Goal: Information Seeking & Learning: Check status

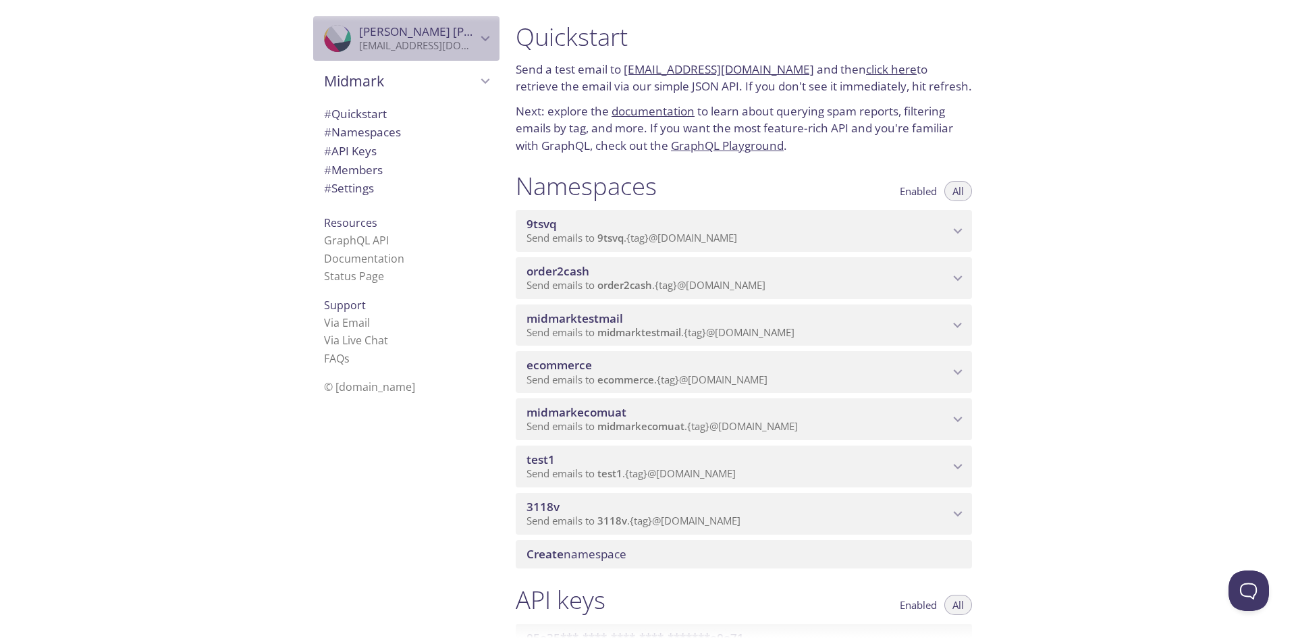
click at [323, 38] on icon "Brittney Demma" at bounding box center [332, 22] width 82 height 43
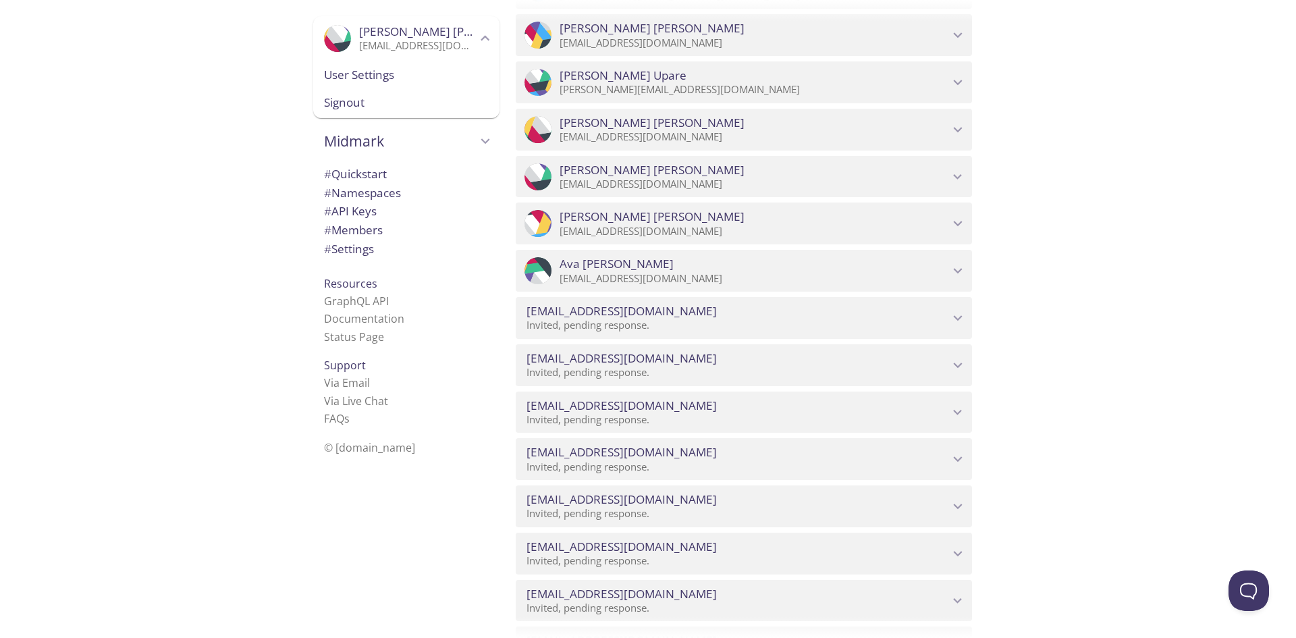
scroll to position [1992, 0]
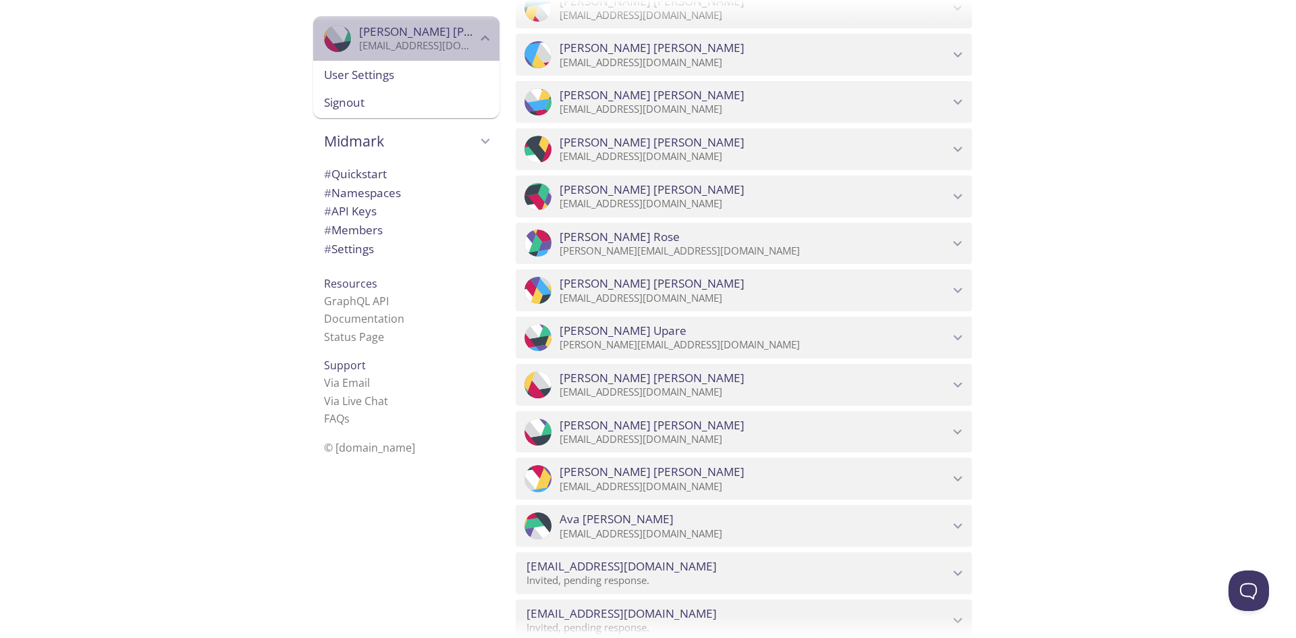
click at [359, 41] on p "[EMAIL_ADDRESS][DOMAIN_NAME]" at bounding box center [417, 45] width 117 height 13
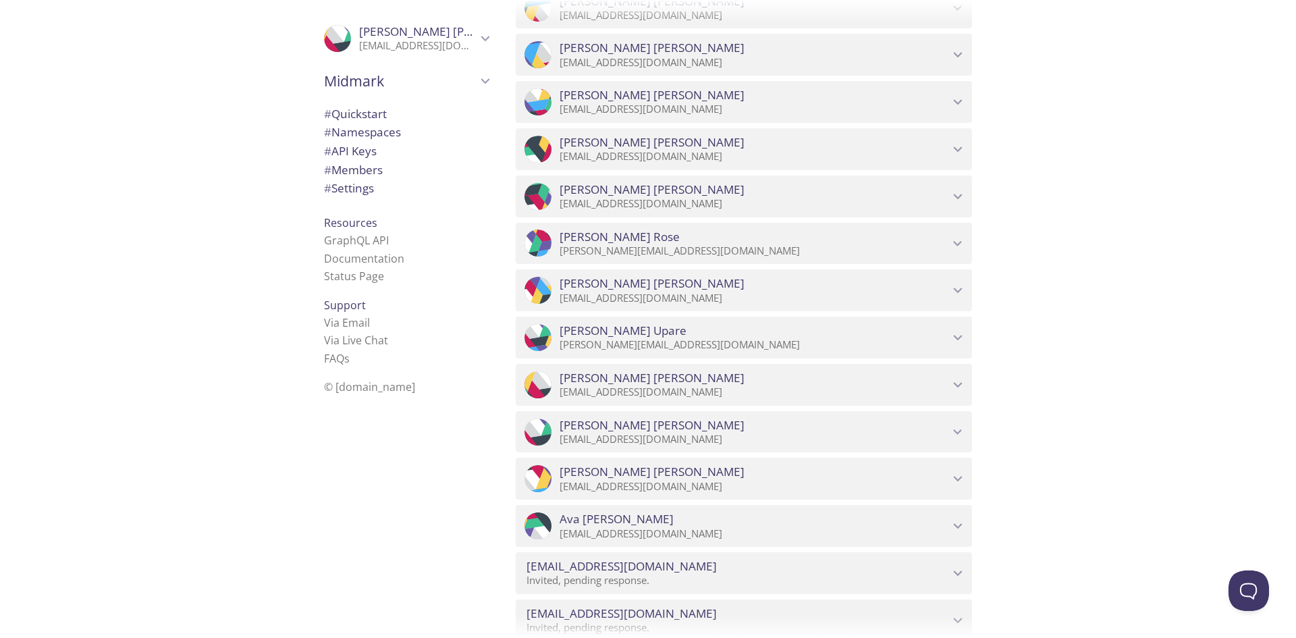
click at [346, 81] on span "Midmark" at bounding box center [400, 81] width 153 height 19
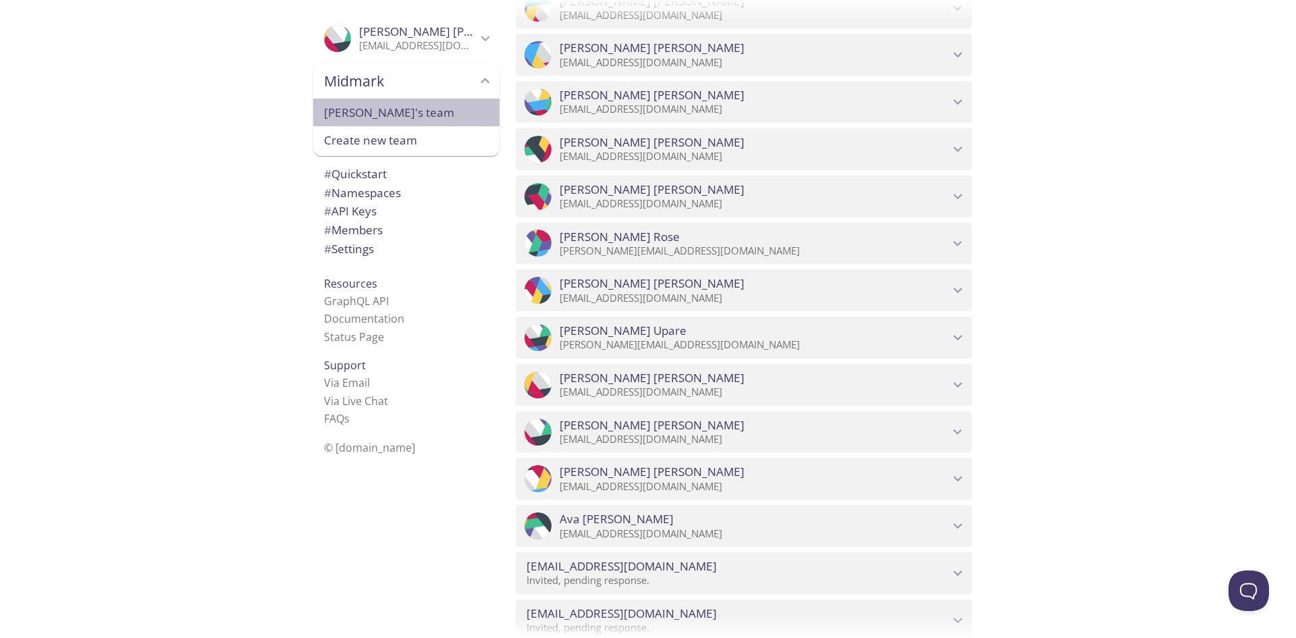
click at [354, 112] on span "[PERSON_NAME]'s team" at bounding box center [406, 113] width 165 height 18
type input "[PERSON_NAME]'s team"
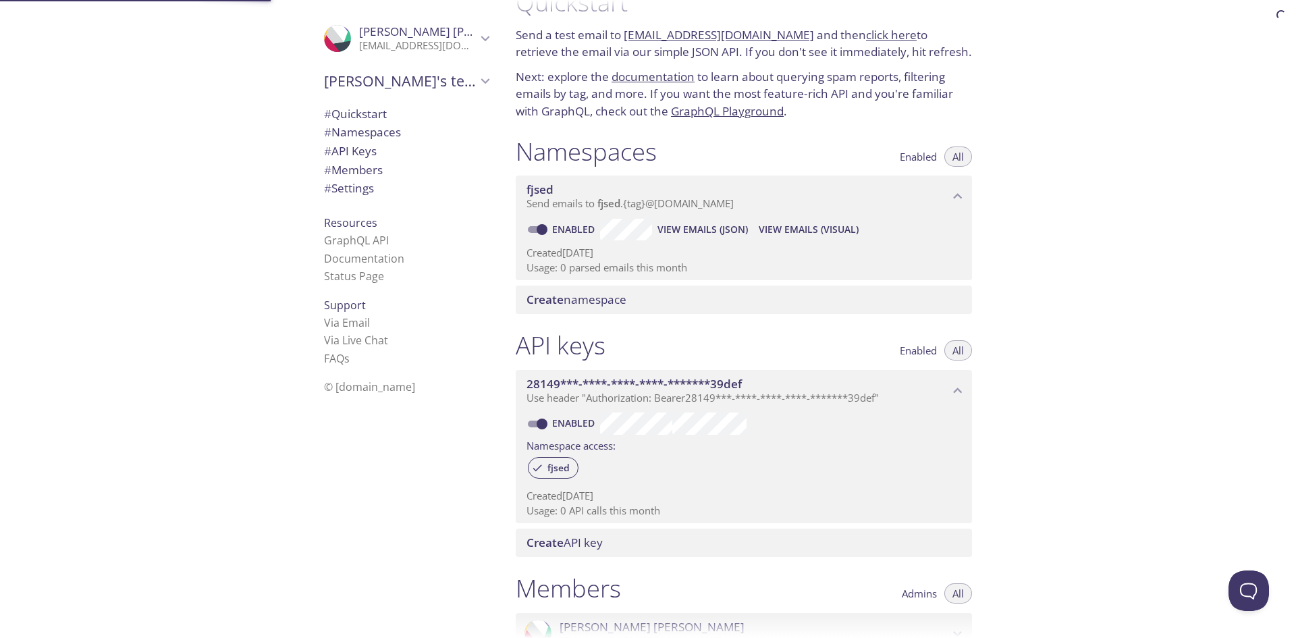
scroll to position [22, 0]
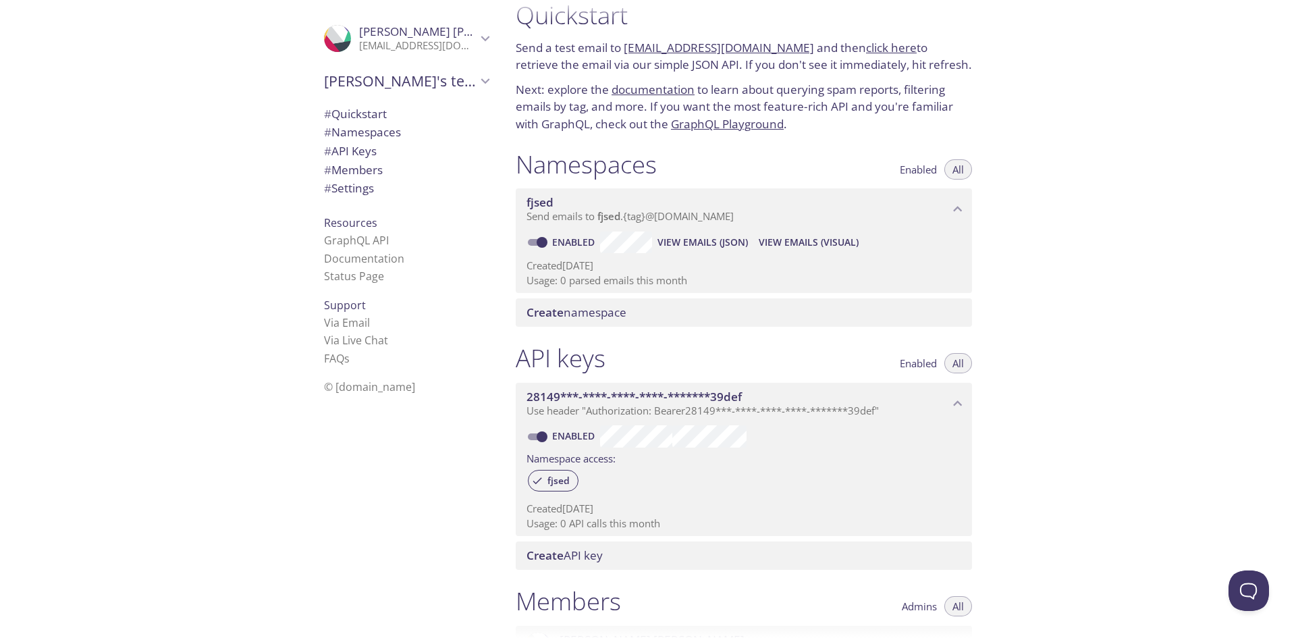
click at [369, 125] on span "# Namespaces" at bounding box center [362, 132] width 77 height 16
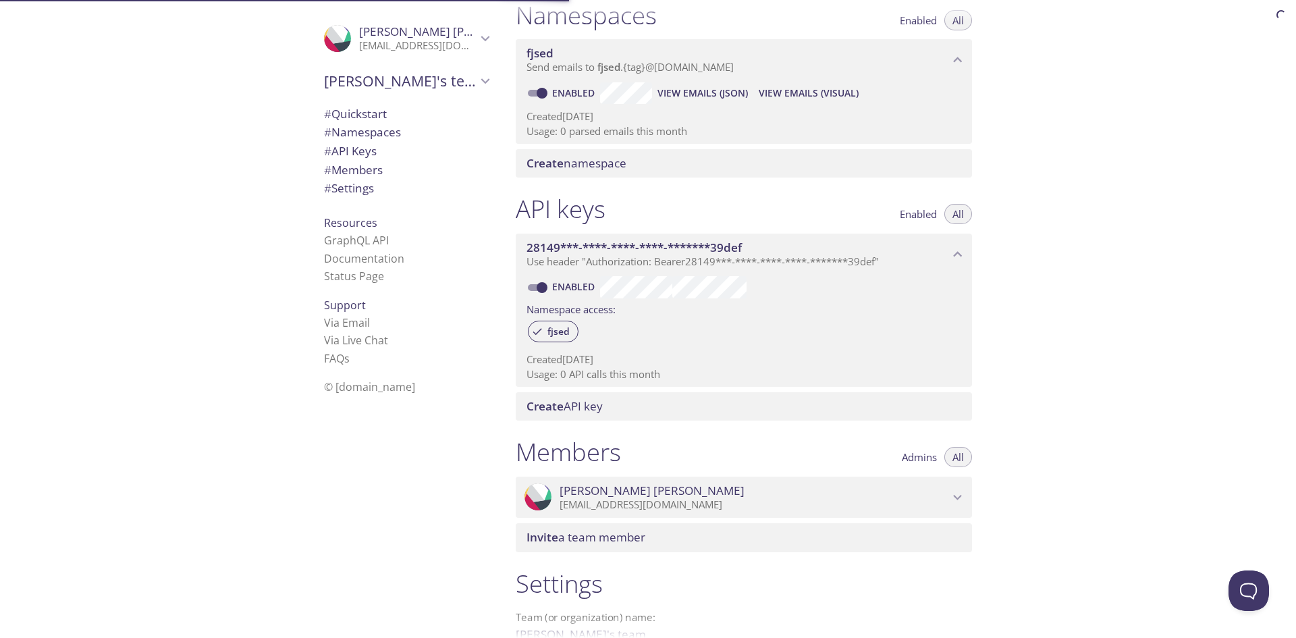
click at [376, 108] on span "# Quickstart" at bounding box center [355, 114] width 63 height 16
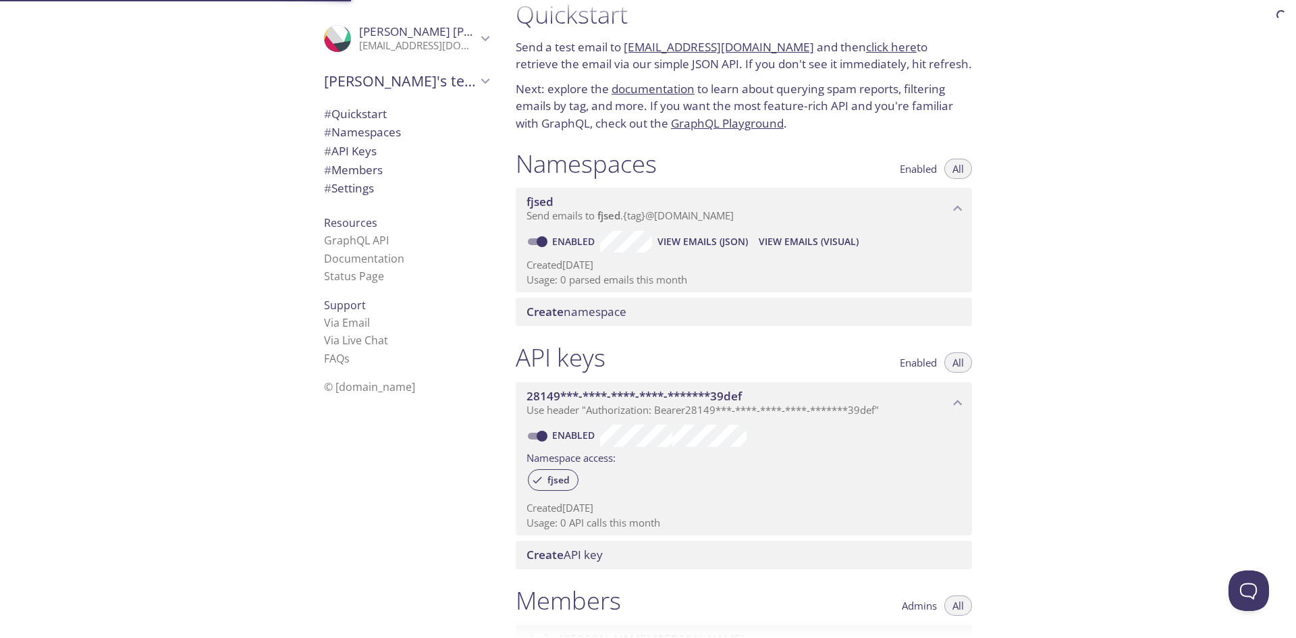
scroll to position [22, 0]
click at [344, 281] on link "Status Page" at bounding box center [354, 276] width 60 height 15
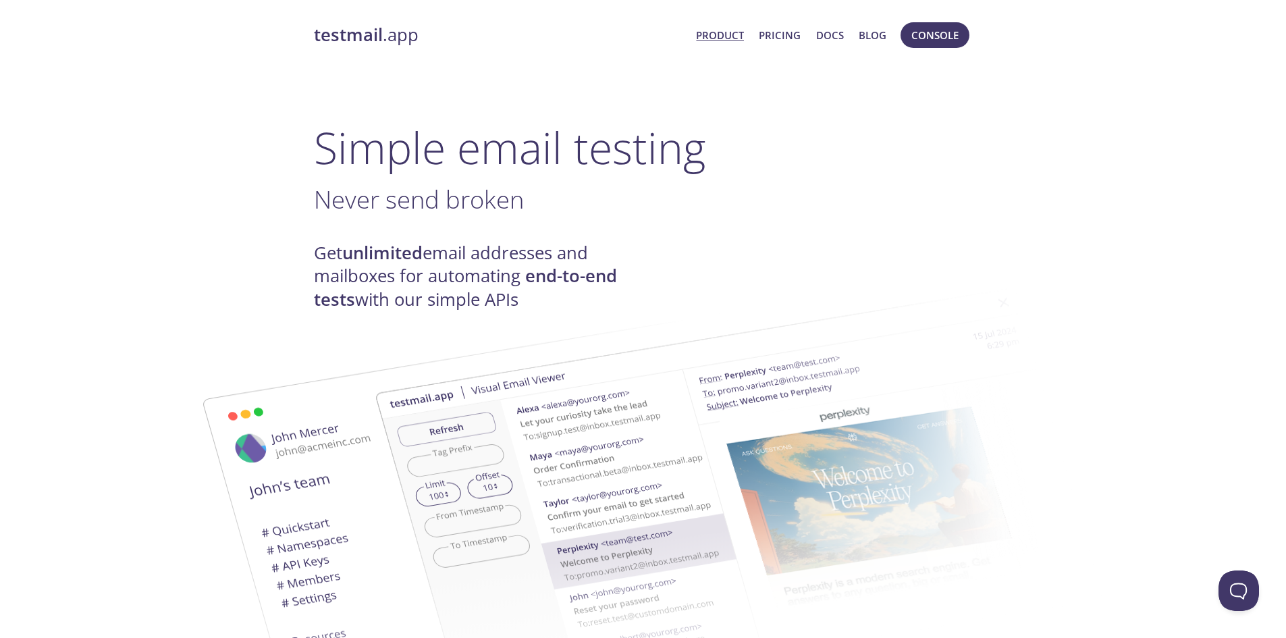
click at [722, 35] on link "Product" at bounding box center [720, 35] width 48 height 18
click at [937, 39] on span "Console" at bounding box center [934, 35] width 47 height 18
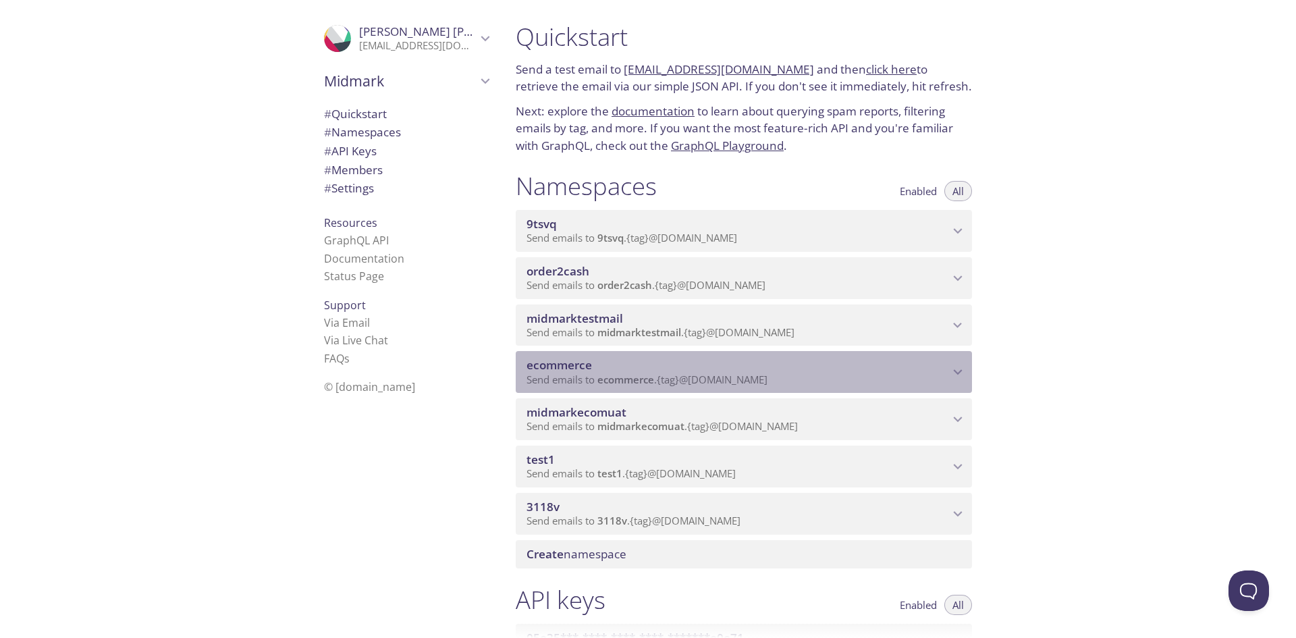
click at [560, 362] on span "ecommerce" at bounding box center [558, 365] width 65 height 16
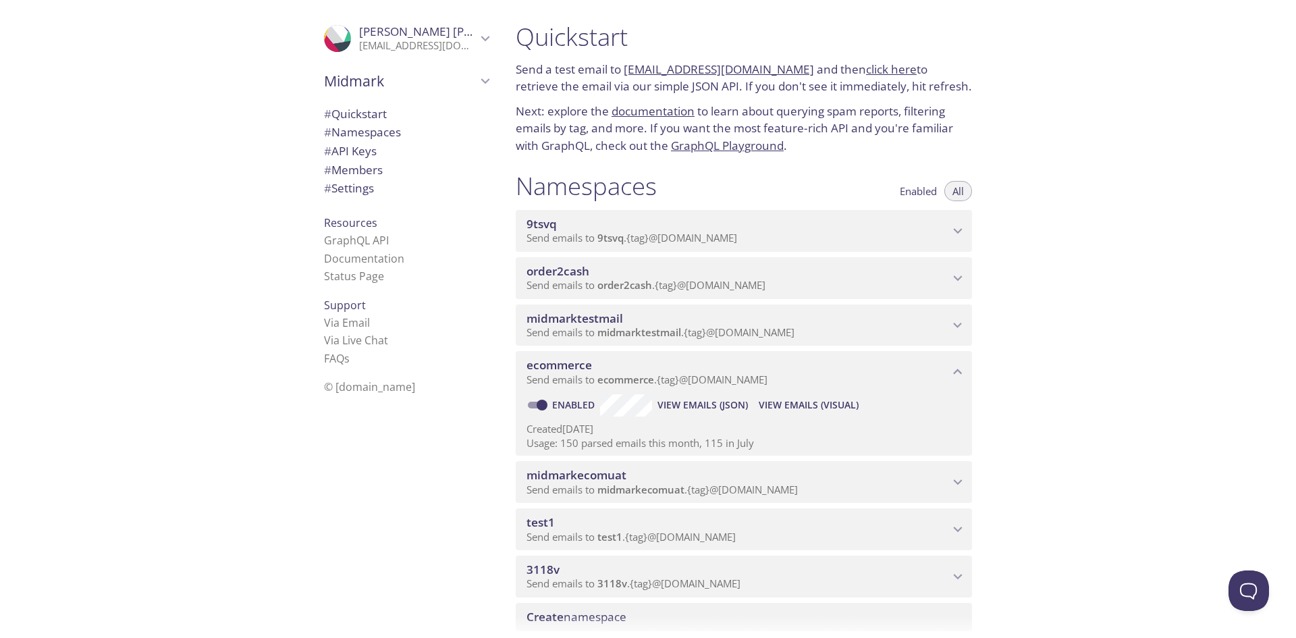
click at [715, 406] on span "View Emails (JSON)" at bounding box center [702, 405] width 90 height 16
click at [799, 406] on span "View Emails (Visual)" at bounding box center [809, 405] width 100 height 16
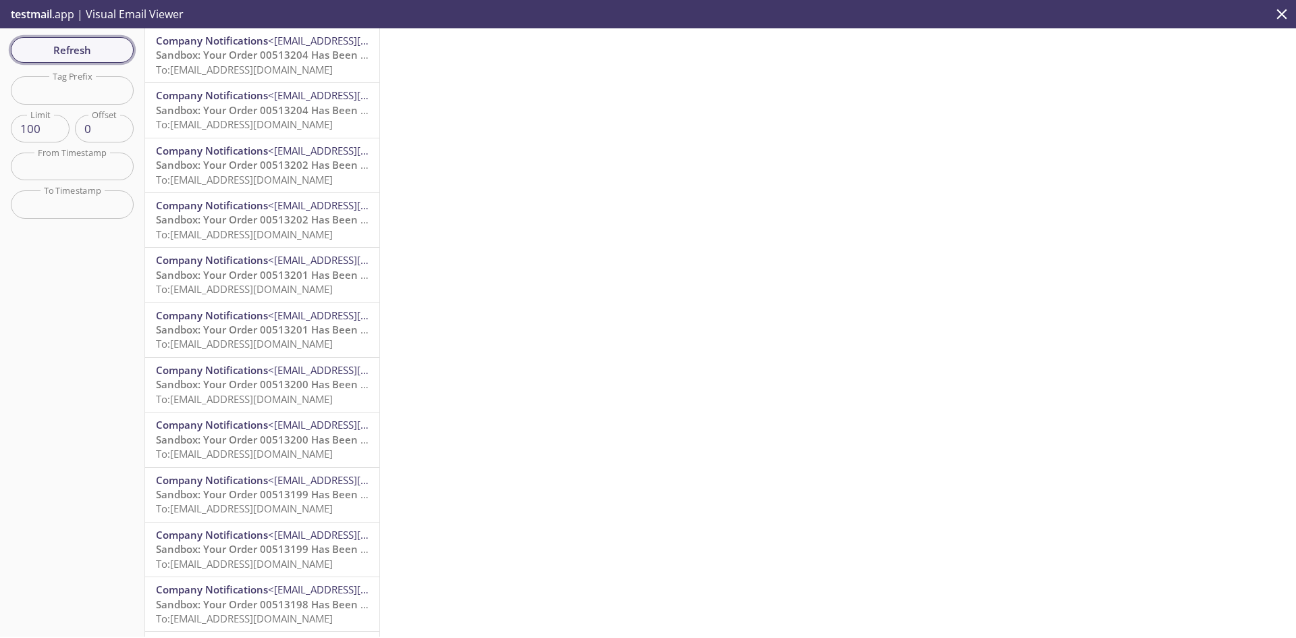
click at [61, 48] on span "Refresh" at bounding box center [72, 50] width 101 height 18
click at [45, 11] on span "testmail" at bounding box center [31, 14] width 41 height 15
click at [146, 9] on p "testmail .app | Visual Email Viewer" at bounding box center [96, 14] width 192 height 28
click at [1276, 13] on icon "close" at bounding box center [1282, 14] width 18 height 18
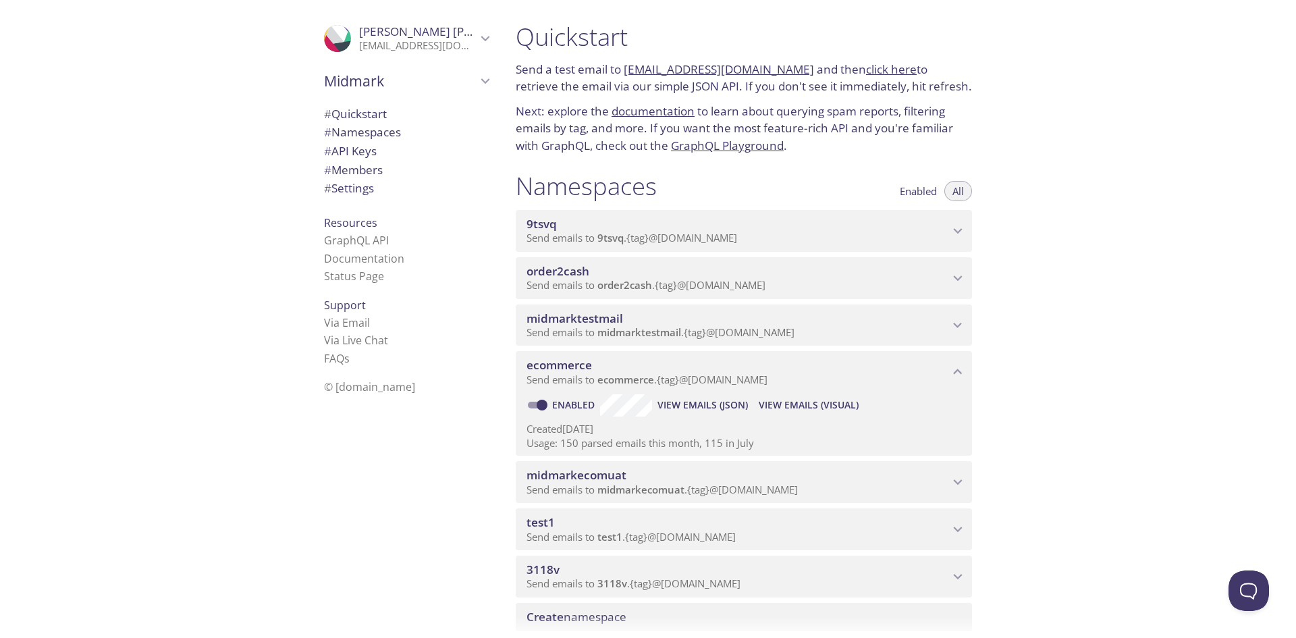
click at [335, 305] on span "Support" at bounding box center [345, 305] width 42 height 15
click at [910, 191] on span "Enabled" at bounding box center [918, 191] width 37 height 0
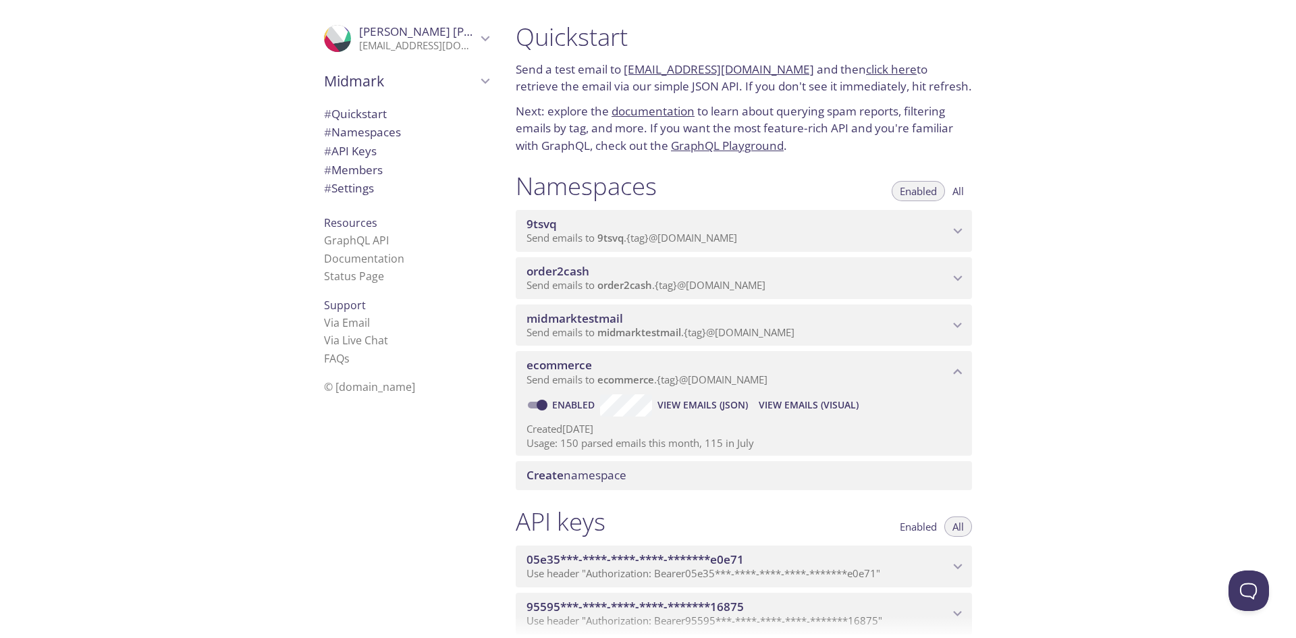
click at [942, 193] on button "Enabled" at bounding box center [918, 191] width 53 height 20
click at [340, 45] on div ".cls-1 { fill: #6d5ca8; } .cls-2 { fill: #3fc191; } .cls-3 { fill: #3b4752; } .…" at bounding box center [341, 38] width 35 height 27
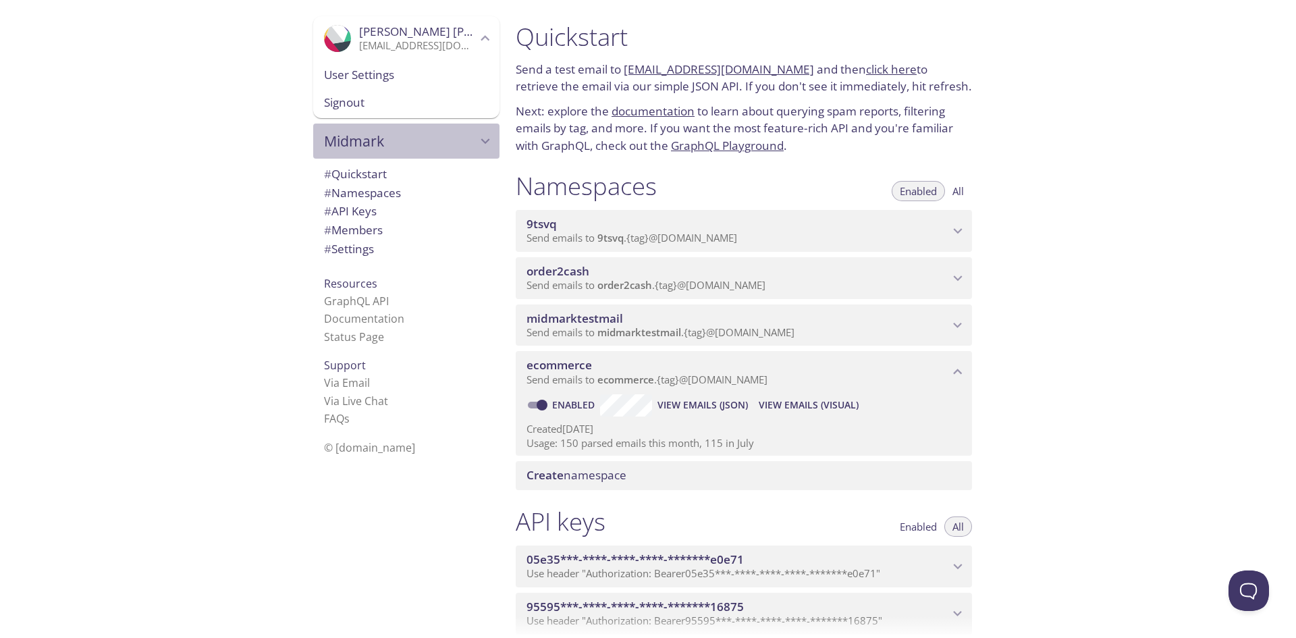
click at [369, 136] on span "Midmark" at bounding box center [400, 141] width 153 height 19
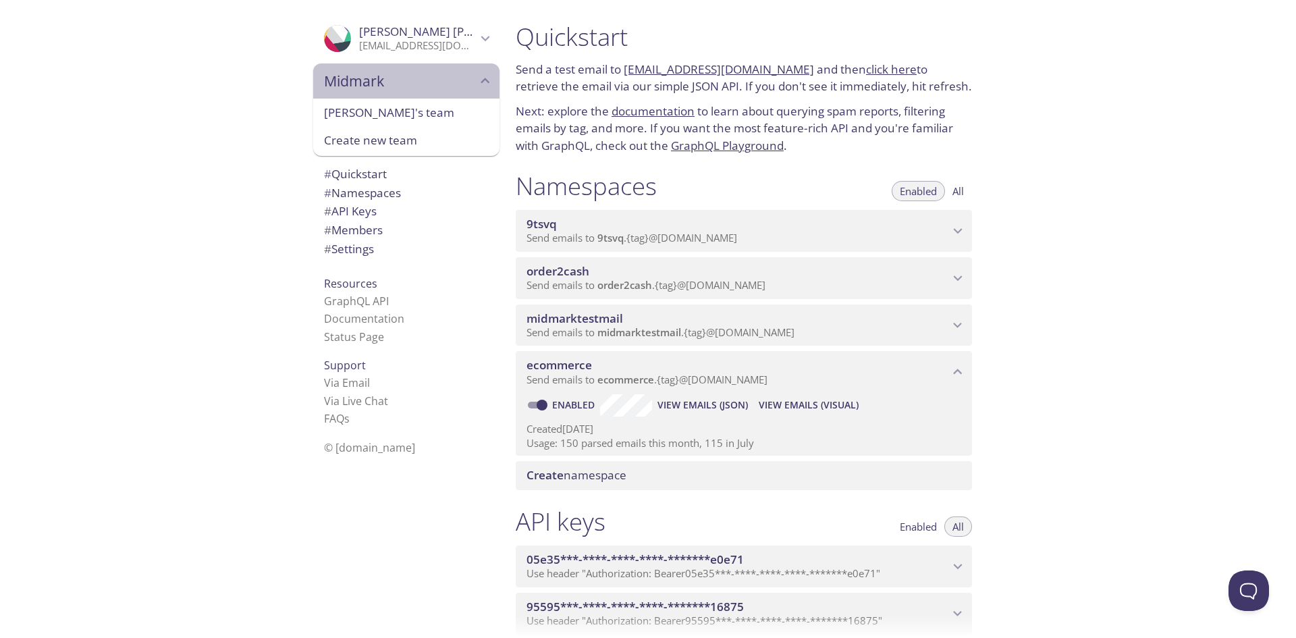
click at [324, 78] on span "Midmark" at bounding box center [400, 81] width 153 height 19
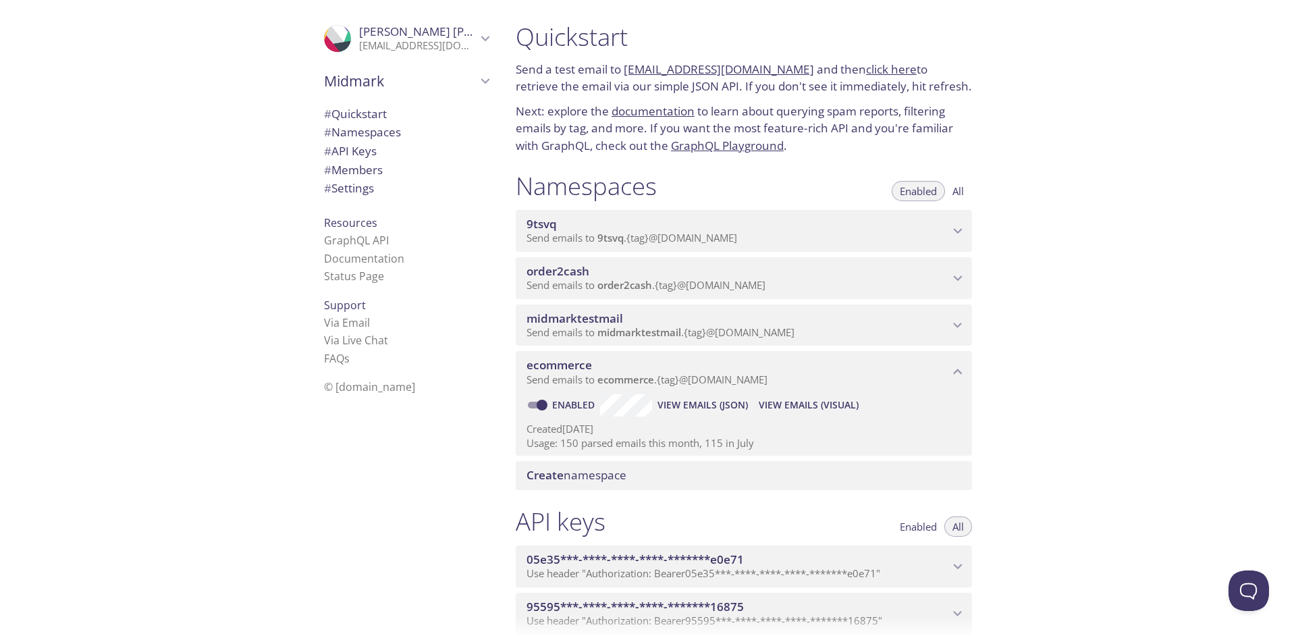
click at [347, 78] on span "Midmark" at bounding box center [400, 81] width 153 height 19
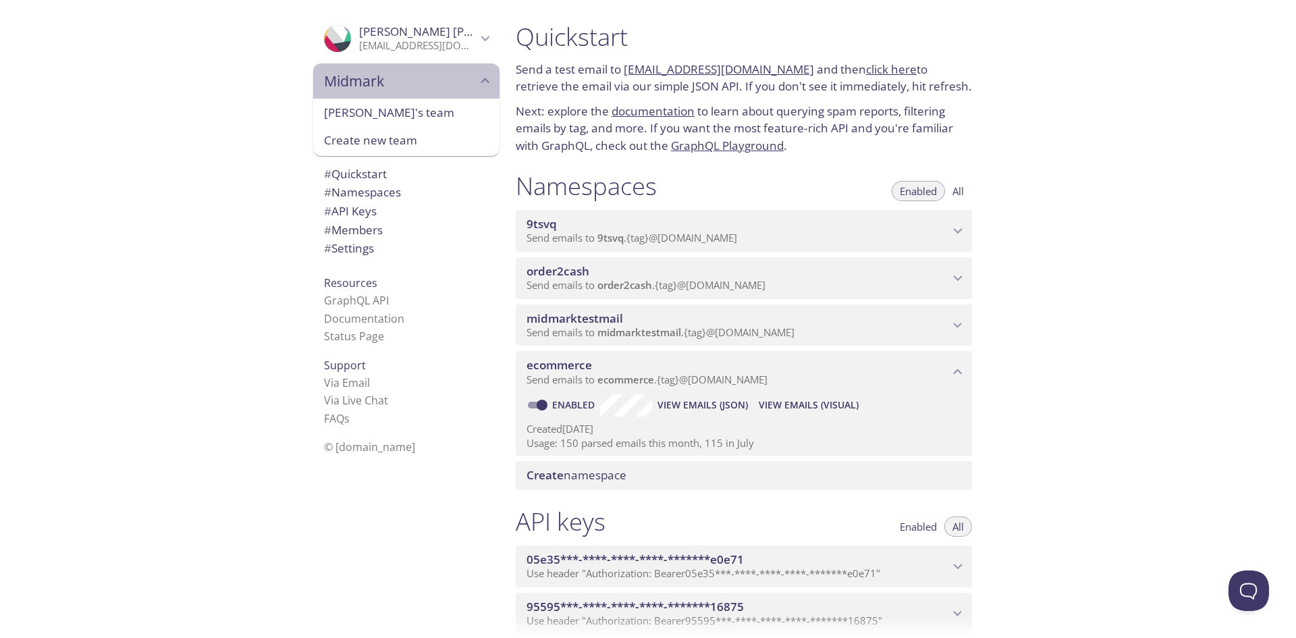
click at [347, 78] on span "Midmark" at bounding box center [400, 81] width 153 height 19
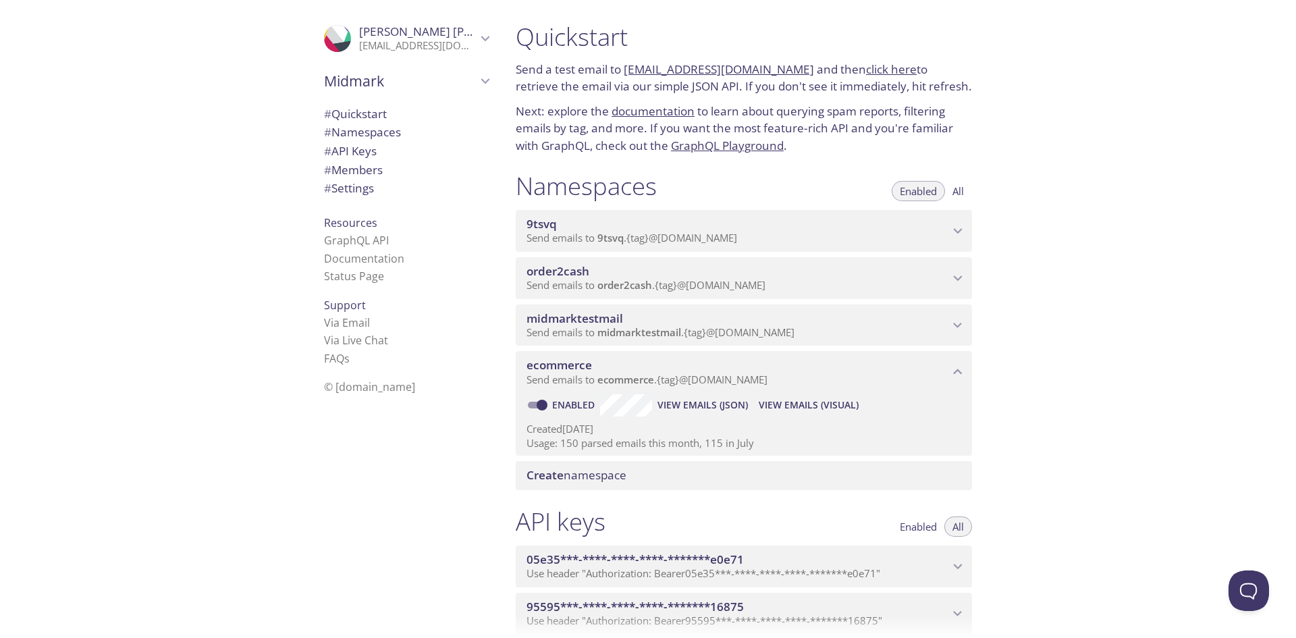
click at [340, 385] on span "© [DOMAIN_NAME]" at bounding box center [369, 386] width 91 height 15
click at [386, 385] on span "© [DOMAIN_NAME]" at bounding box center [369, 386] width 91 height 15
click at [872, 70] on link "click here" at bounding box center [891, 69] width 51 height 16
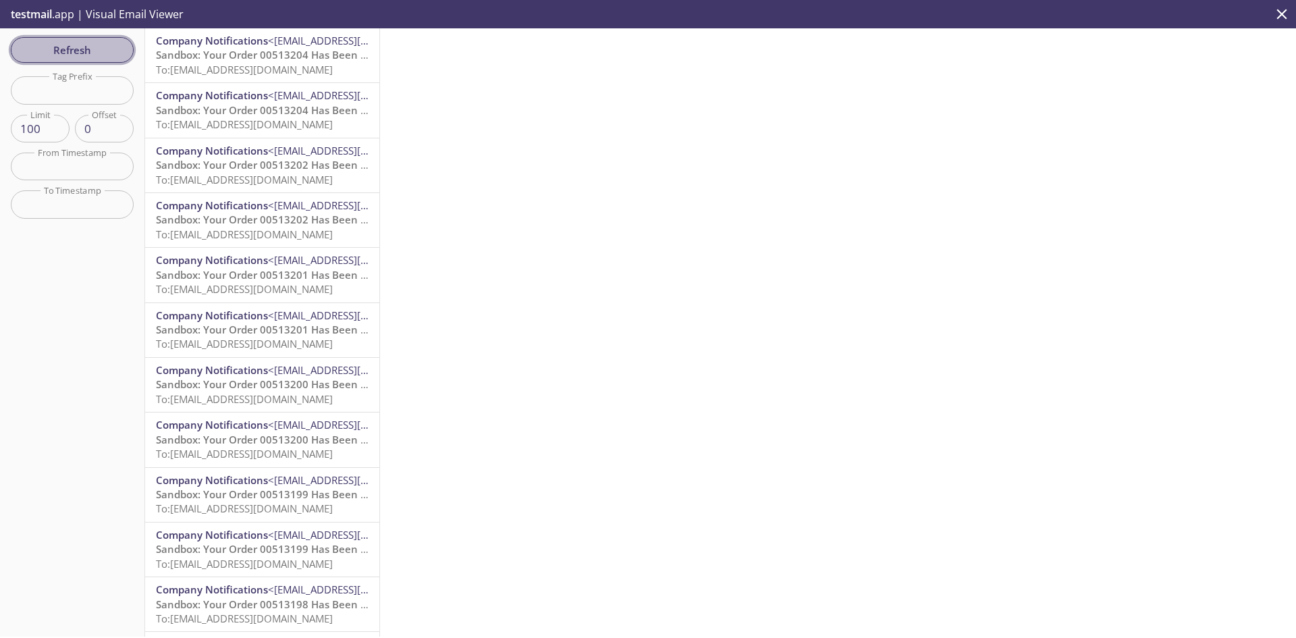
click at [83, 43] on span "Refresh" at bounding box center [72, 50] width 101 height 18
click at [32, 18] on span "testmail" at bounding box center [31, 14] width 41 height 15
click at [142, 17] on p "testmail .app | Visual Email Viewer" at bounding box center [96, 14] width 192 height 28
click at [57, 48] on span "Refresh" at bounding box center [72, 50] width 101 height 18
click at [292, 59] on span "Sandbox: Your Order 00513204 Has Been Confirmed" at bounding box center [284, 54] width 256 height 13
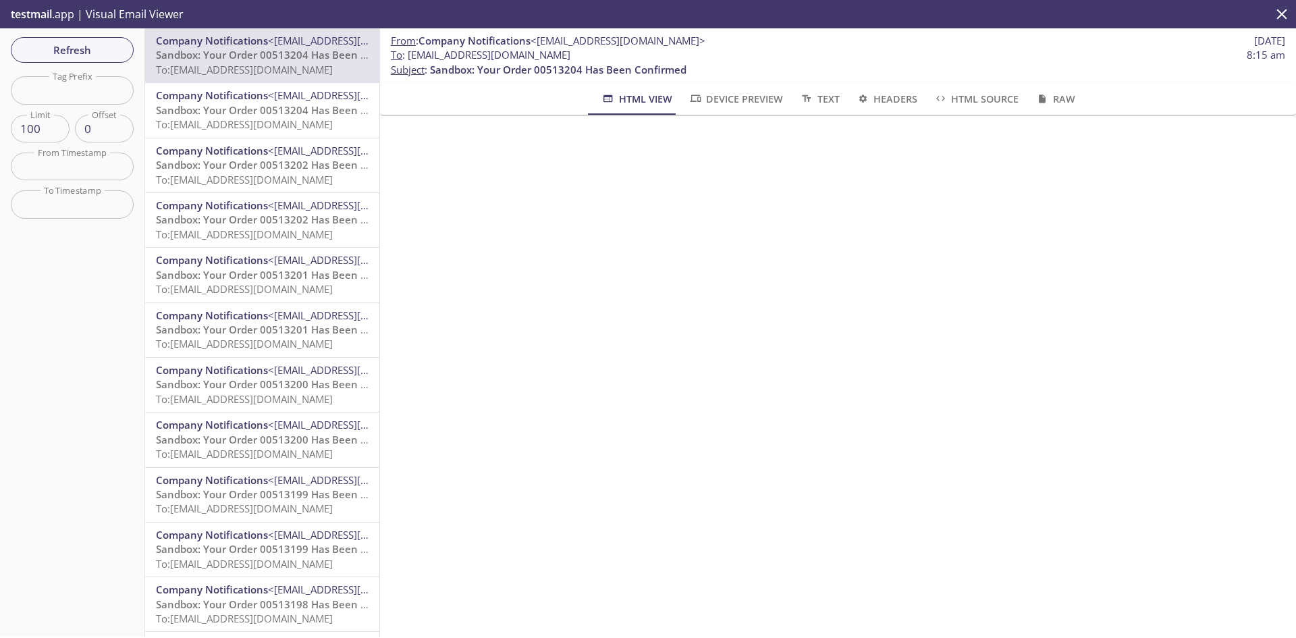
click at [236, 119] on span "To: [EMAIL_ADDRESS][DOMAIN_NAME]" at bounding box center [244, 123] width 177 height 13
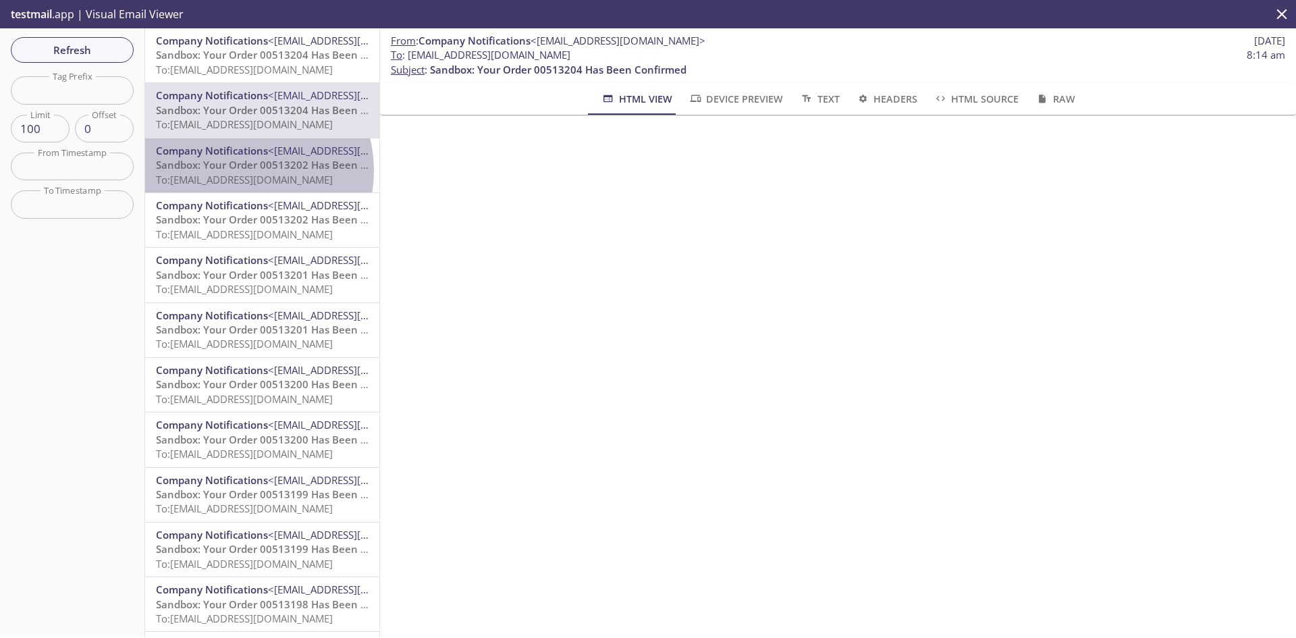
click at [236, 171] on span "Sandbox: Your Order 00513202 Has Been Confirmed" at bounding box center [284, 164] width 256 height 13
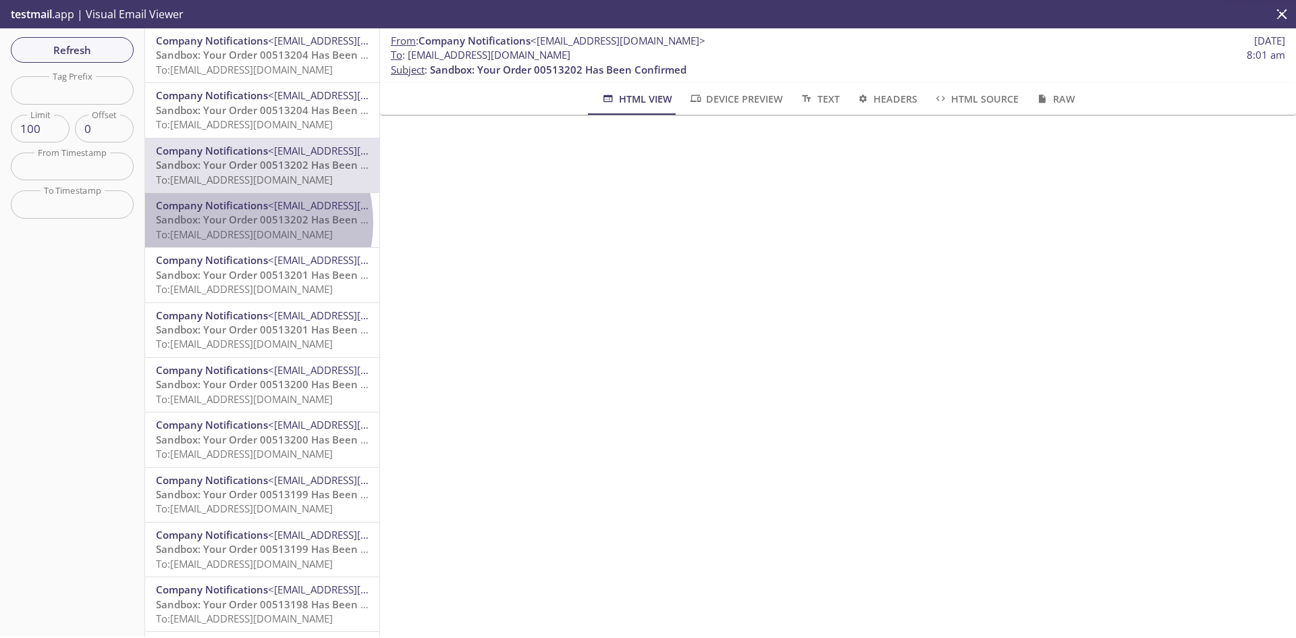
click at [231, 223] on span "Sandbox: Your Order 00513202 Has Been Confirmed" at bounding box center [284, 219] width 256 height 13
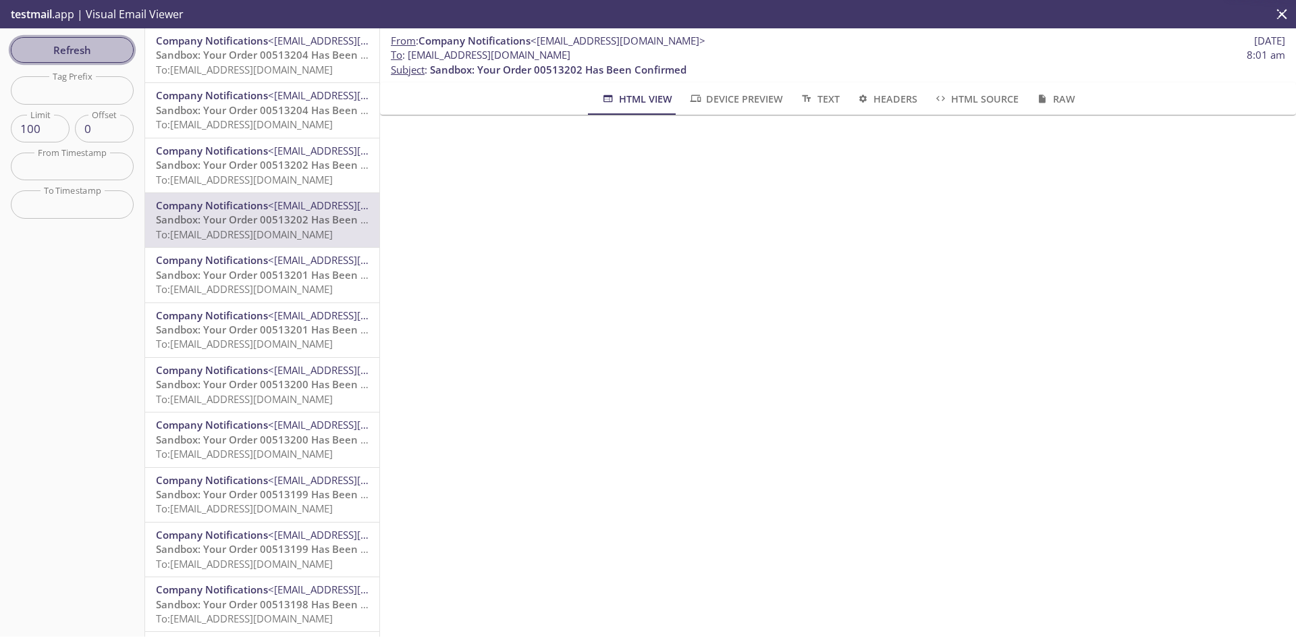
click at [82, 51] on span "Refresh" at bounding box center [72, 50] width 101 height 18
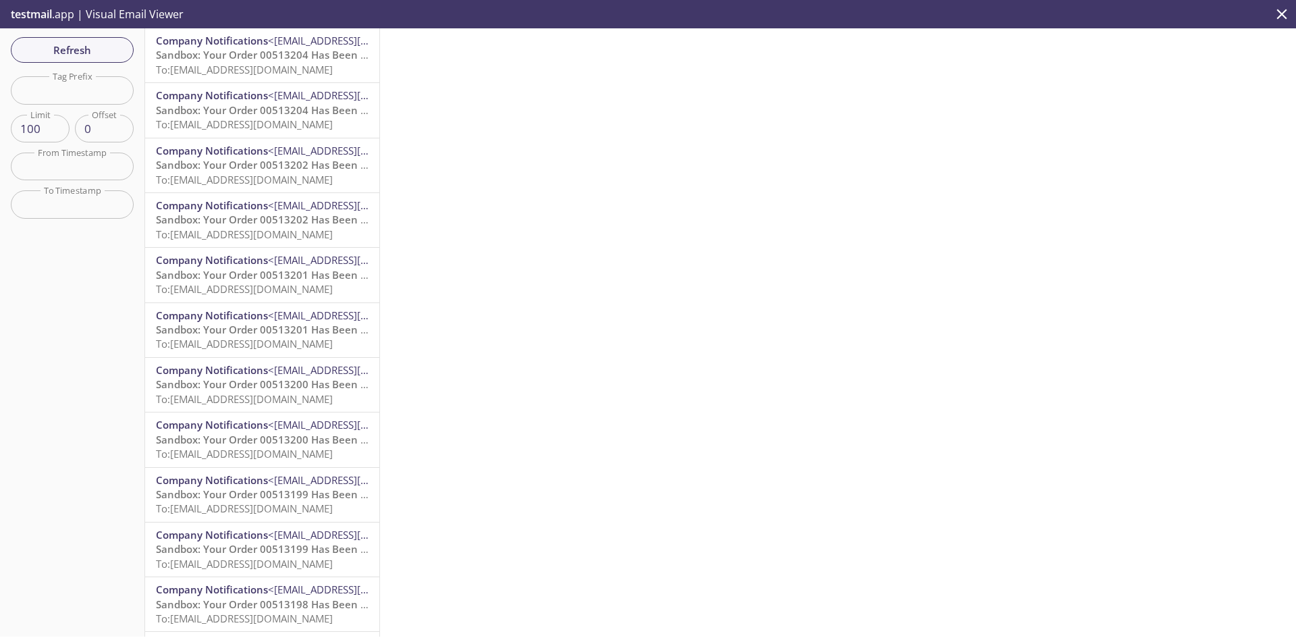
click at [245, 55] on span "Sandbox: Your Order 00513204 Has Been Confirmed" at bounding box center [284, 54] width 256 height 13
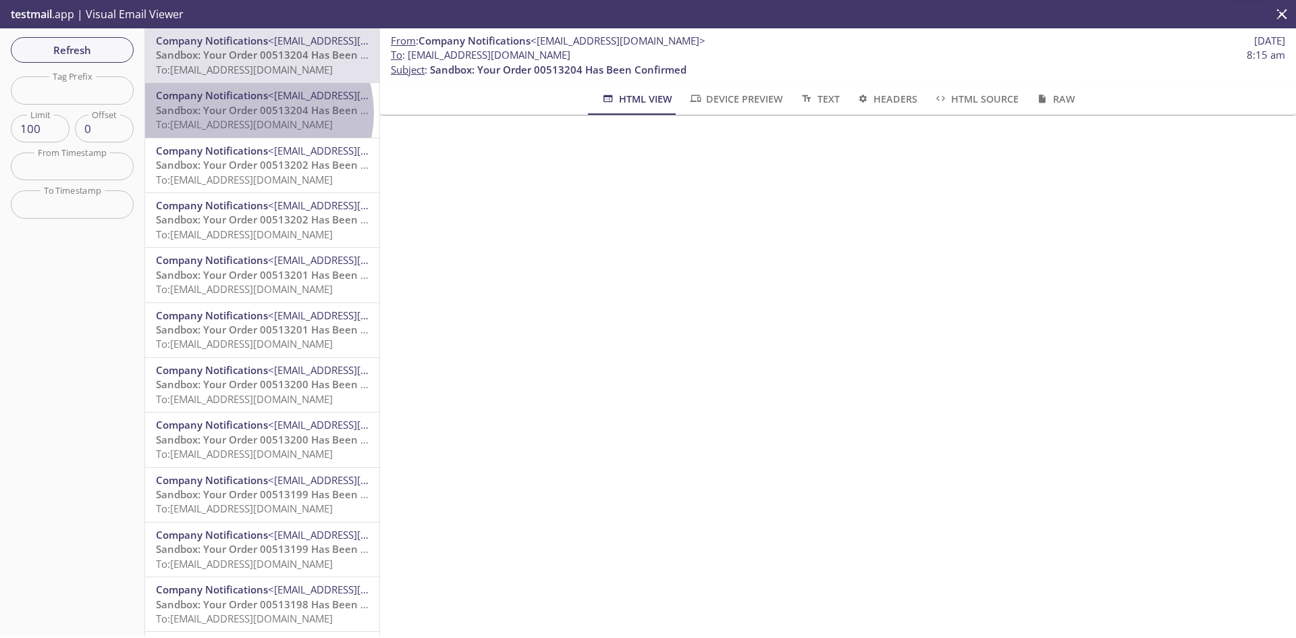
click at [253, 113] on span "Sandbox: Your Order 00513204 Has Been Confirmed" at bounding box center [284, 109] width 256 height 13
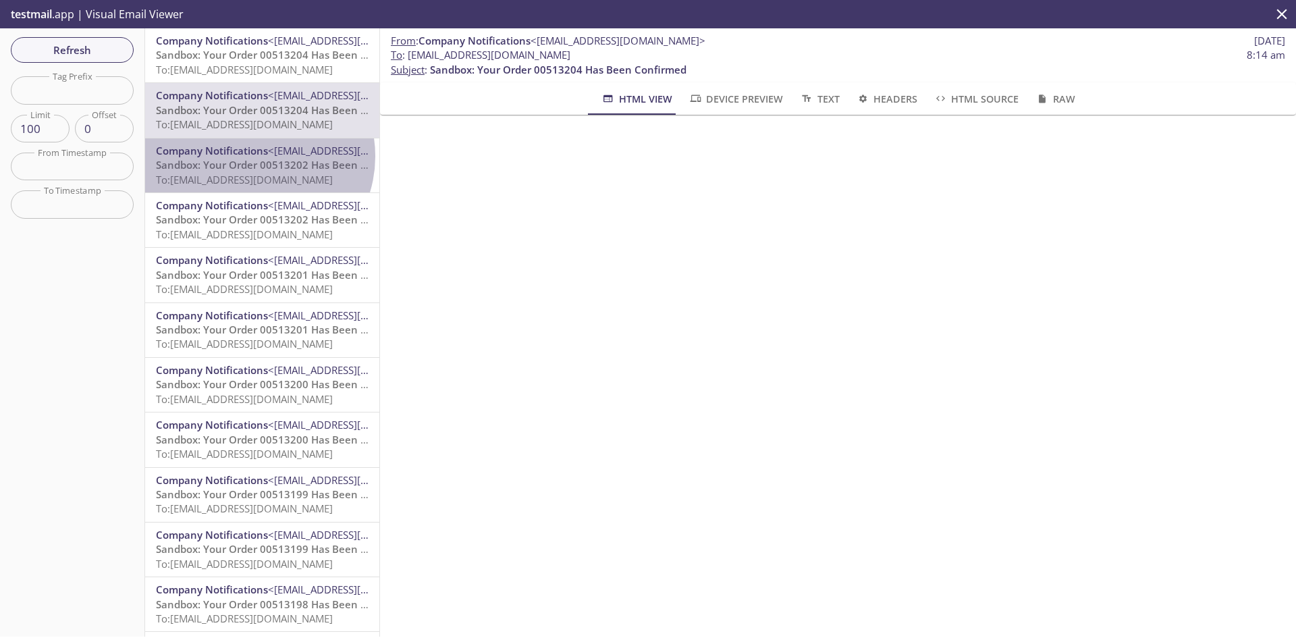
click at [253, 157] on span "Company Notifications" at bounding box center [212, 150] width 112 height 13
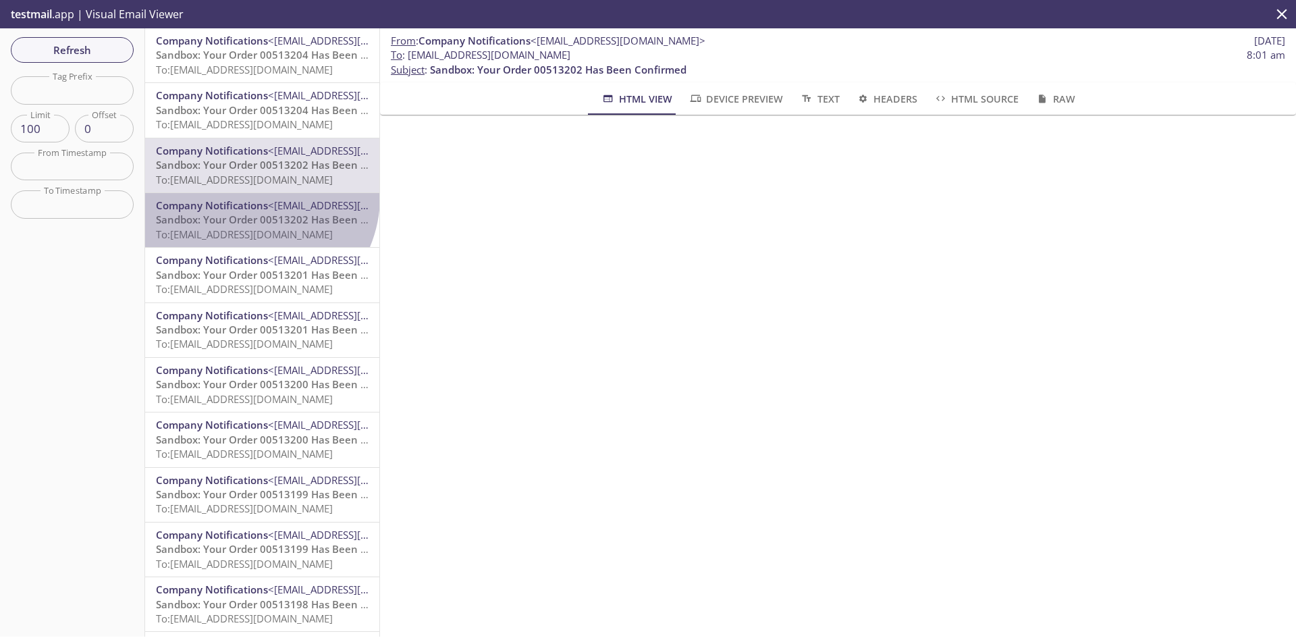
click at [252, 197] on div "Company Notifications <do-not-reply@midmark.com> Sandbox: Your Order 00513202 H…" at bounding box center [262, 220] width 234 height 54
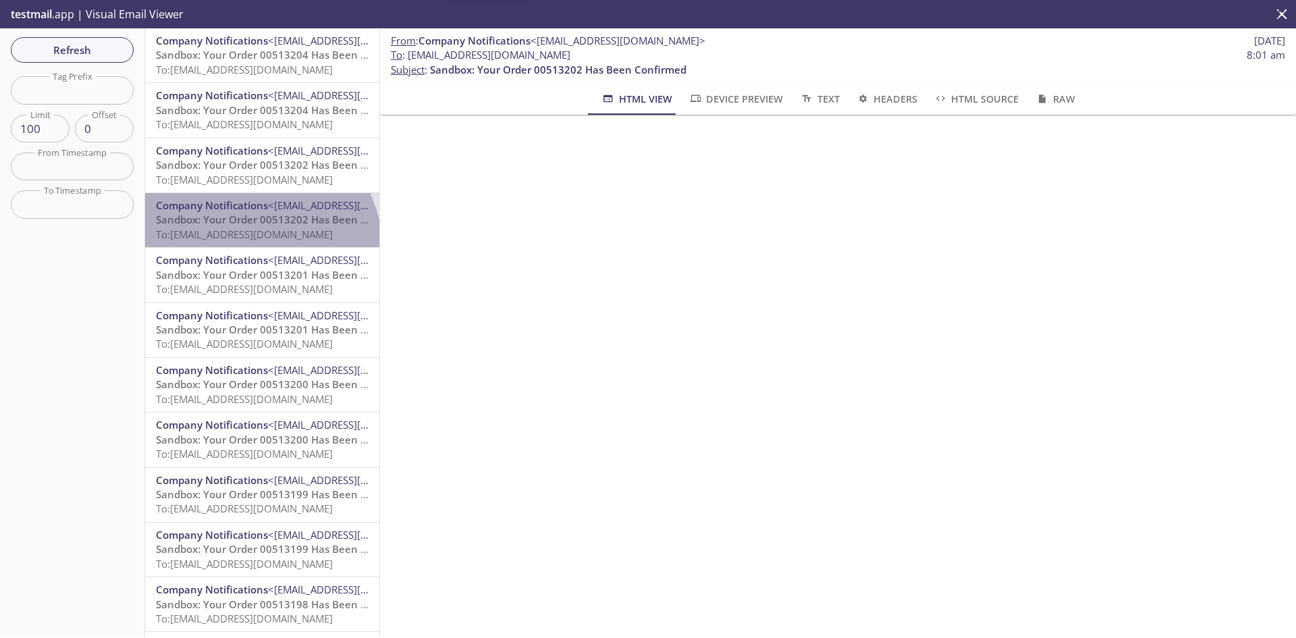
click at [257, 246] on div "Company Notifications <do-not-reply@midmark.com> Sandbox: Your Order 00513202 H…" at bounding box center [262, 220] width 234 height 54
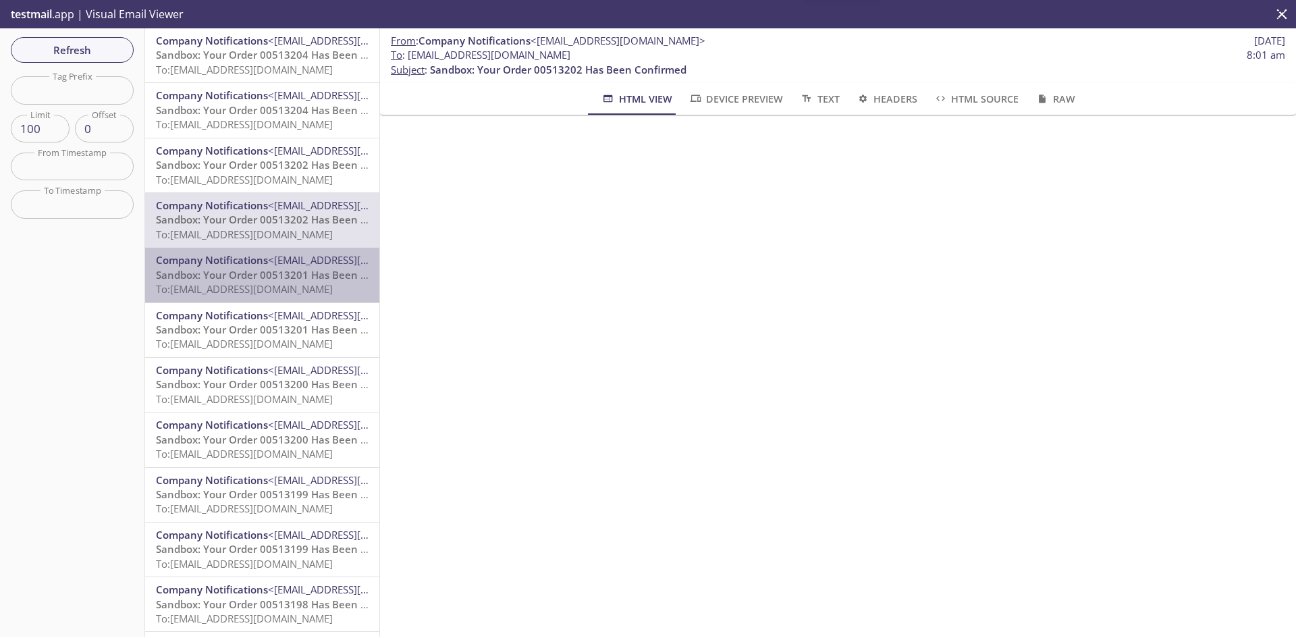
click at [266, 285] on span "To: [EMAIL_ADDRESS][DOMAIN_NAME]" at bounding box center [244, 288] width 177 height 13
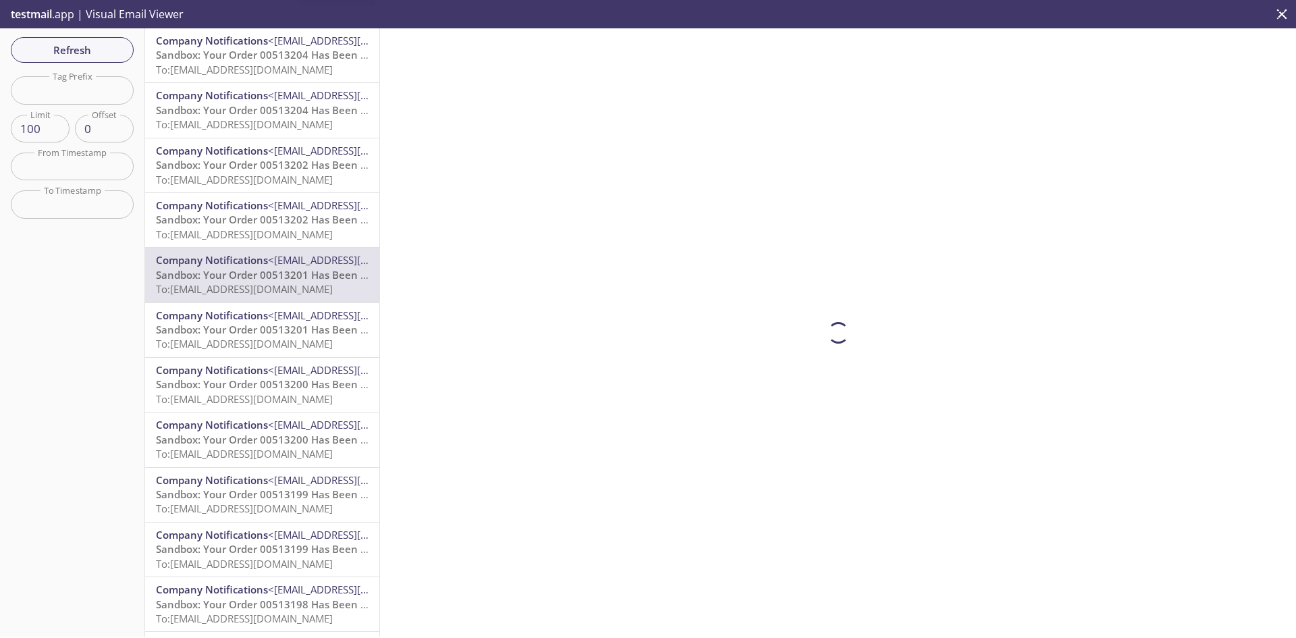
click at [284, 336] on p "Sandbox: Your Order 00513201 Has Been Confirmed To: ecommerce.productconfirm@in…" at bounding box center [262, 337] width 213 height 29
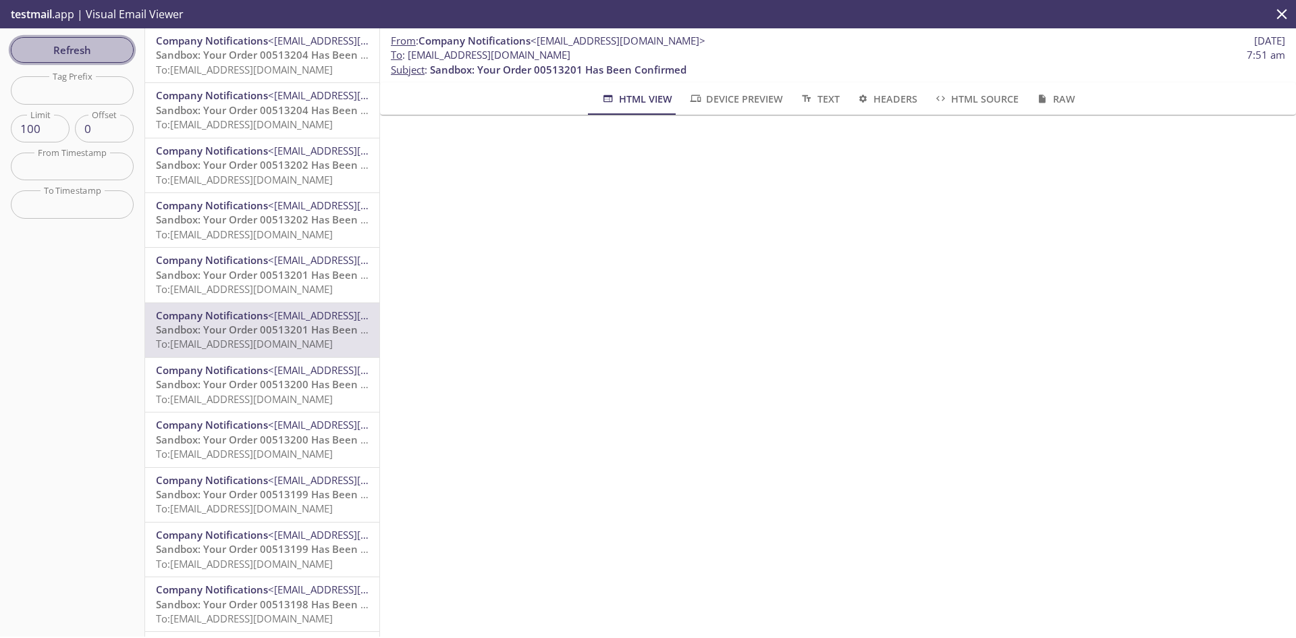
click at [86, 49] on span "Refresh" at bounding box center [72, 50] width 101 height 18
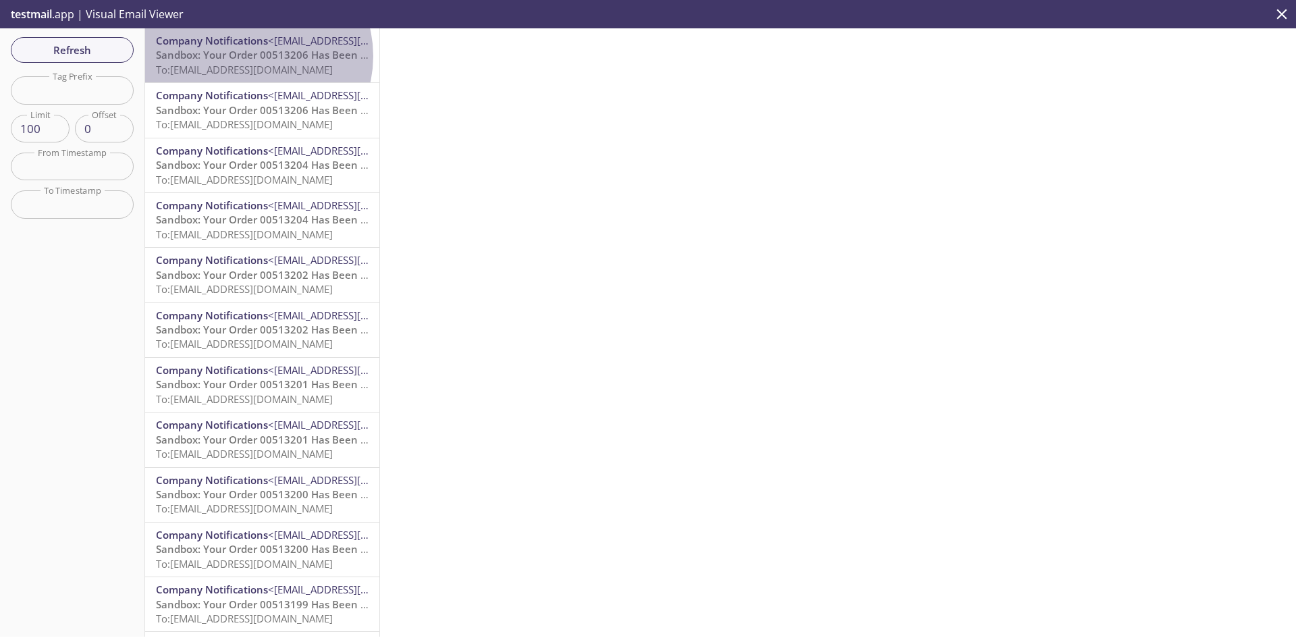
click at [252, 56] on span "Sandbox: Your Order 00513206 Has Been Confirmed" at bounding box center [284, 54] width 256 height 13
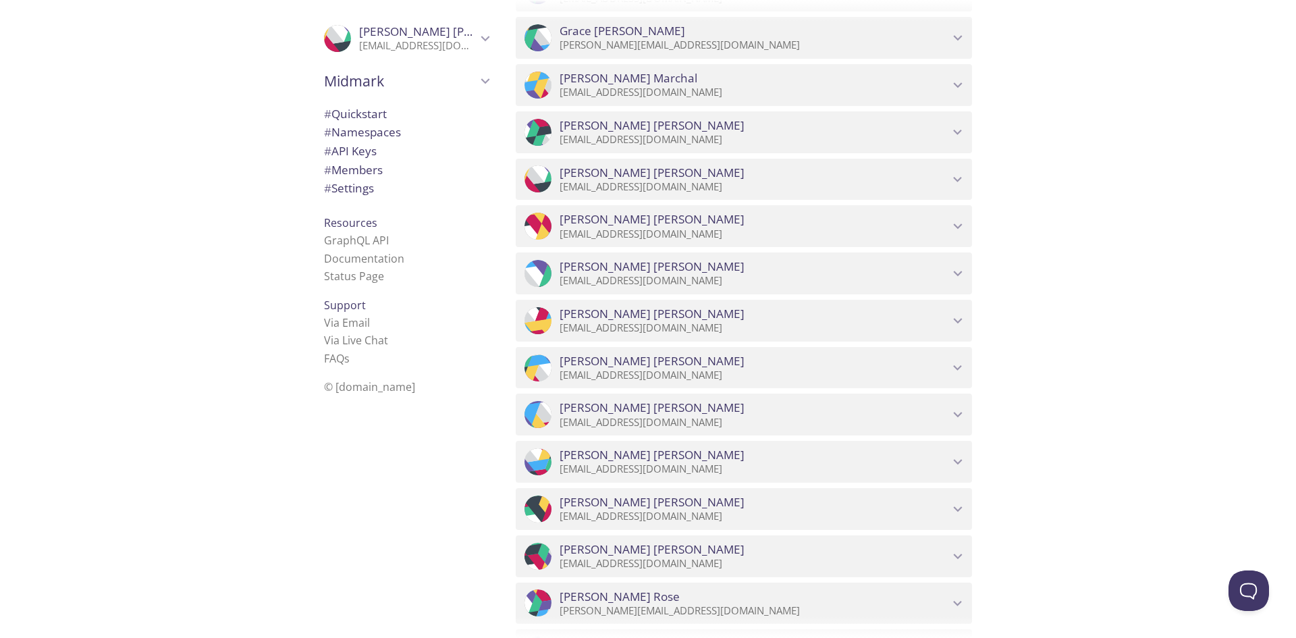
scroll to position [1552, 0]
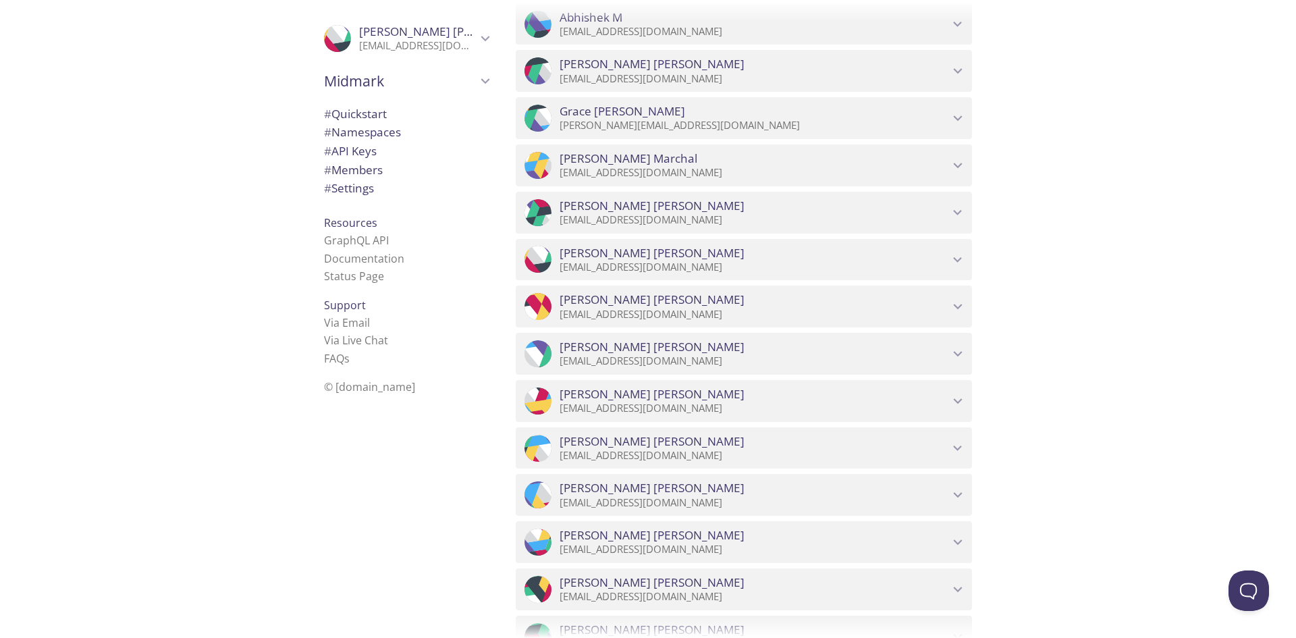
click at [933, 263] on p "[EMAIL_ADDRESS][DOMAIN_NAME]" at bounding box center [754, 267] width 389 height 13
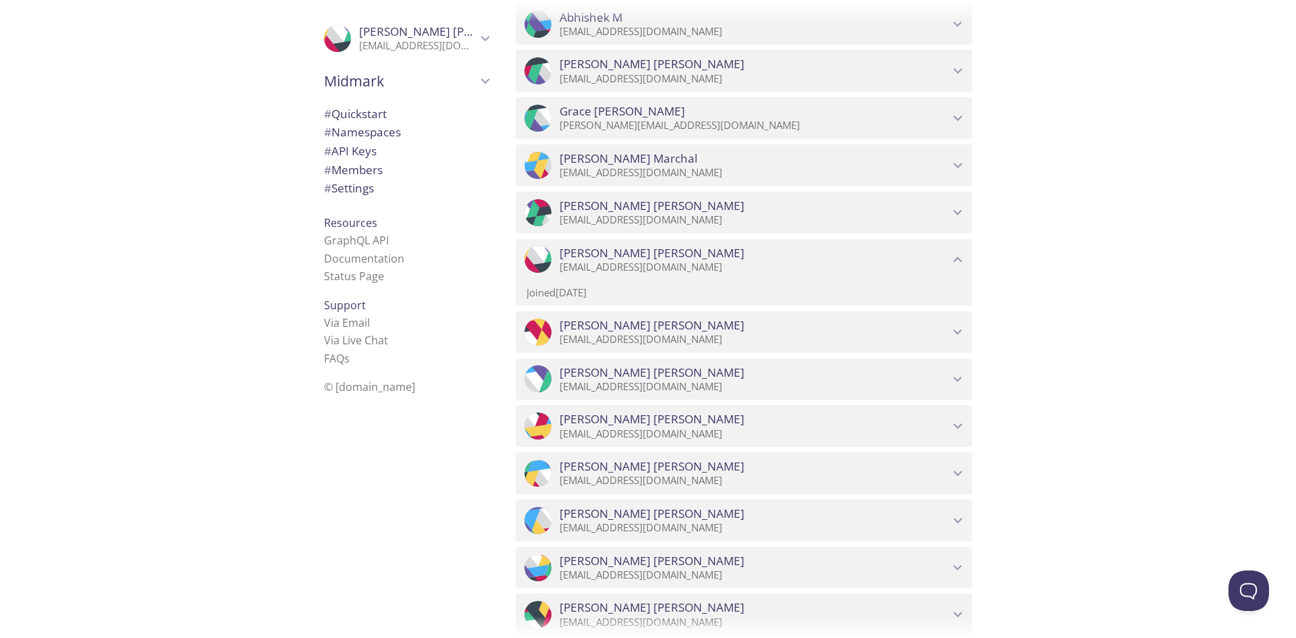
click at [616, 294] on p "Joined 14 Jul 2025" at bounding box center [743, 292] width 435 height 14
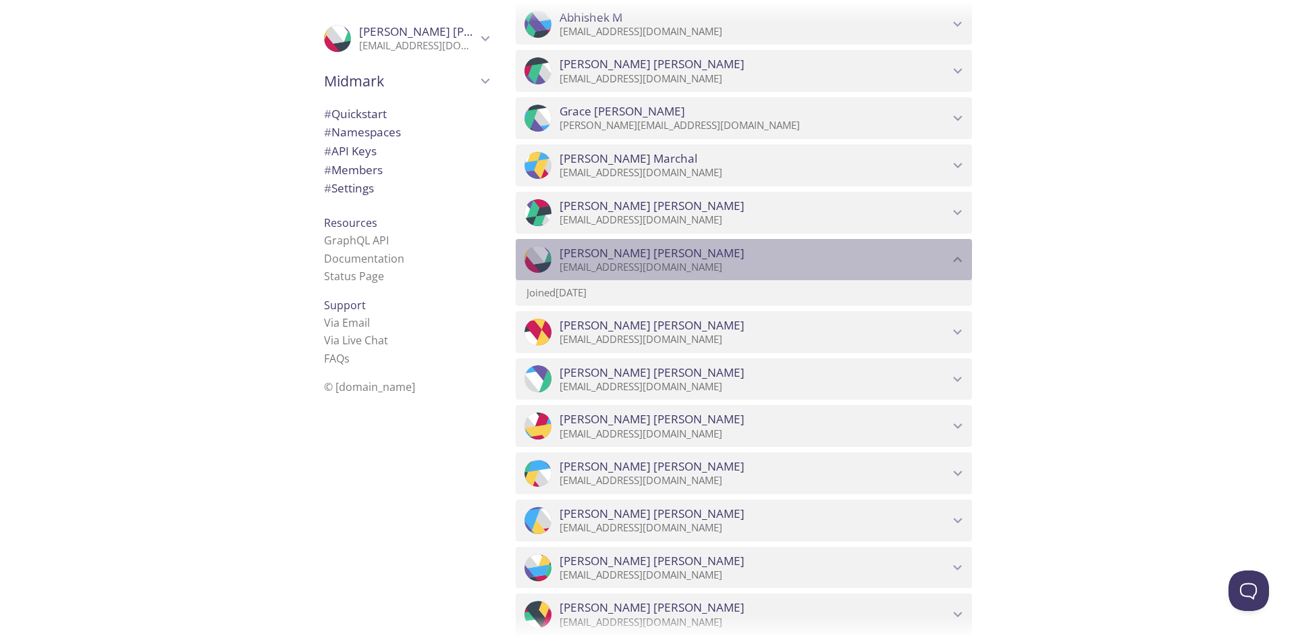
click at [611, 266] on p "[EMAIL_ADDRESS][DOMAIN_NAME]" at bounding box center [754, 267] width 389 height 13
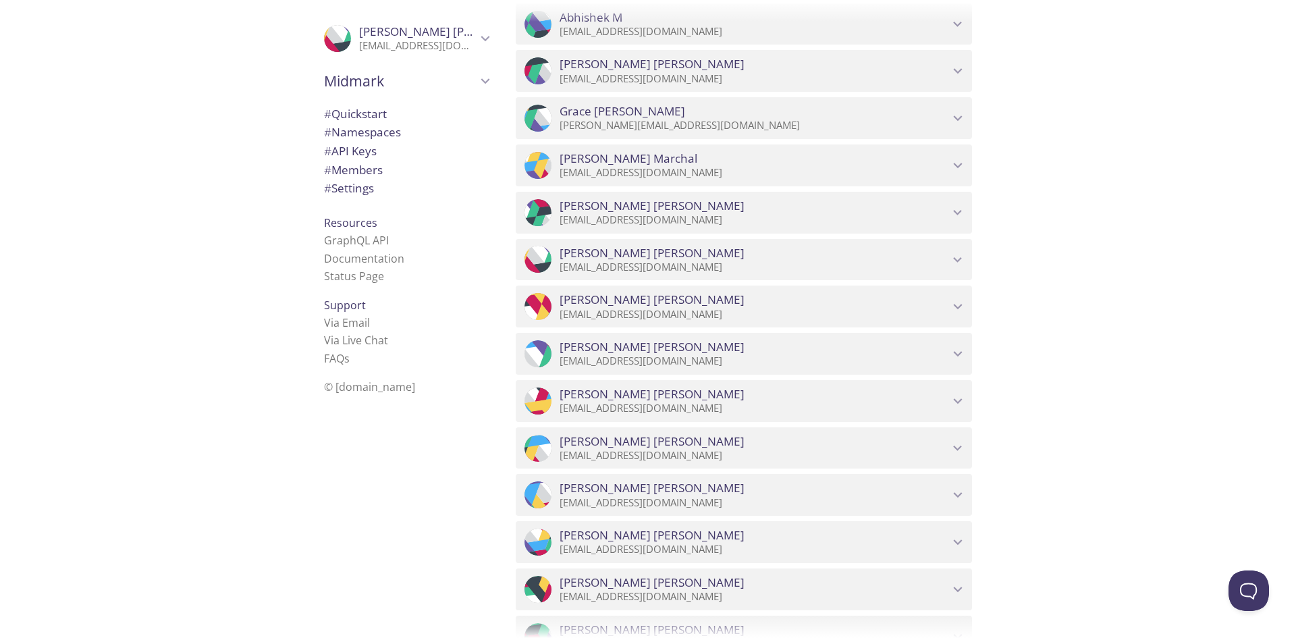
click at [542, 254] on icon ".cls-1 { fill: #6d5ca8; } .cls-2 { fill: #3fc191; } .cls-3 { fill: #3b4752; } .…" at bounding box center [537, 259] width 27 height 27
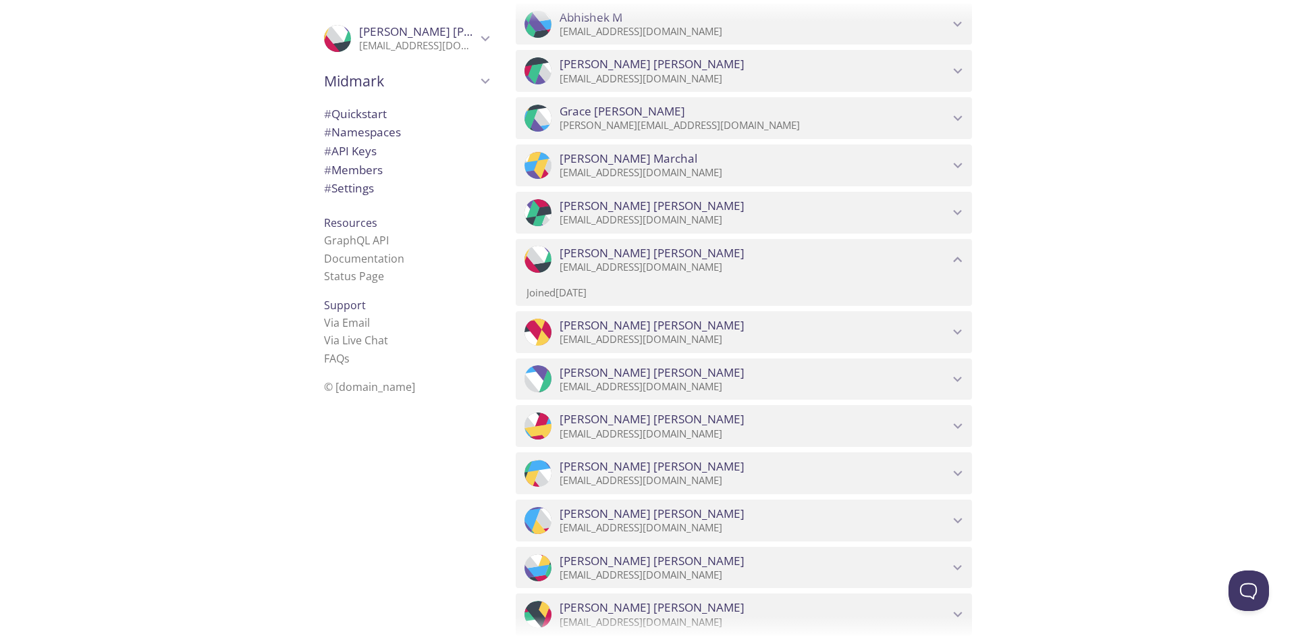
click at [530, 259] on icon "Brittney Demma" at bounding box center [532, 243] width 82 height 43
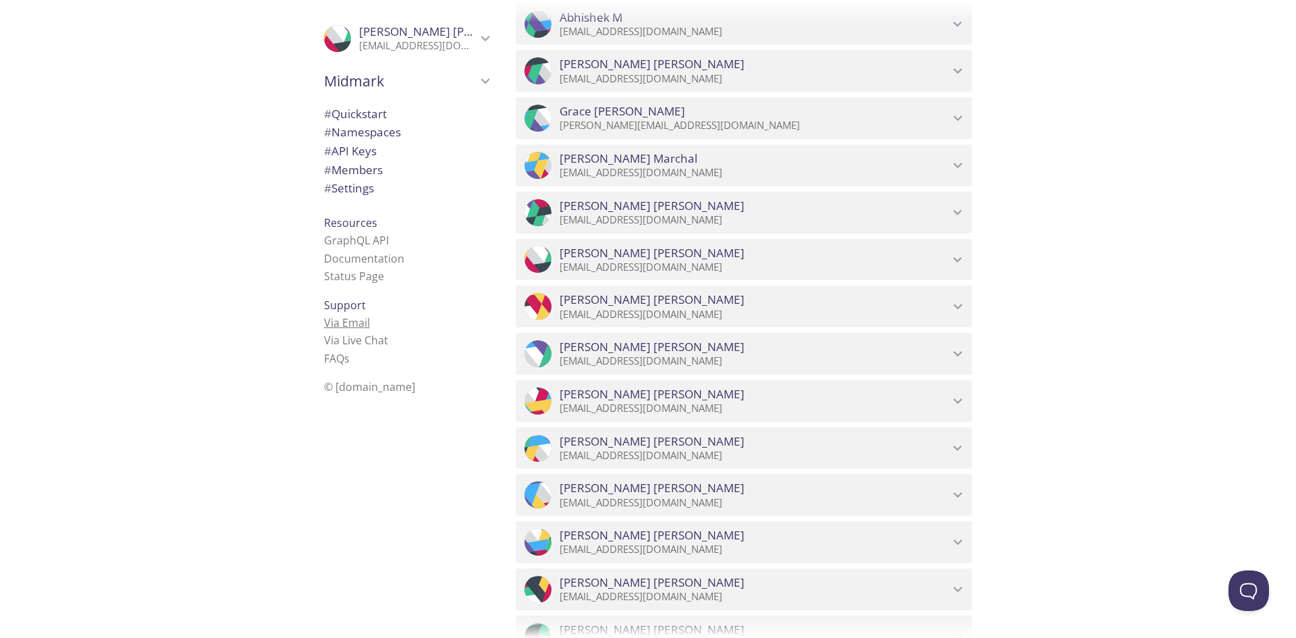
click at [338, 324] on link "Via Email" at bounding box center [347, 322] width 46 height 15
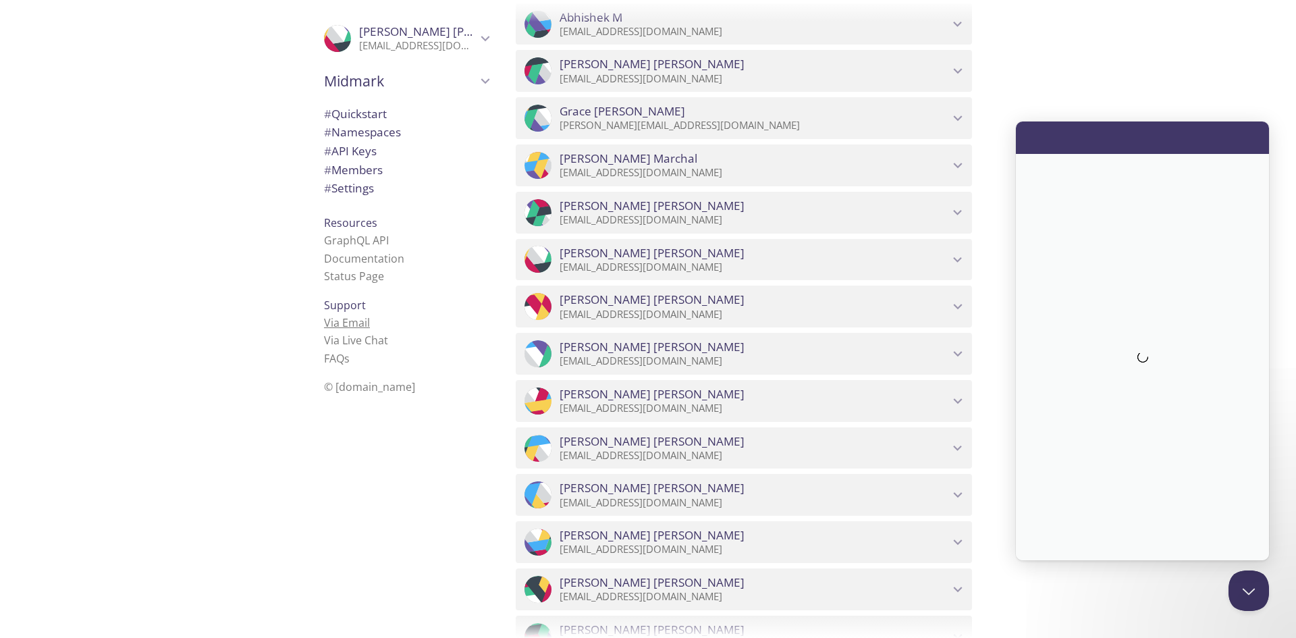
scroll to position [0, 0]
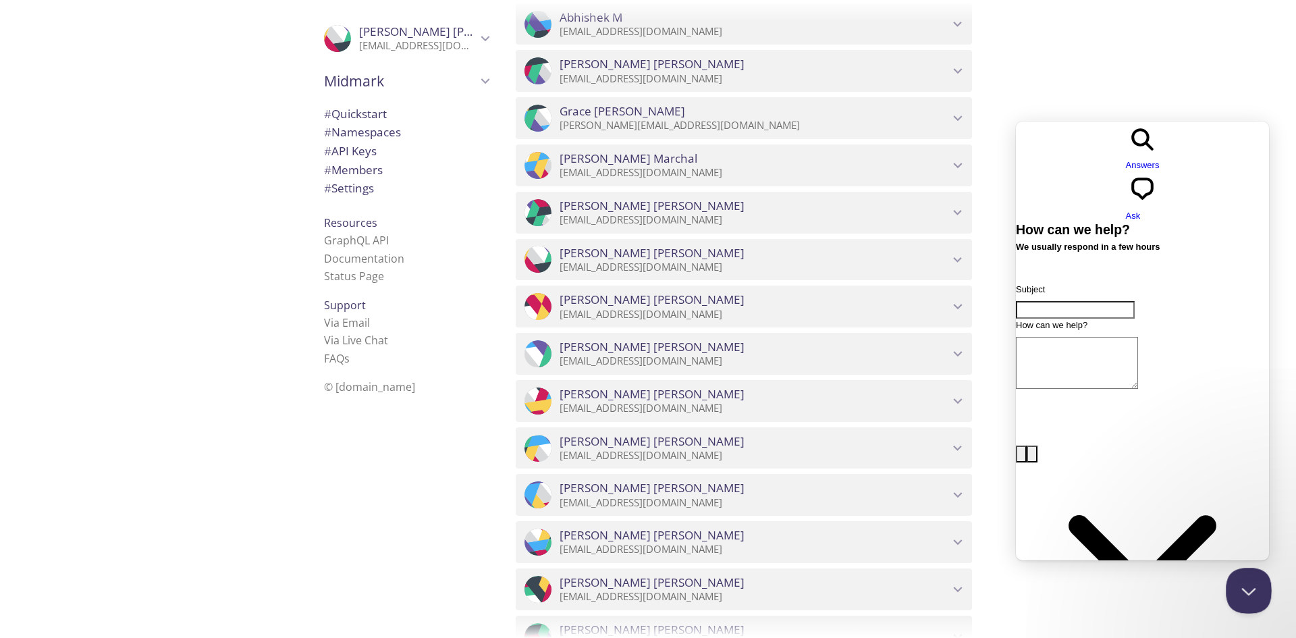
drag, startPoint x: 1247, startPoint y: 588, endPoint x: 2196, endPoint y: 1090, distance: 1073.0
click at [1247, 588] on button "Close Beacon popover" at bounding box center [1246, 588] width 40 height 40
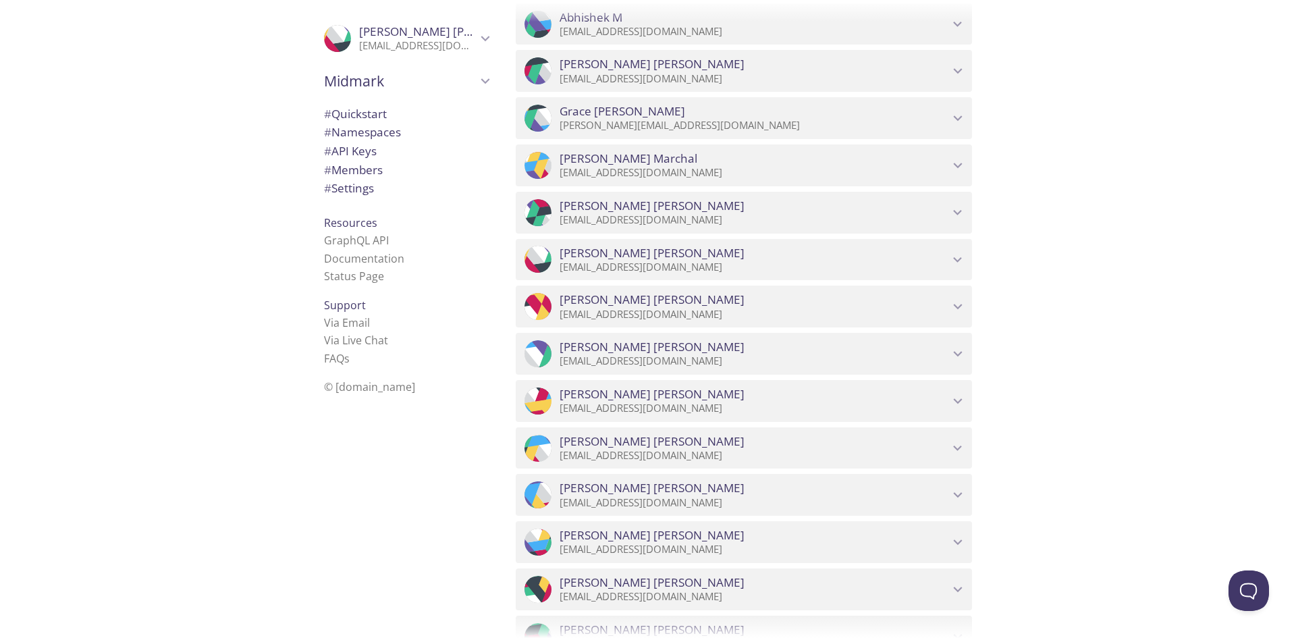
click at [329, 38] on icon "Brittney Demma" at bounding box center [332, 22] width 82 height 43
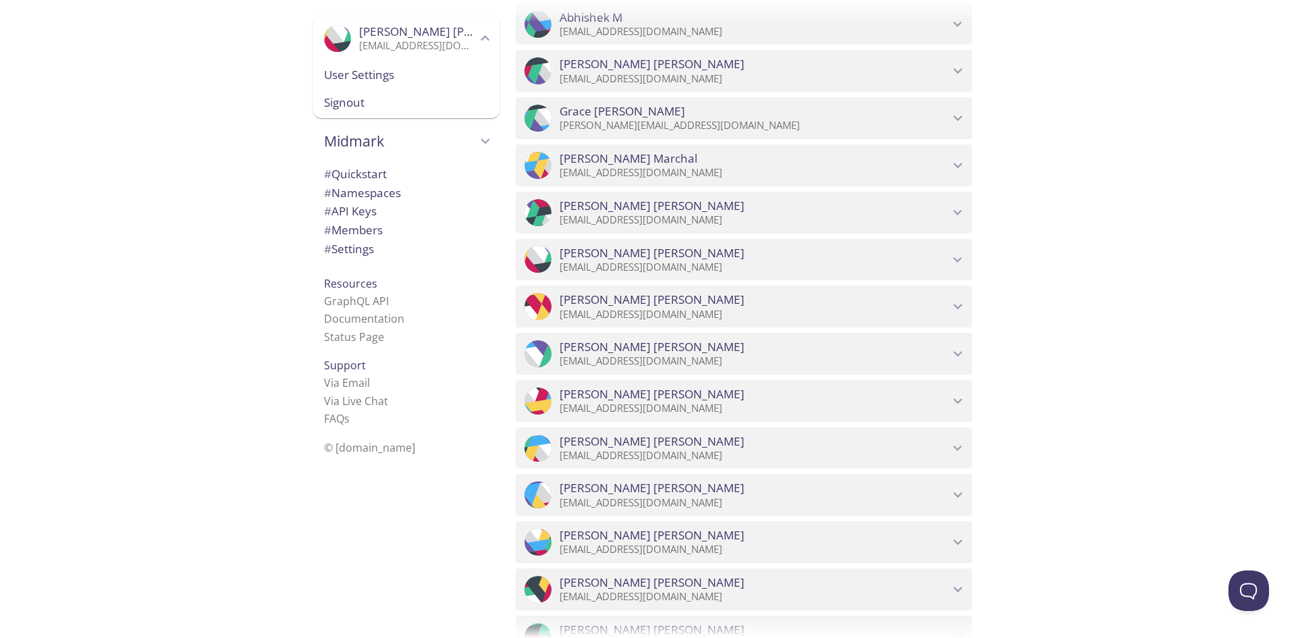
click at [375, 38] on span "Brittney Demma" at bounding box center [451, 32] width 185 height 16
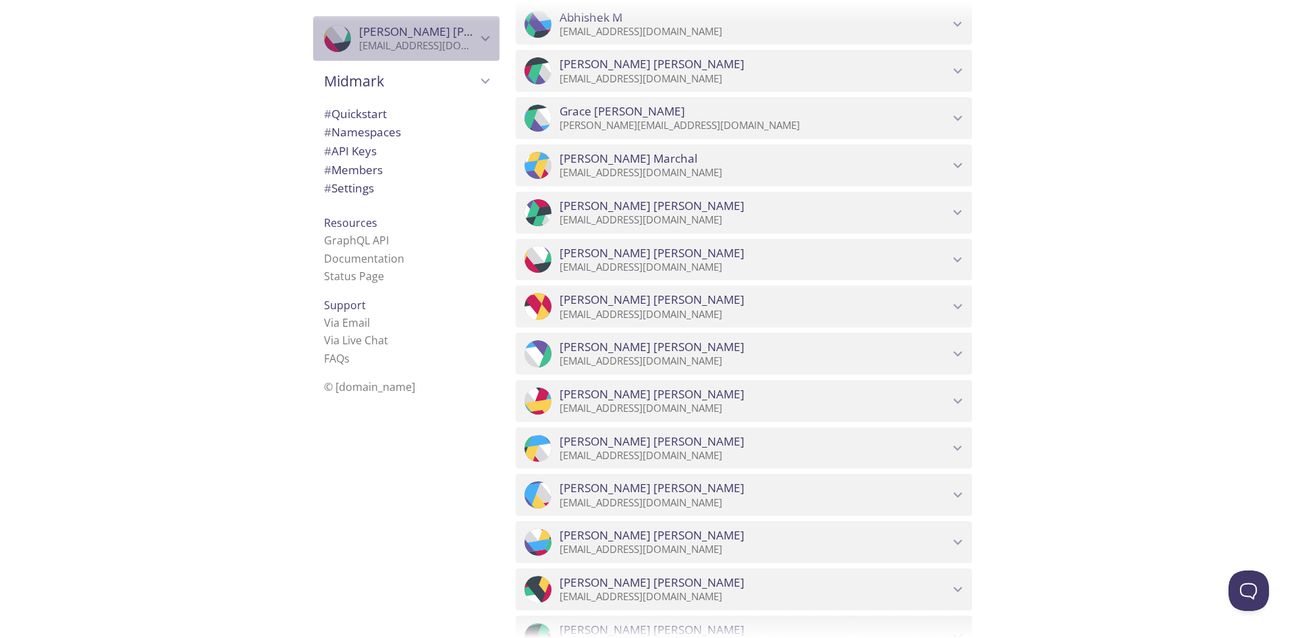
click at [374, 36] on span "Brittney Demma" at bounding box center [451, 32] width 185 height 16
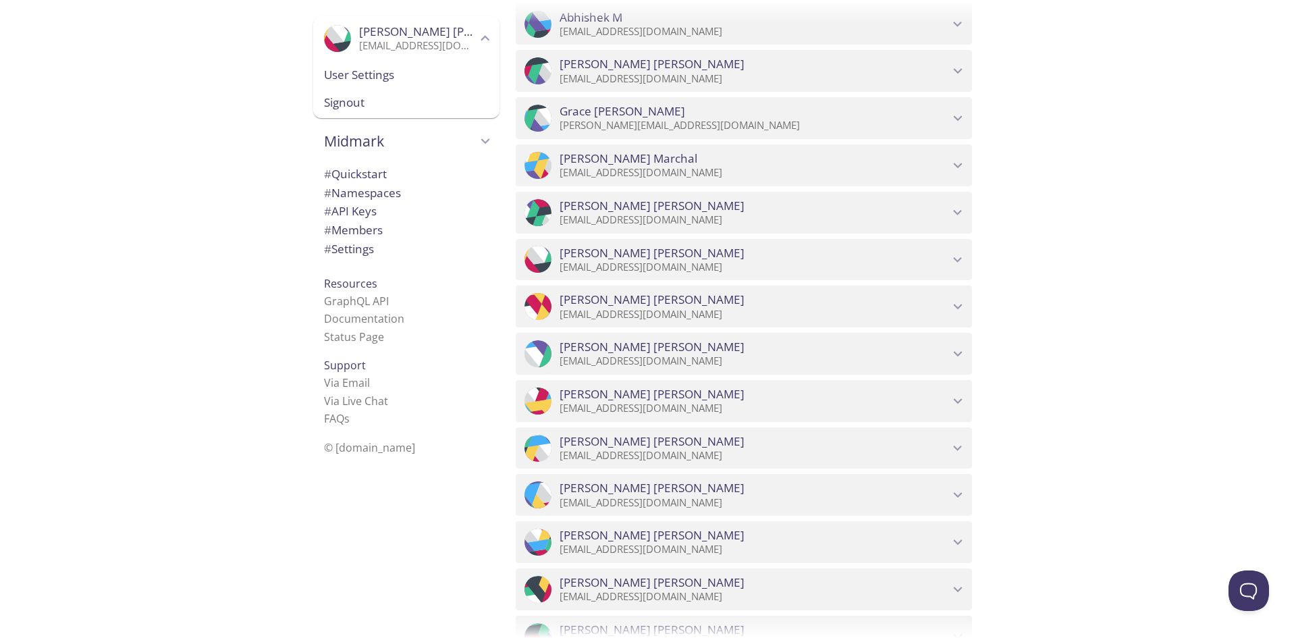
click at [192, 91] on div ".cls-1 { fill: #6d5ca8; } .cls-2 { fill: #3fc191; } .cls-3 { fill: #3b4752; } .…" at bounding box center [252, 319] width 505 height 638
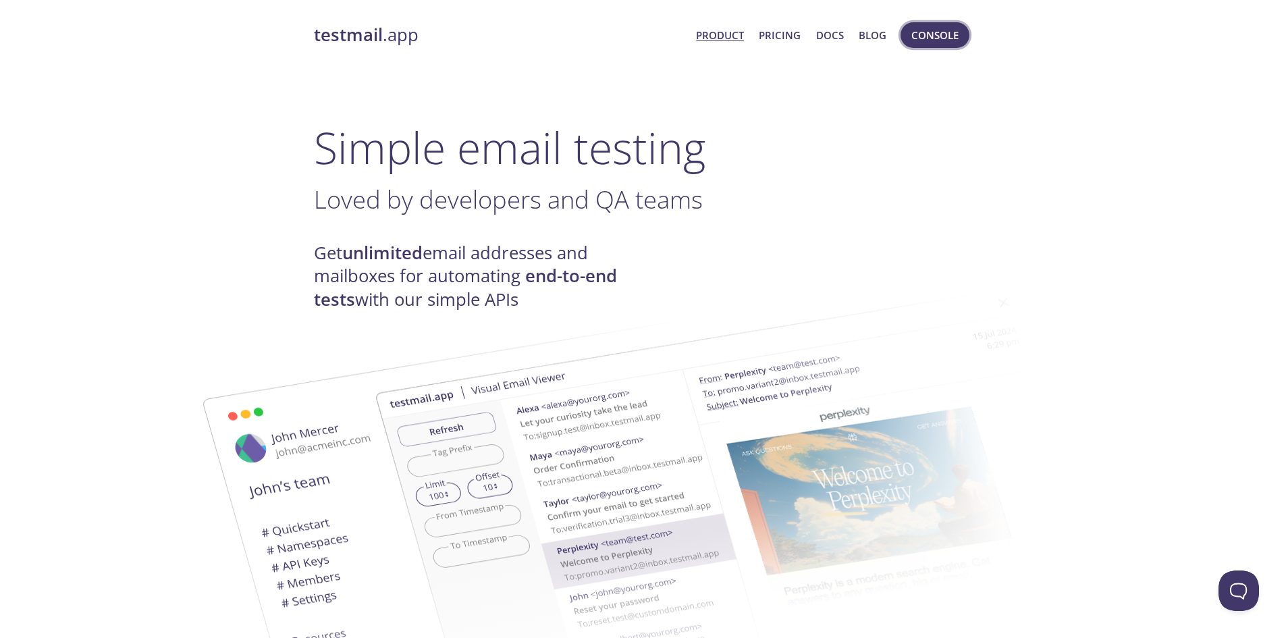
drag, startPoint x: 930, startPoint y: 36, endPoint x: 943, endPoint y: 43, distance: 14.5
click at [930, 36] on span "Console" at bounding box center [934, 35] width 47 height 18
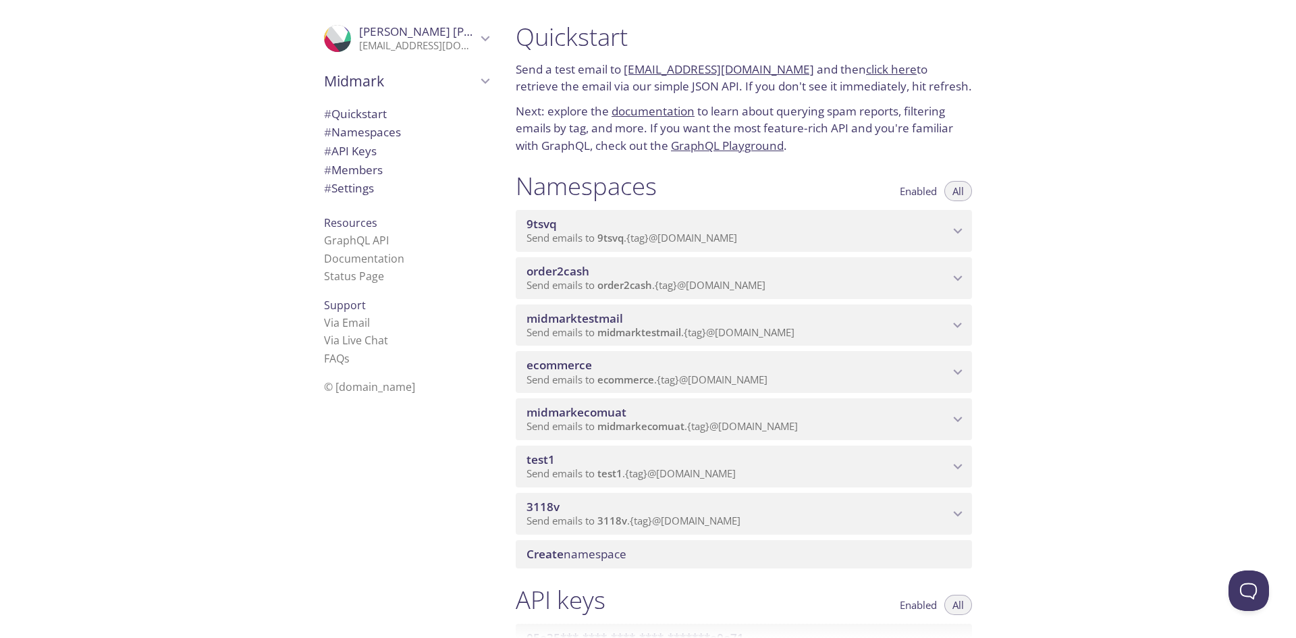
click at [956, 368] on icon "ecommerce namespace" at bounding box center [958, 372] width 18 height 18
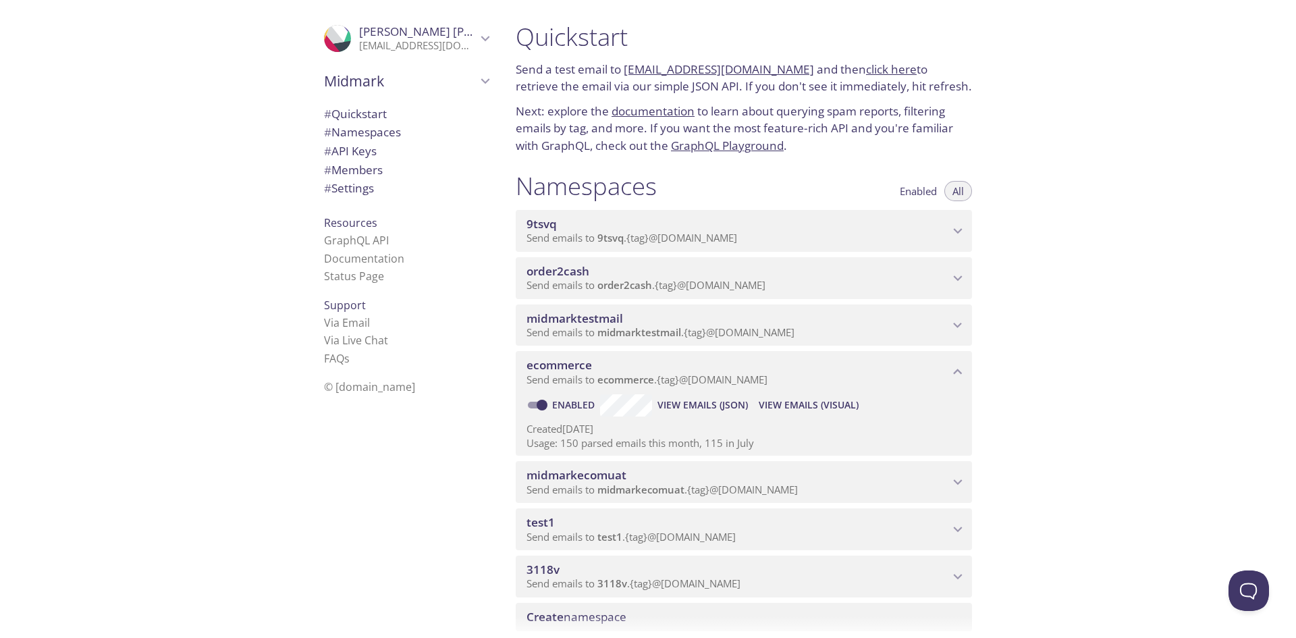
click at [959, 372] on icon "ecommerce namespace" at bounding box center [958, 371] width 9 height 5
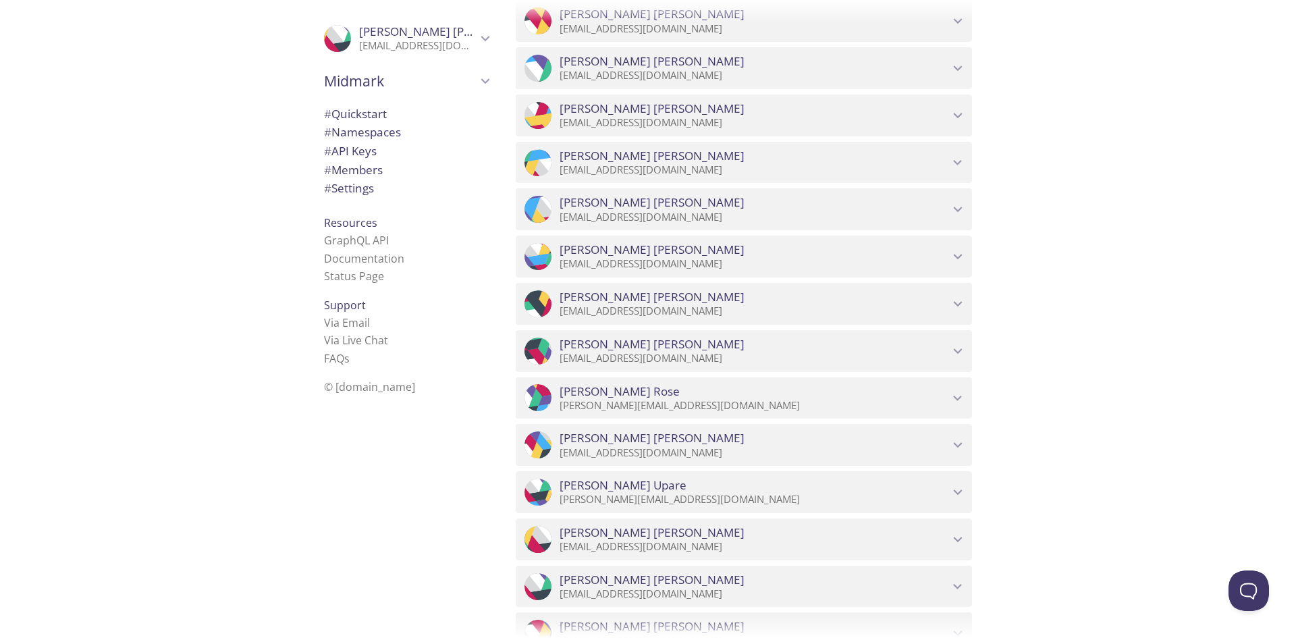
scroll to position [2532, 0]
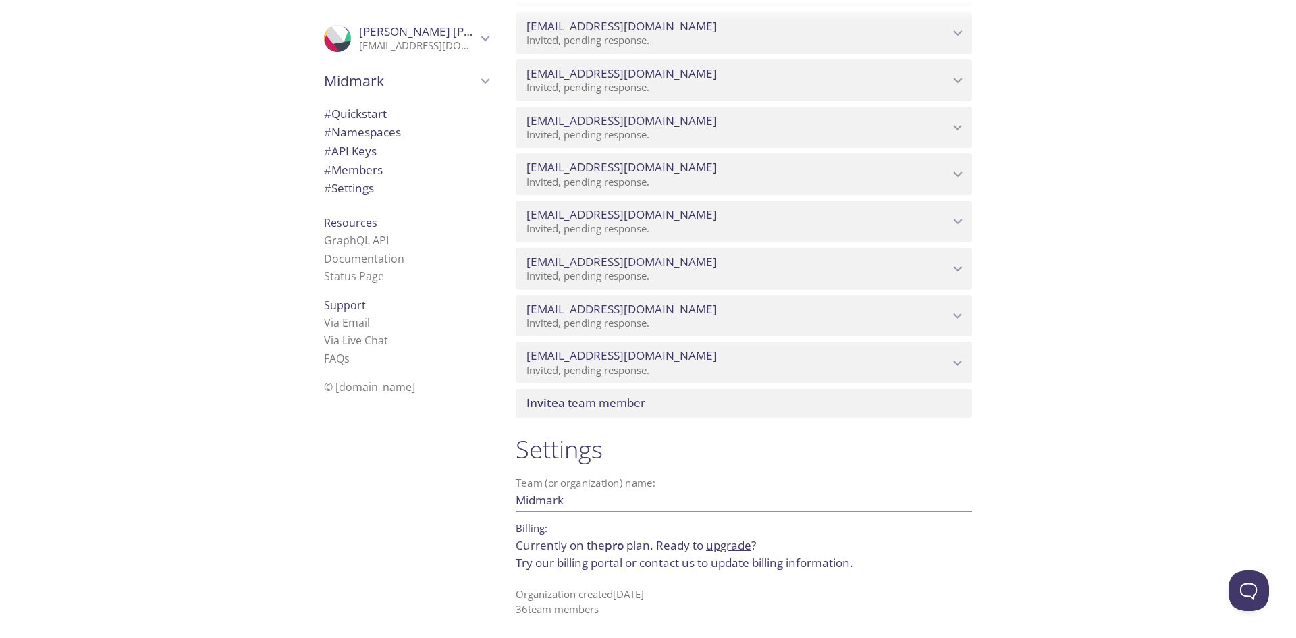
click at [363, 46] on p "[EMAIL_ADDRESS][DOMAIN_NAME]" at bounding box center [417, 45] width 117 height 13
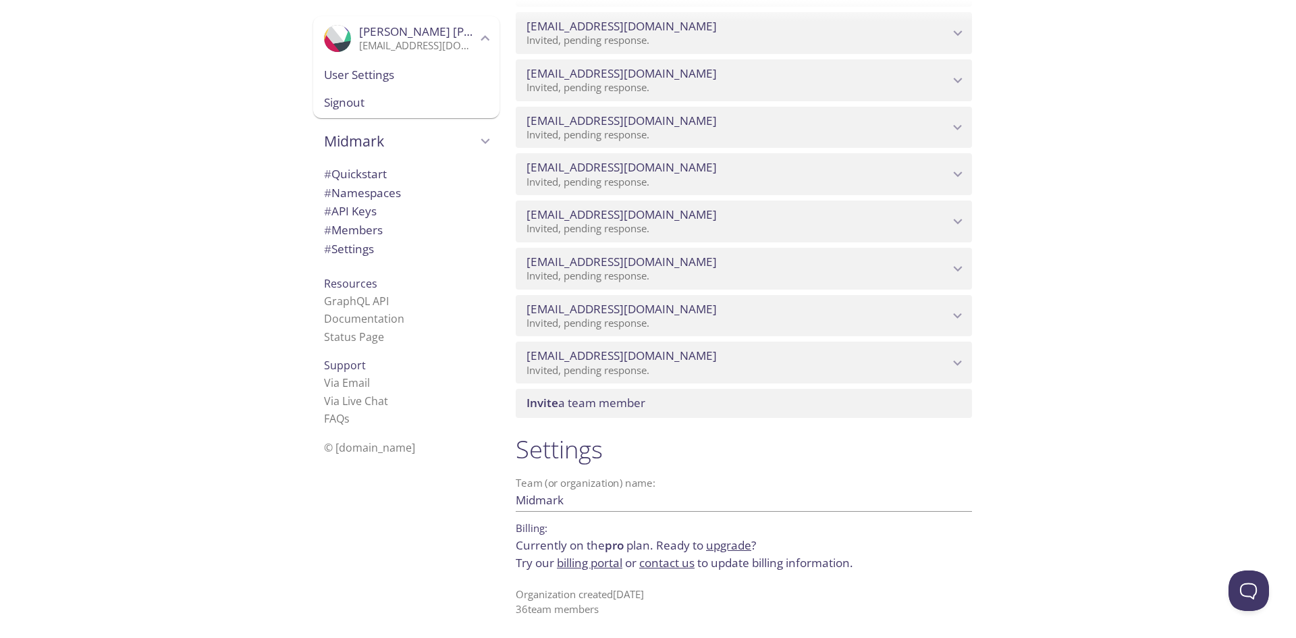
click at [263, 94] on div ".cls-1 { fill: #6d5ca8; } .cls-2 { fill: #3fc191; } .cls-3 { fill: #3b4752; } .…" at bounding box center [252, 319] width 505 height 638
click at [1096, 263] on div "Quickstart Send a test email to 9tsvq.test@inbox.testmail.app and then click he…" at bounding box center [900, 319] width 791 height 638
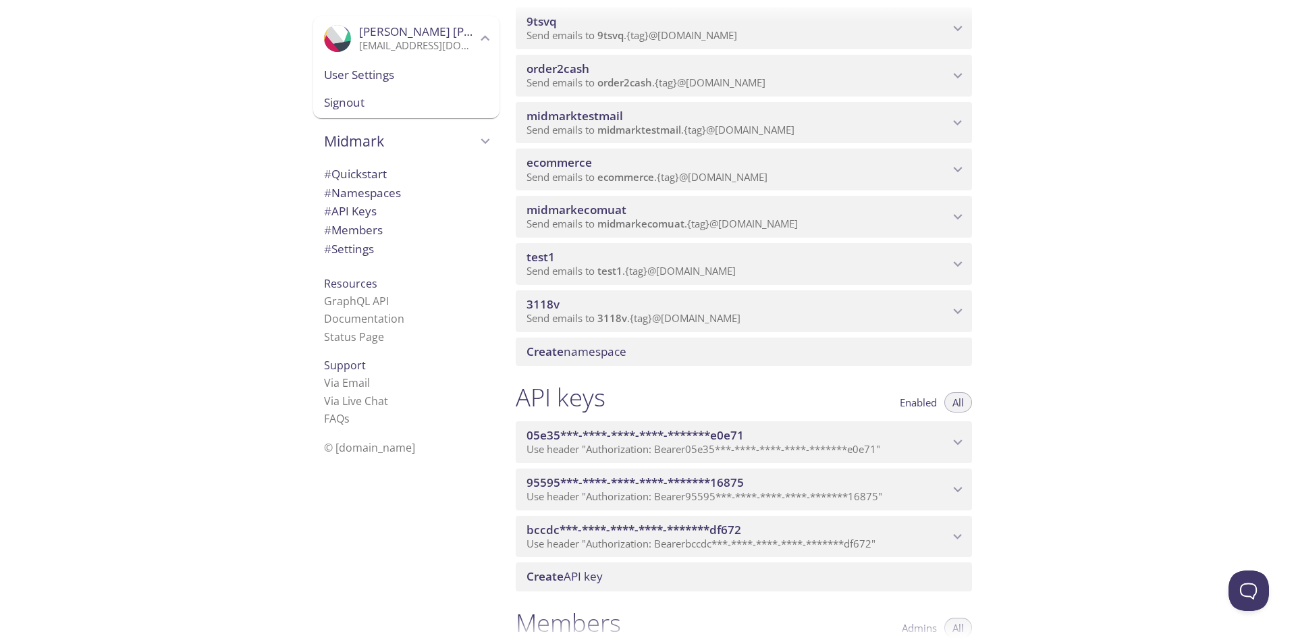
scroll to position [0, 0]
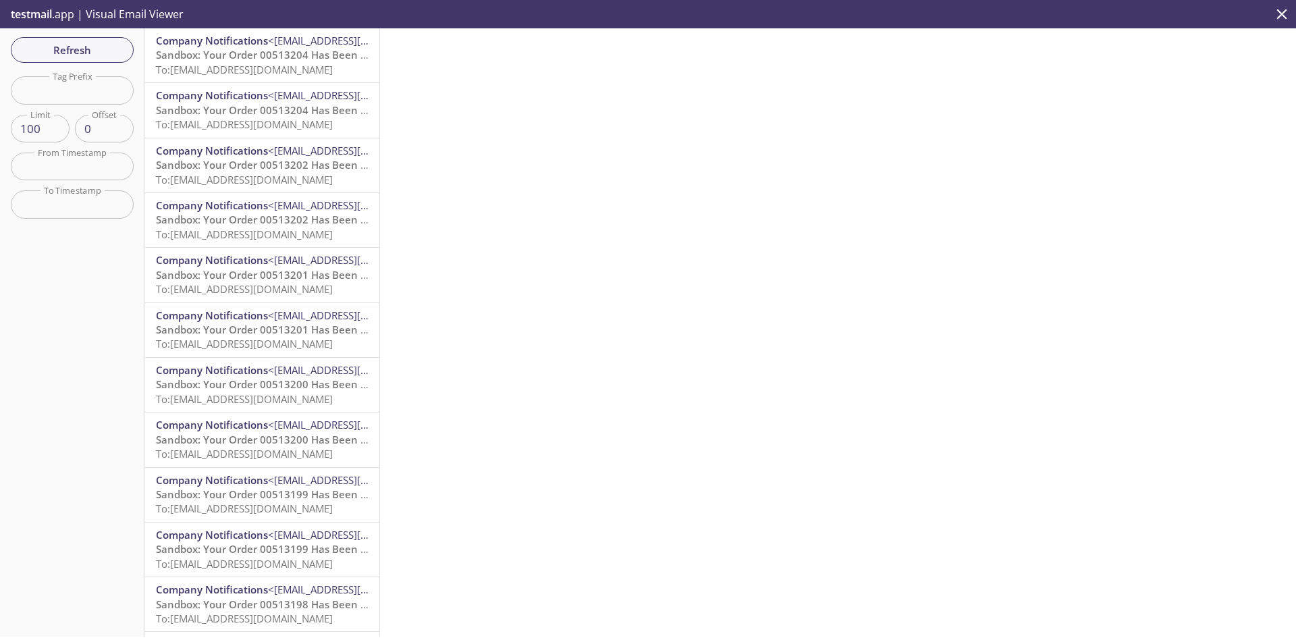
click at [101, 42] on span "Refresh" at bounding box center [72, 50] width 101 height 18
click at [107, 17] on p "testmail .app | Visual Email Viewer" at bounding box center [96, 14] width 192 height 28
click at [10, 11] on p "testmail .app | Visual Email Viewer" at bounding box center [96, 14] width 192 height 28
click at [283, 55] on span "Sandbox: Your Order 00513204 Has Been Confirmed" at bounding box center [284, 54] width 256 height 13
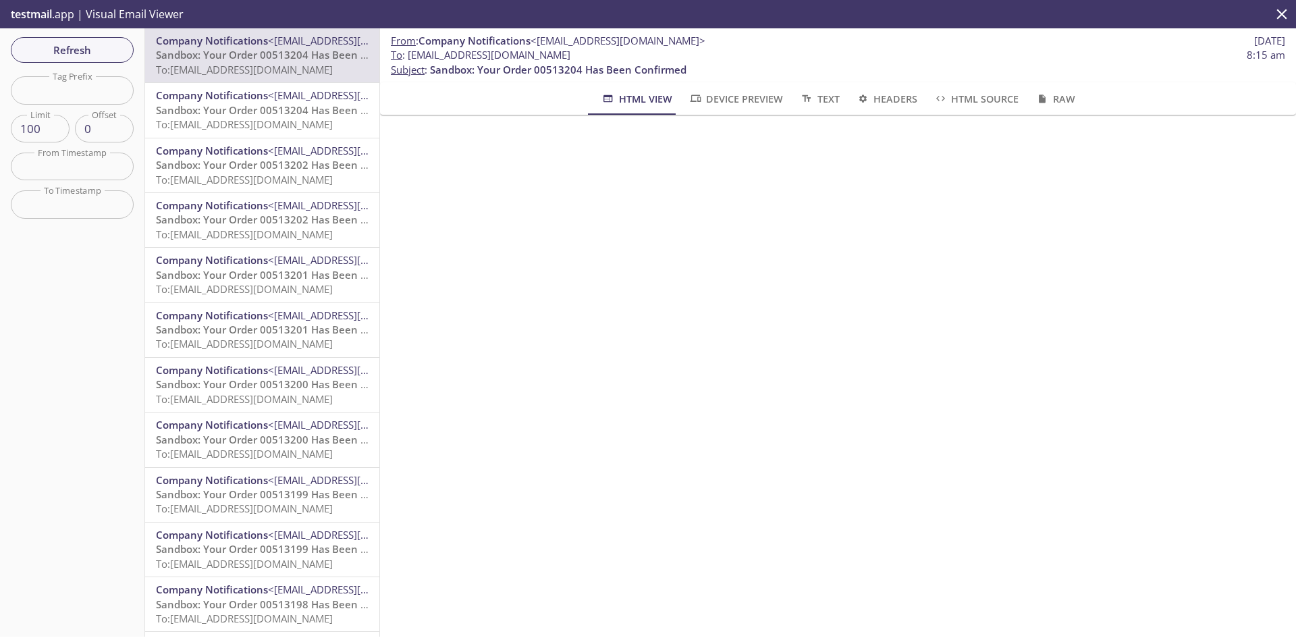
scroll to position [67, 0]
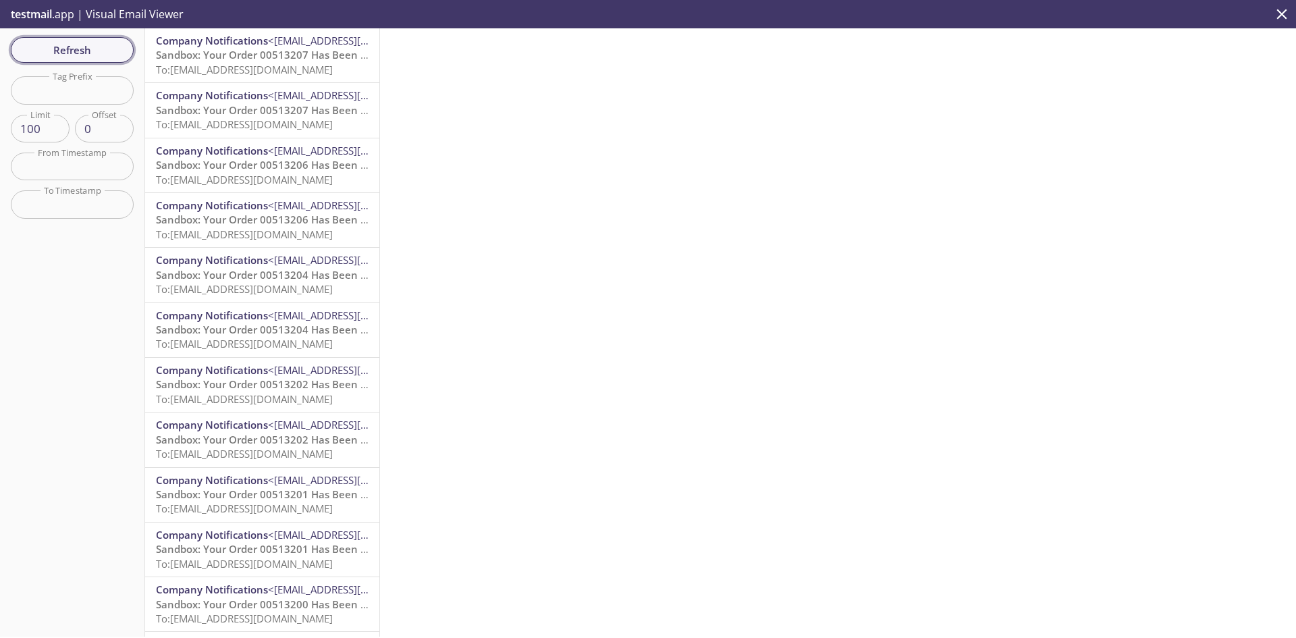
drag, startPoint x: 87, startPoint y: 46, endPoint x: 200, endPoint y: 58, distance: 114.0
click at [87, 46] on span "Refresh" at bounding box center [72, 50] width 101 height 18
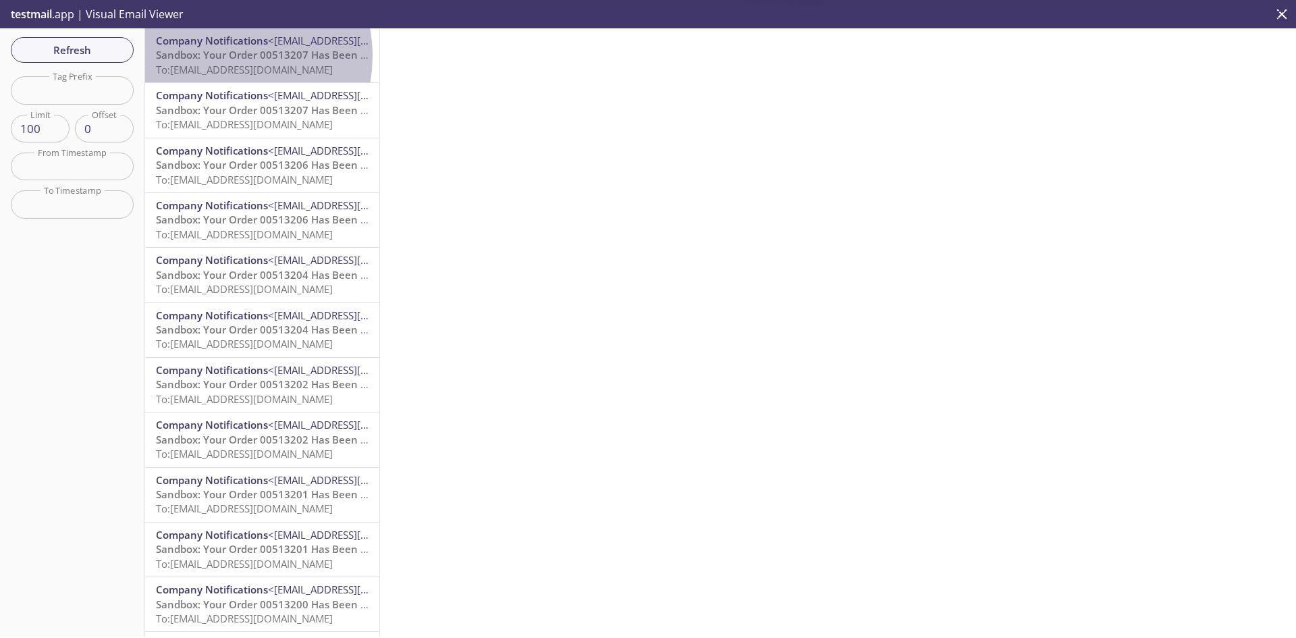
click at [223, 56] on span "Sandbox: Your Order 00513207 Has Been Confirmed" at bounding box center [284, 54] width 256 height 13
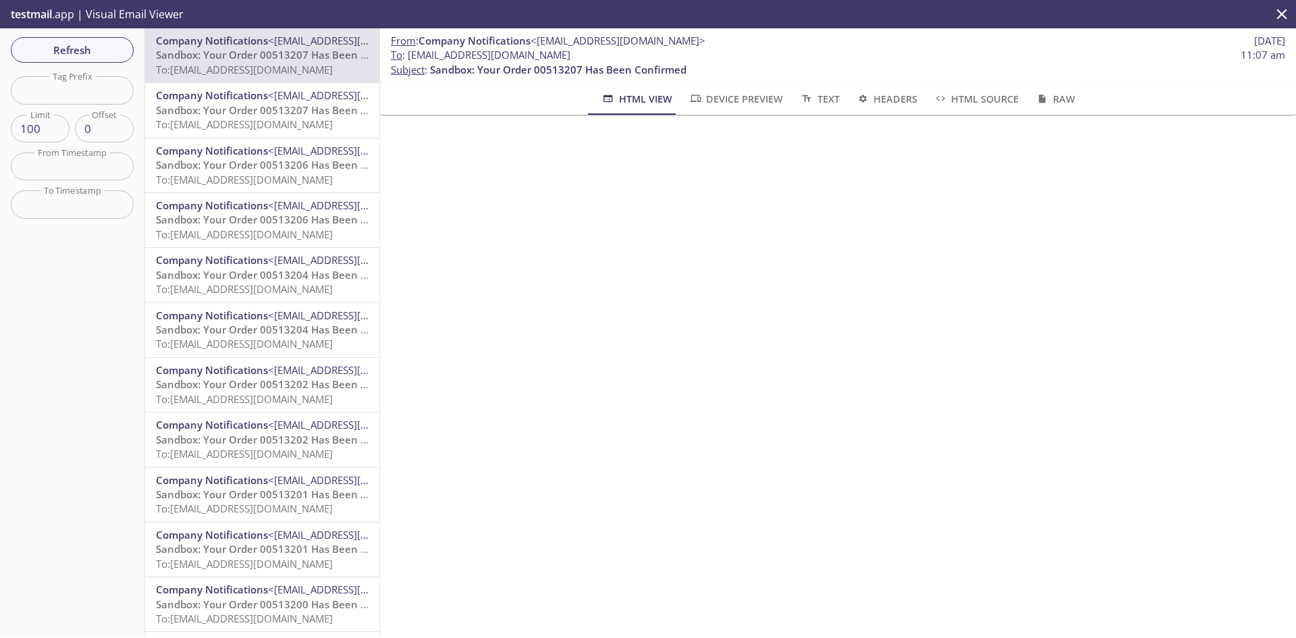
click at [258, 112] on span "Sandbox: Your Order 00513207 Has Been Confirmed" at bounding box center [284, 109] width 256 height 13
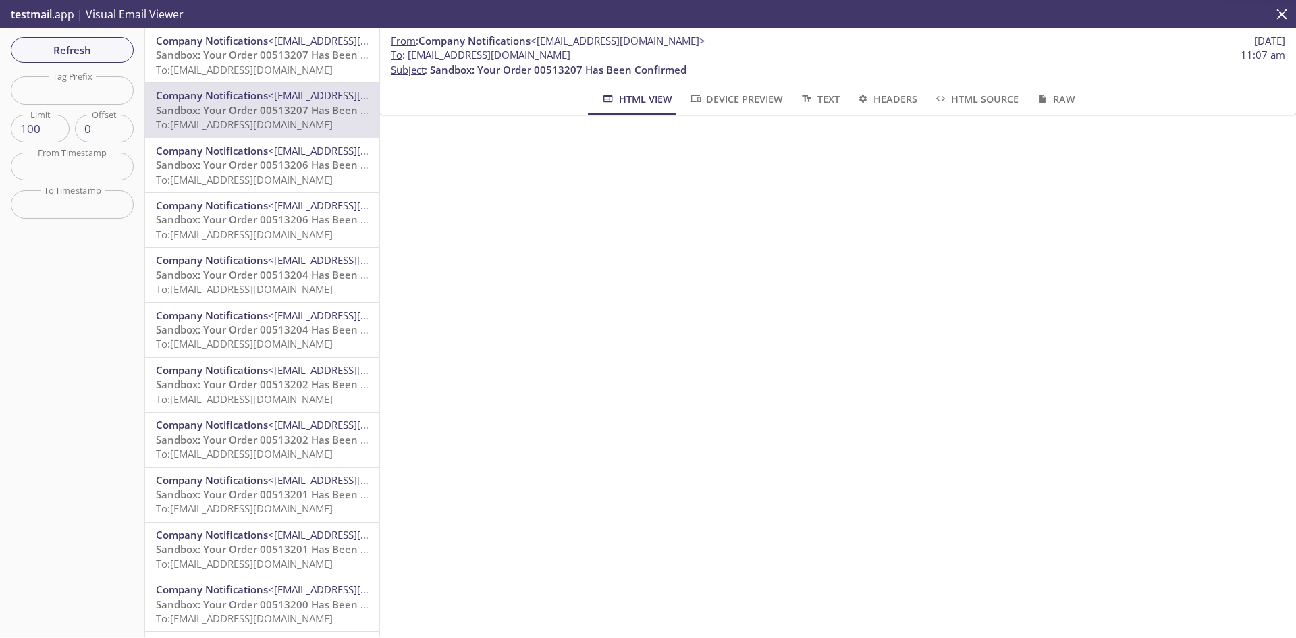
click at [265, 159] on span "Sandbox: Your Order 00513206 Has Been Confirmed" at bounding box center [284, 164] width 256 height 13
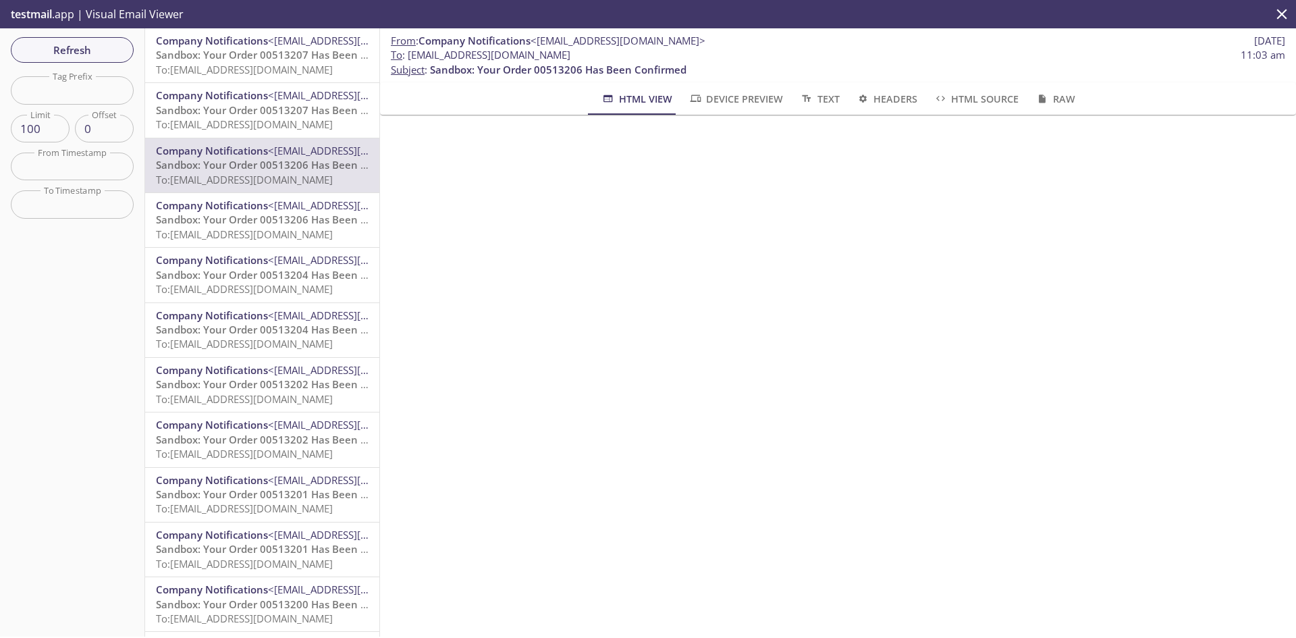
click at [251, 63] on span "To: [EMAIL_ADDRESS][DOMAIN_NAME]" at bounding box center [244, 69] width 177 height 13
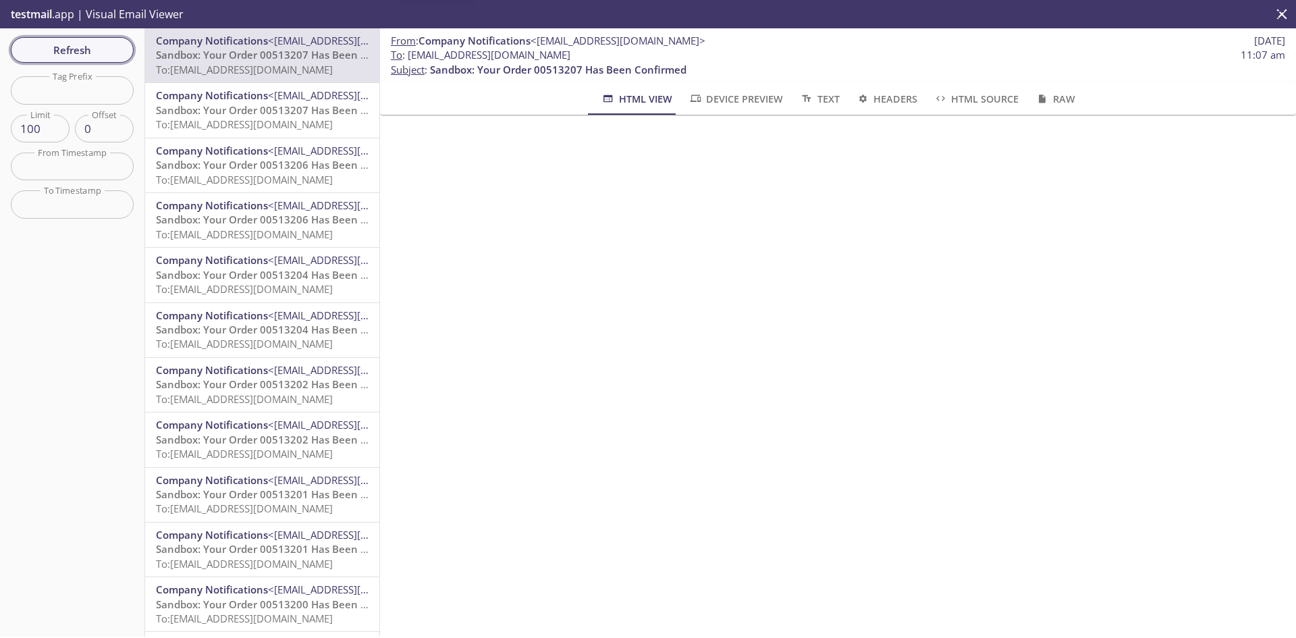
click at [89, 49] on span "Refresh" at bounding box center [72, 50] width 101 height 18
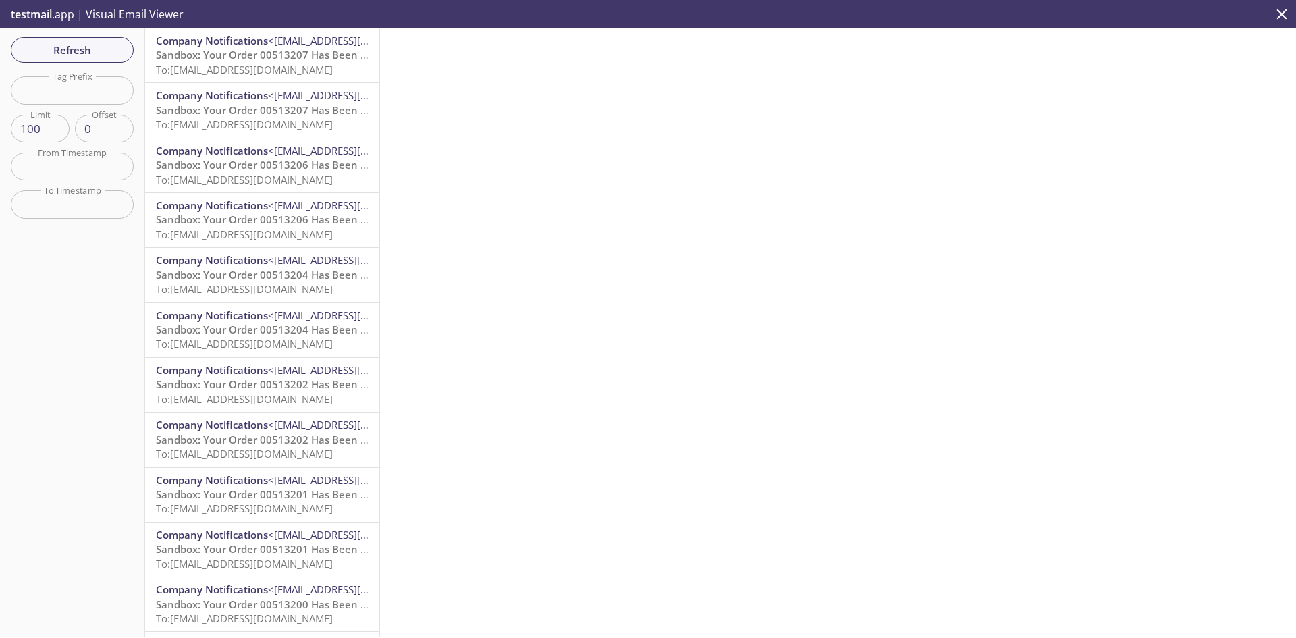
click at [225, 63] on span "To: [EMAIL_ADDRESS][DOMAIN_NAME]" at bounding box center [244, 69] width 177 height 13
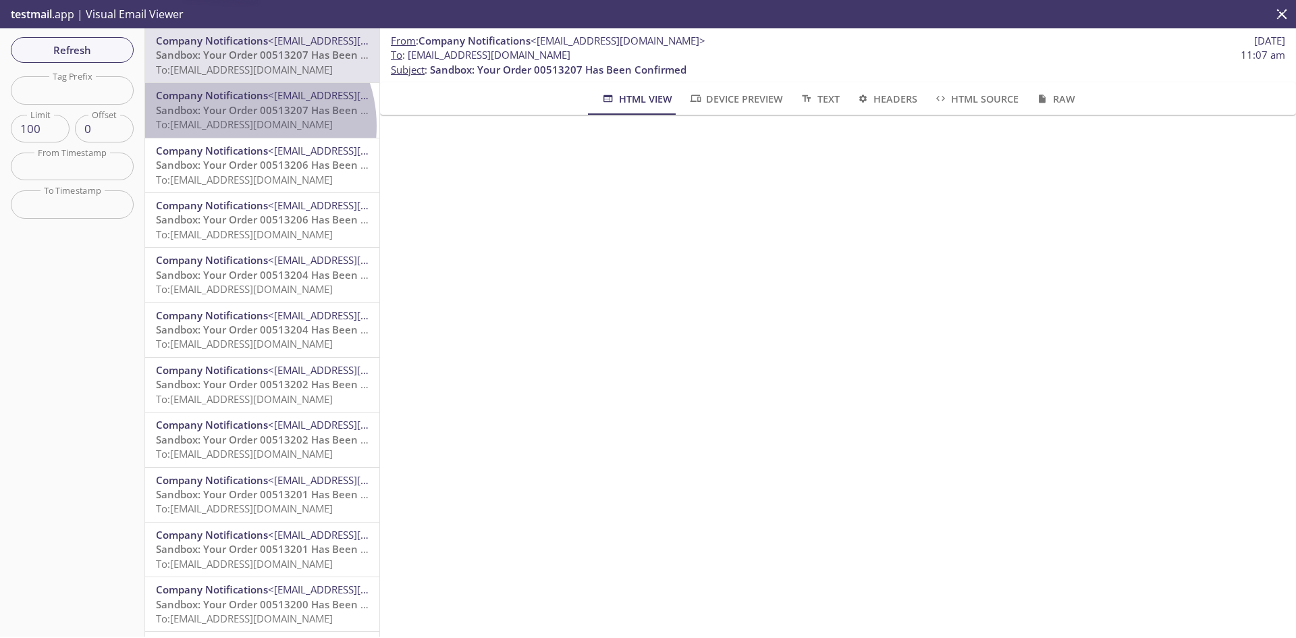
click at [240, 126] on span "To: [EMAIL_ADDRESS][DOMAIN_NAME]" at bounding box center [244, 123] width 177 height 13
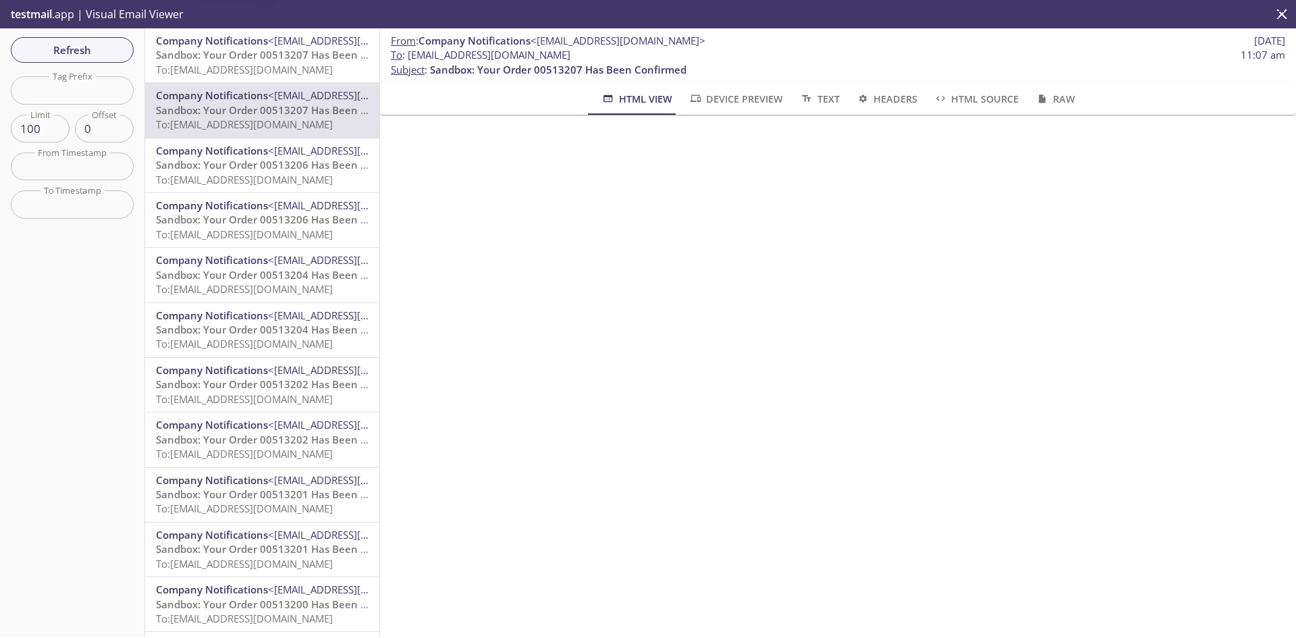
click at [244, 178] on span "To: [EMAIL_ADDRESS][DOMAIN_NAME]" at bounding box center [244, 179] width 177 height 13
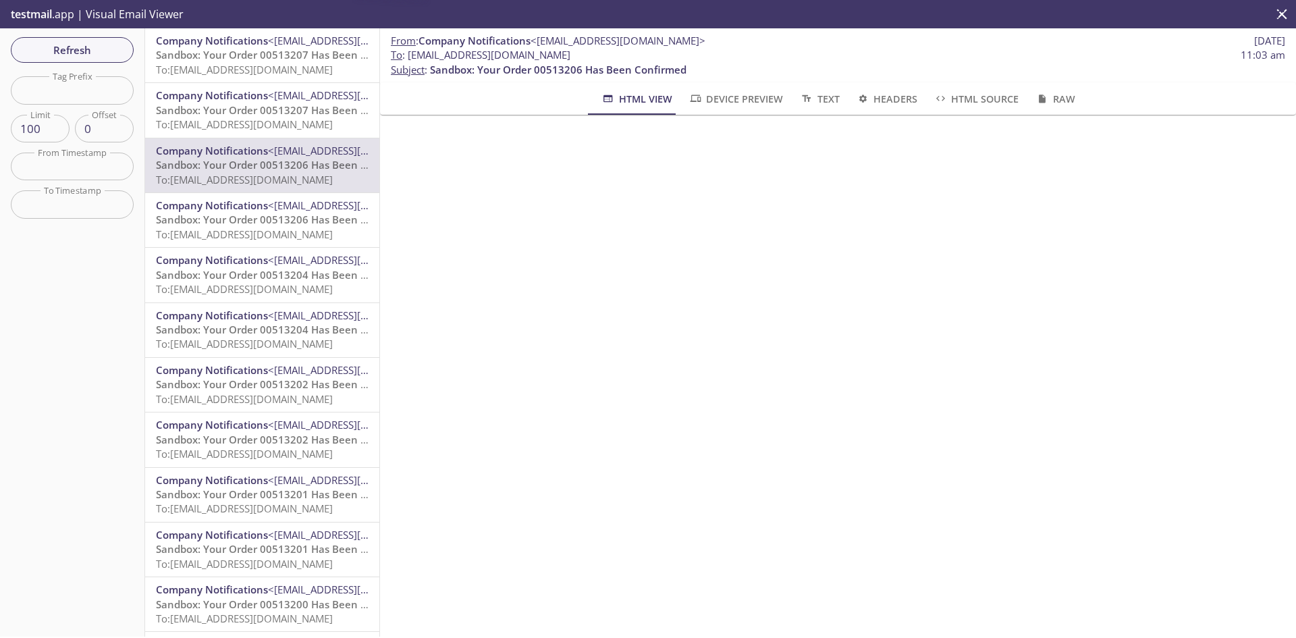
click at [241, 231] on span "To: [EMAIL_ADDRESS][DOMAIN_NAME]" at bounding box center [244, 233] width 177 height 13
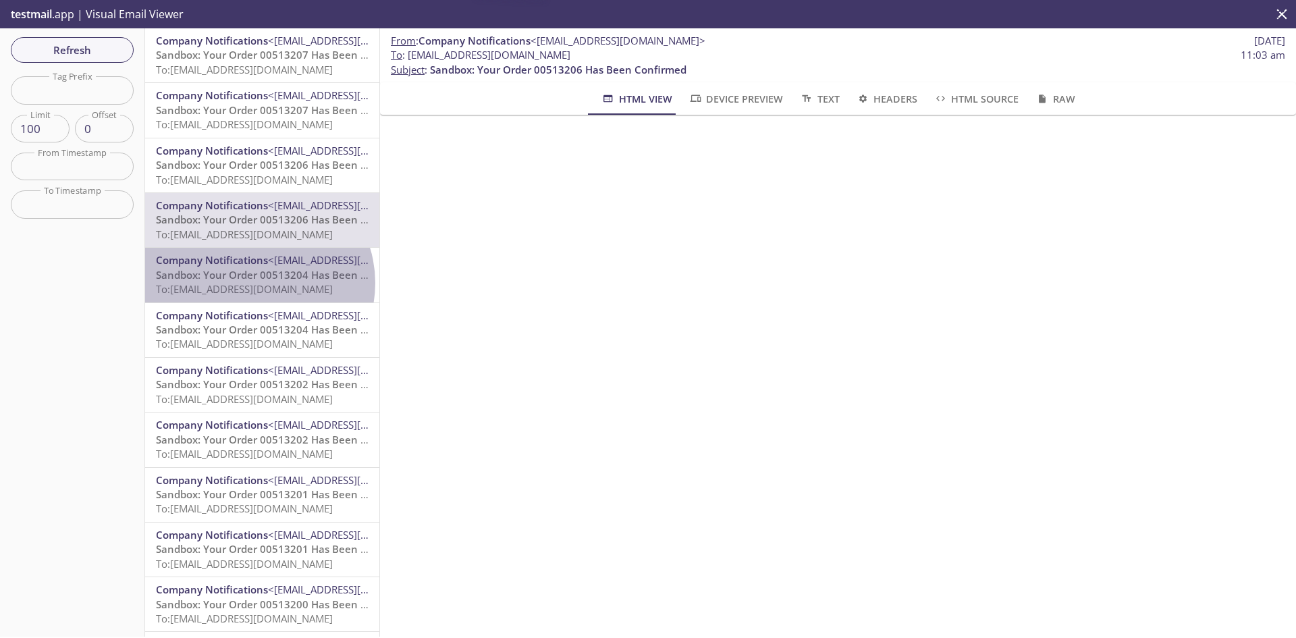
click at [256, 283] on span "To: [EMAIL_ADDRESS][DOMAIN_NAME]" at bounding box center [244, 288] width 177 height 13
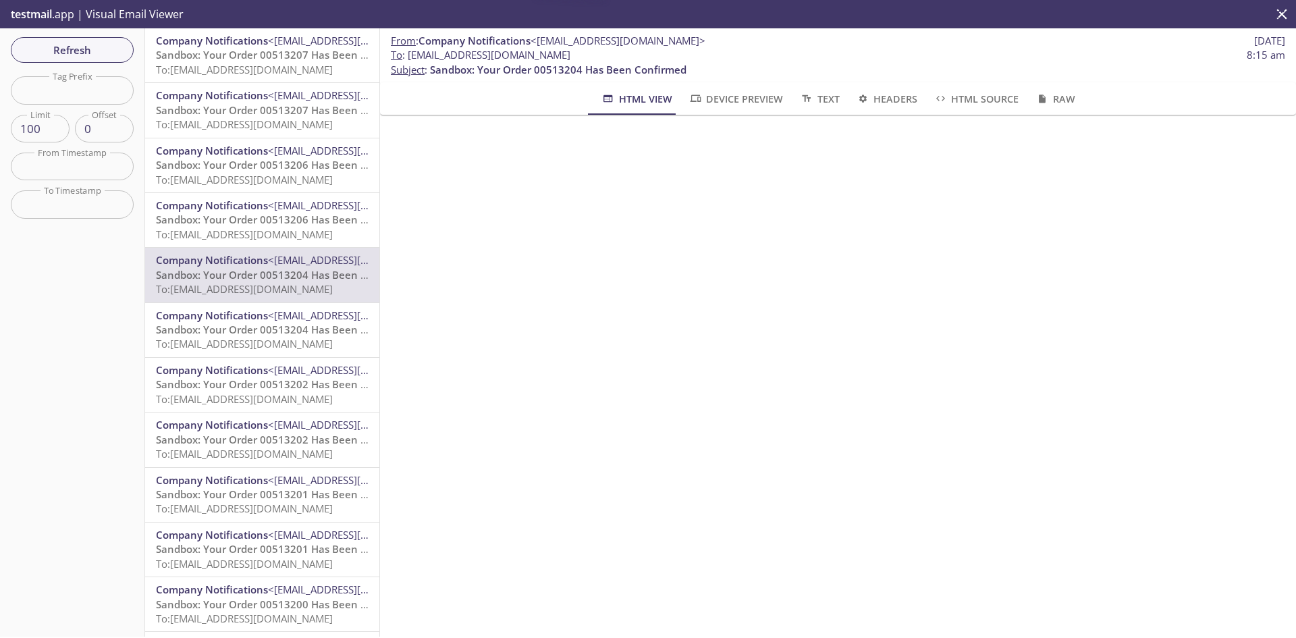
click at [232, 335] on span "Sandbox: Your Order 00513204 Has Been Confirmed" at bounding box center [284, 329] width 256 height 13
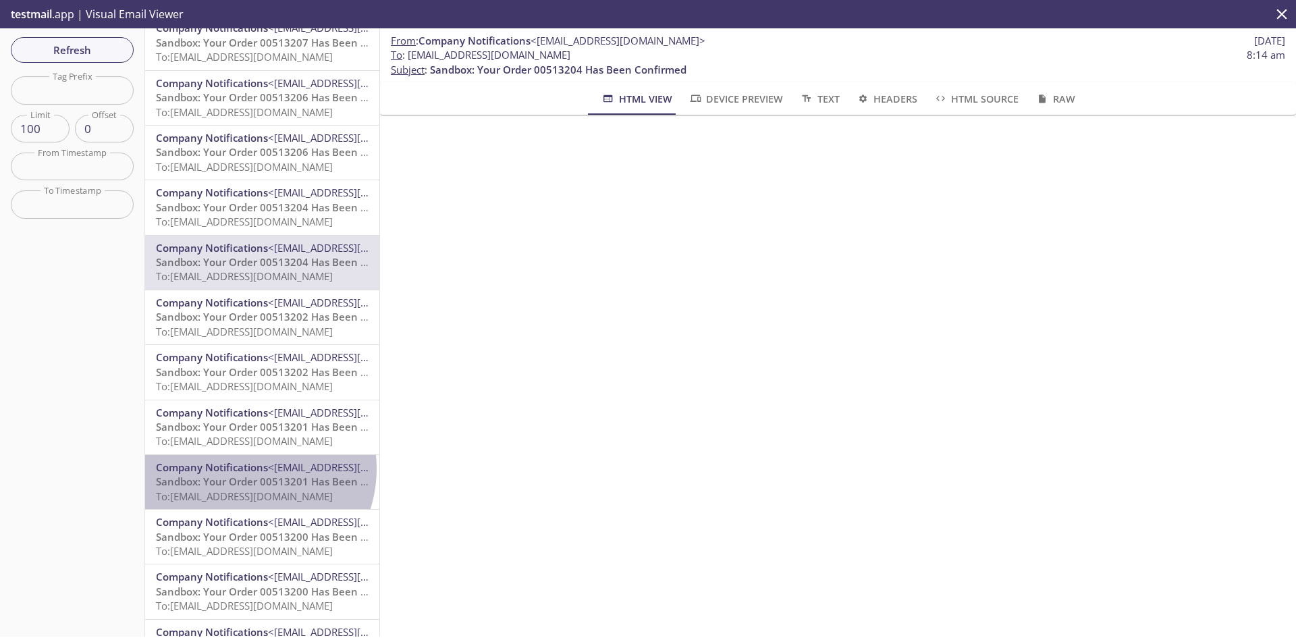
drag, startPoint x: 244, startPoint y: 468, endPoint x: 236, endPoint y: 452, distance: 18.7
click at [243, 468] on span "Company Notifications" at bounding box center [212, 466] width 112 height 13
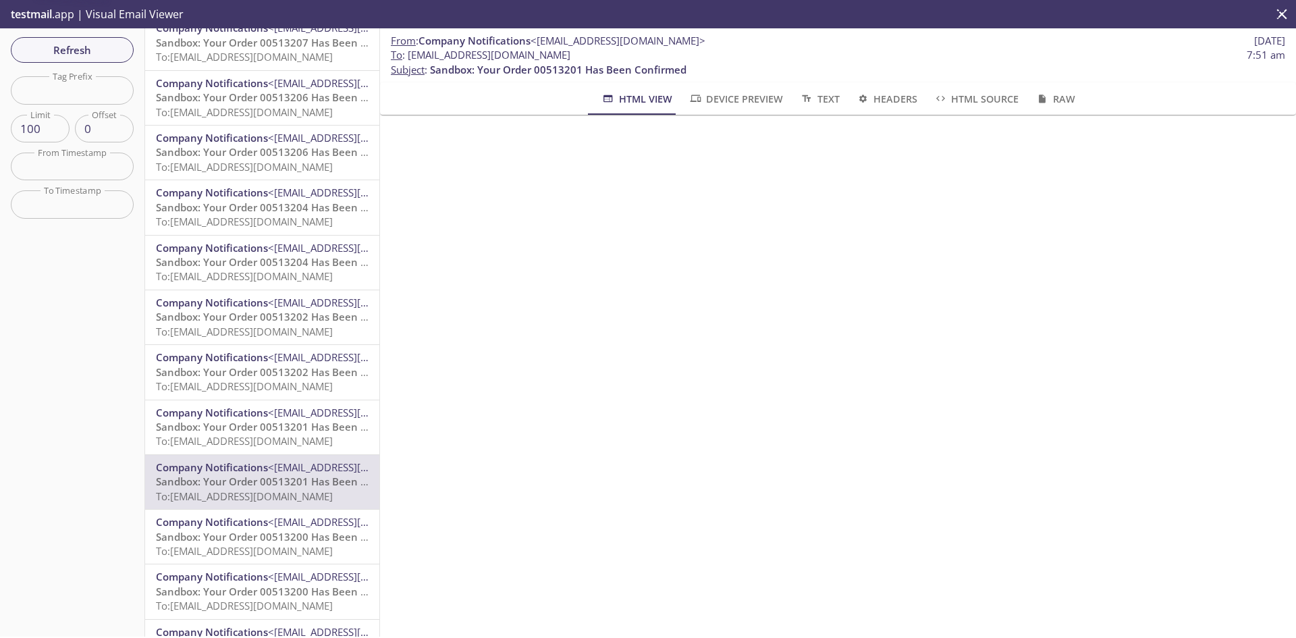
click at [237, 420] on span "Sandbox: Your Order 00513201 Has Been Confirmed" at bounding box center [284, 426] width 256 height 13
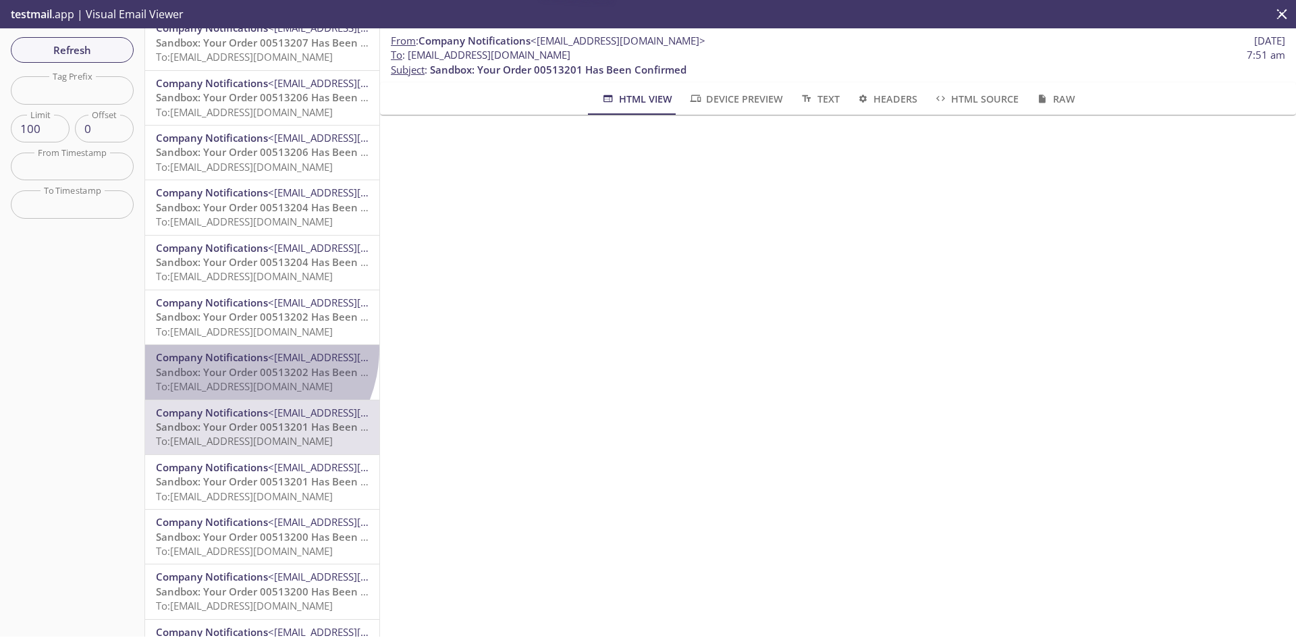
click at [239, 349] on div "Company Notifications <do-not-reply@midmark.com> Sandbox: Your Order 00513202 H…" at bounding box center [262, 372] width 234 height 54
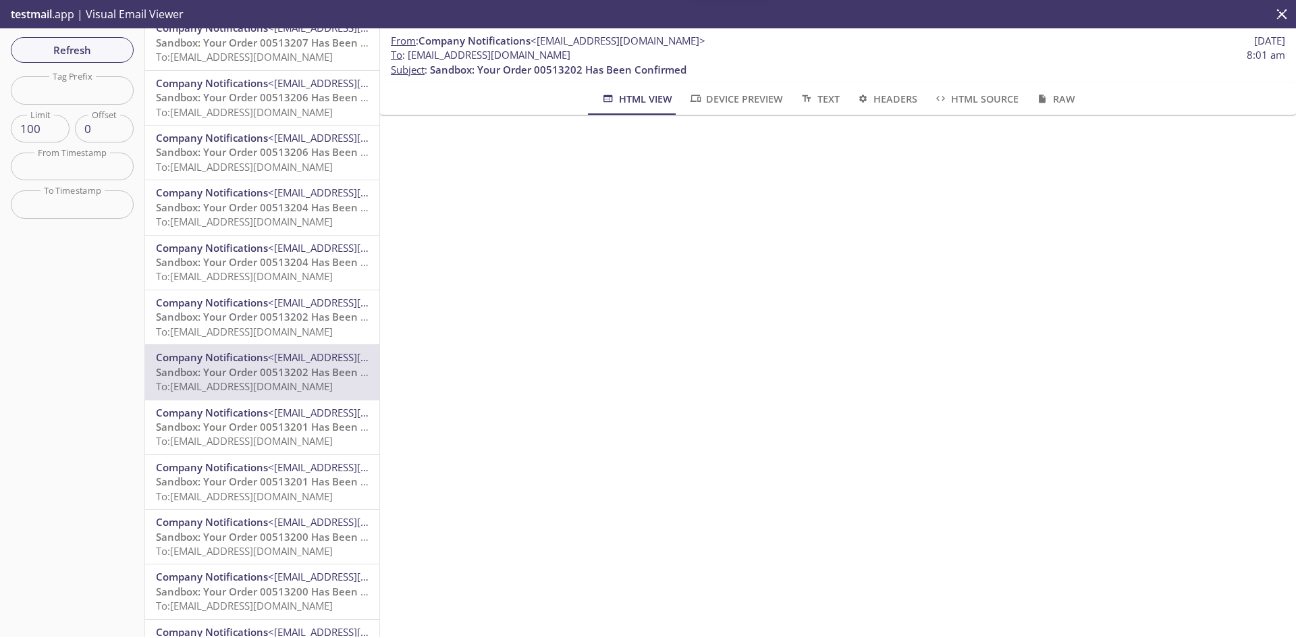
click at [235, 92] on span "Sandbox: Your Order 00513206 Has Been Confirmed" at bounding box center [284, 96] width 256 height 13
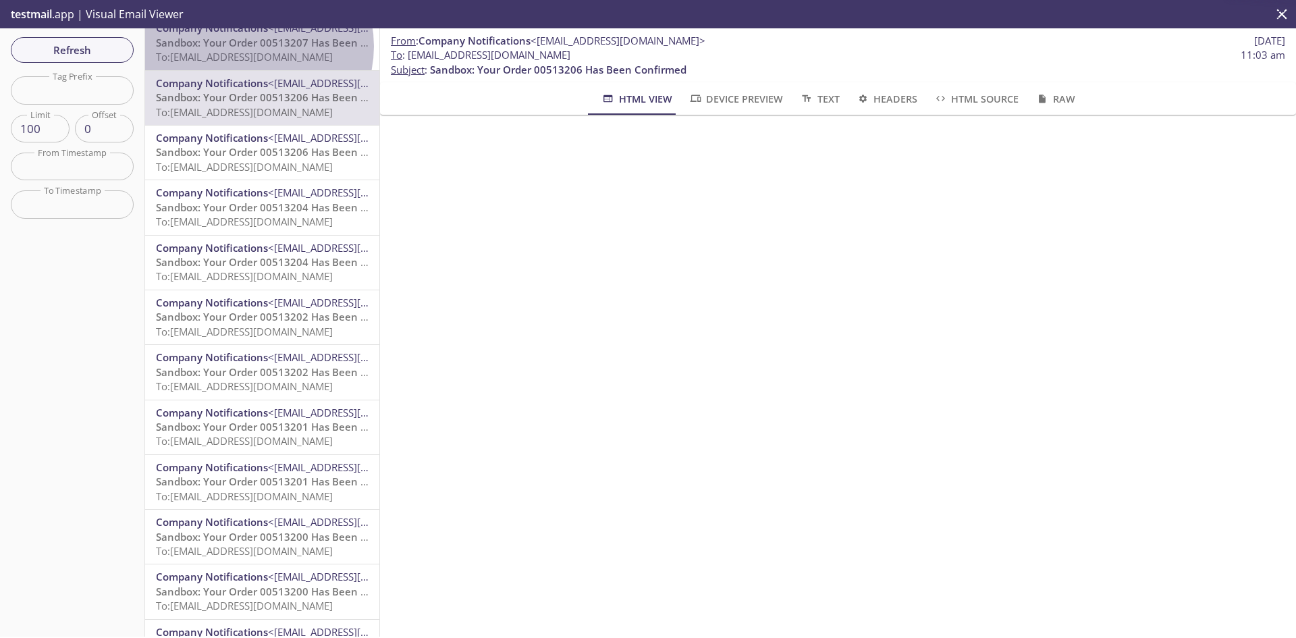
click at [248, 46] on span "Sandbox: Your Order 00513207 Has Been Confirmed" at bounding box center [284, 42] width 256 height 13
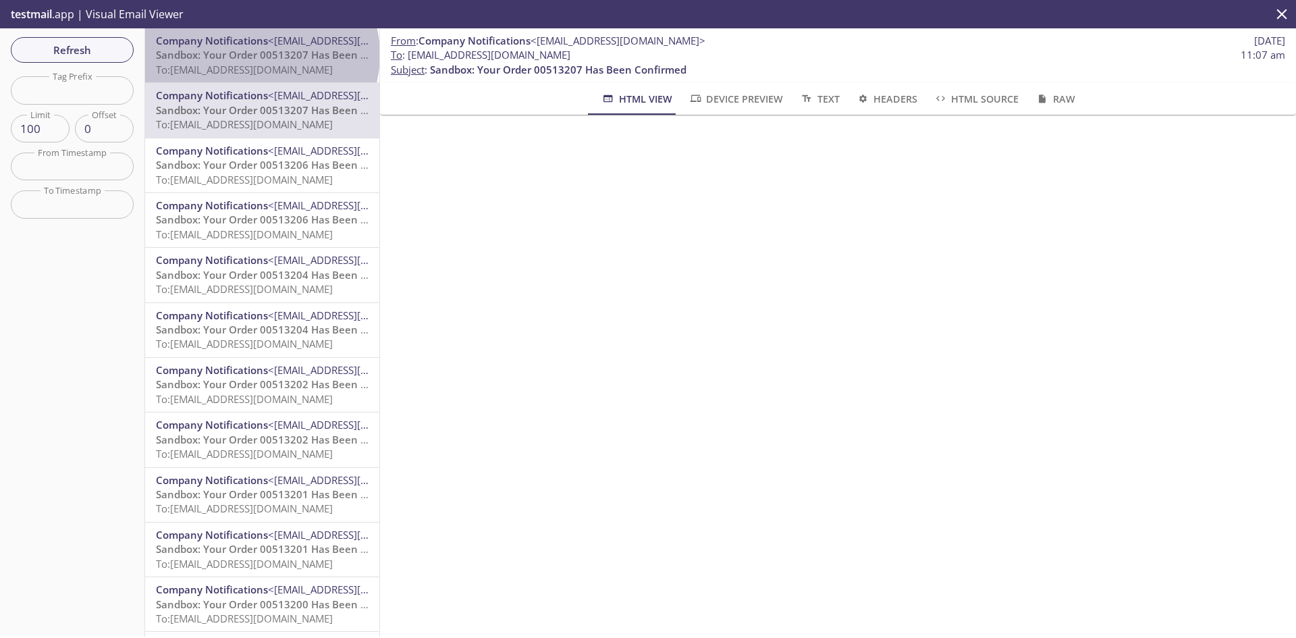
click at [261, 55] on span "Sandbox: Your Order 00513207 Has Been Confirmed" at bounding box center [284, 54] width 256 height 13
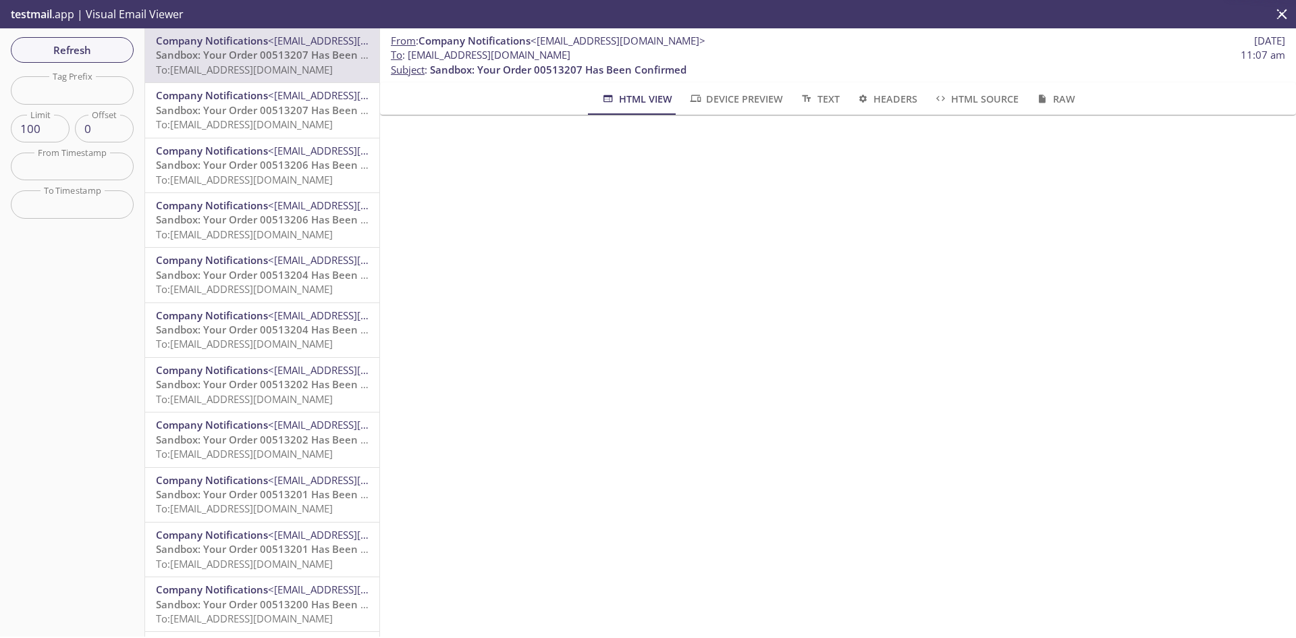
click at [254, 109] on span "Sandbox: Your Order 00513207 Has Been Confirmed" at bounding box center [284, 109] width 256 height 13
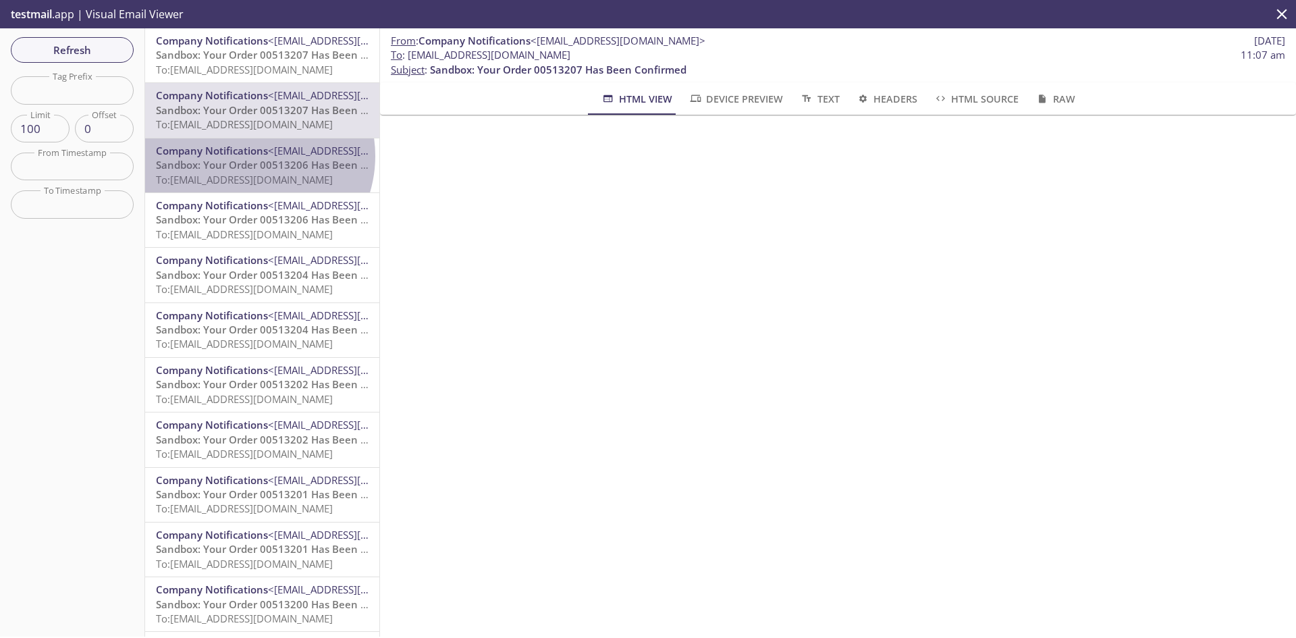
click at [247, 156] on span "Company Notifications" at bounding box center [212, 150] width 112 height 13
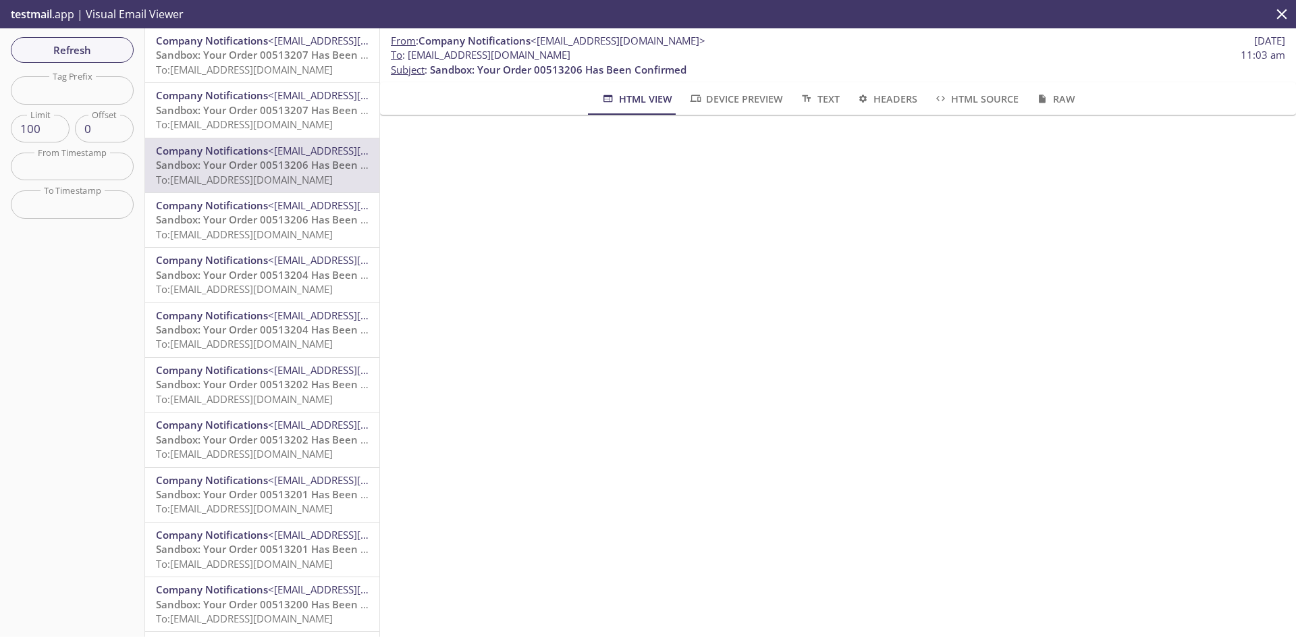
click at [252, 118] on span "To: [EMAIL_ADDRESS][DOMAIN_NAME]" at bounding box center [244, 123] width 177 height 13
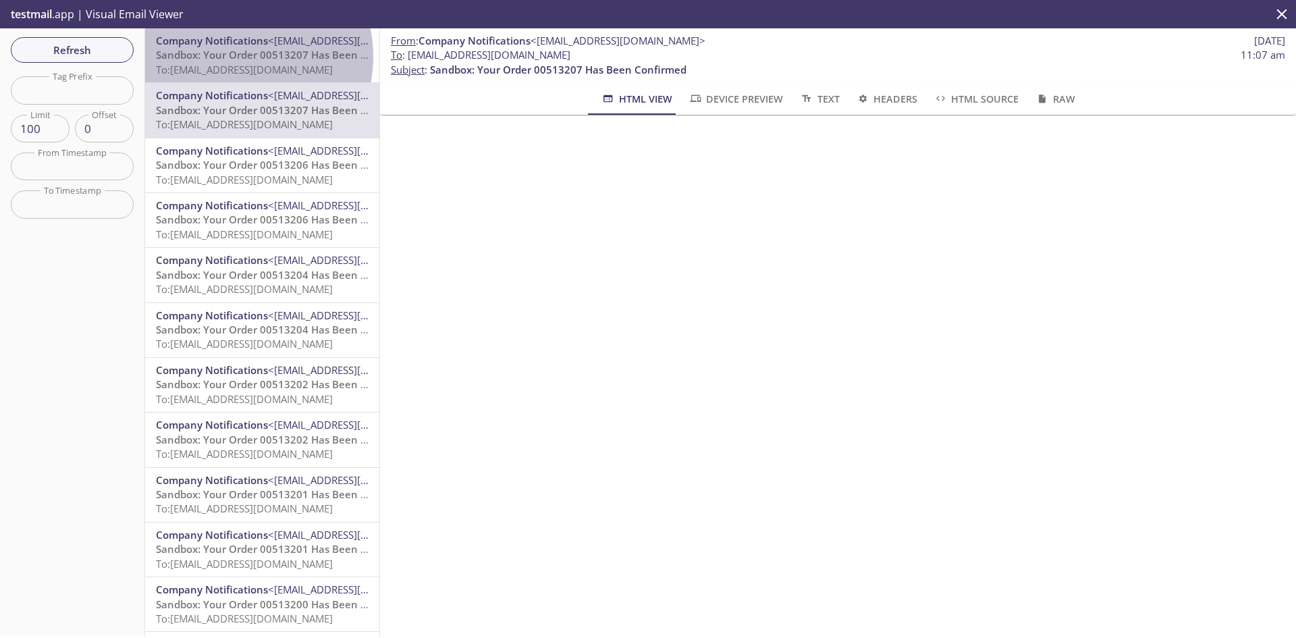
click at [238, 56] on span "Sandbox: Your Order 00513207 Has Been Confirmed" at bounding box center [284, 54] width 256 height 13
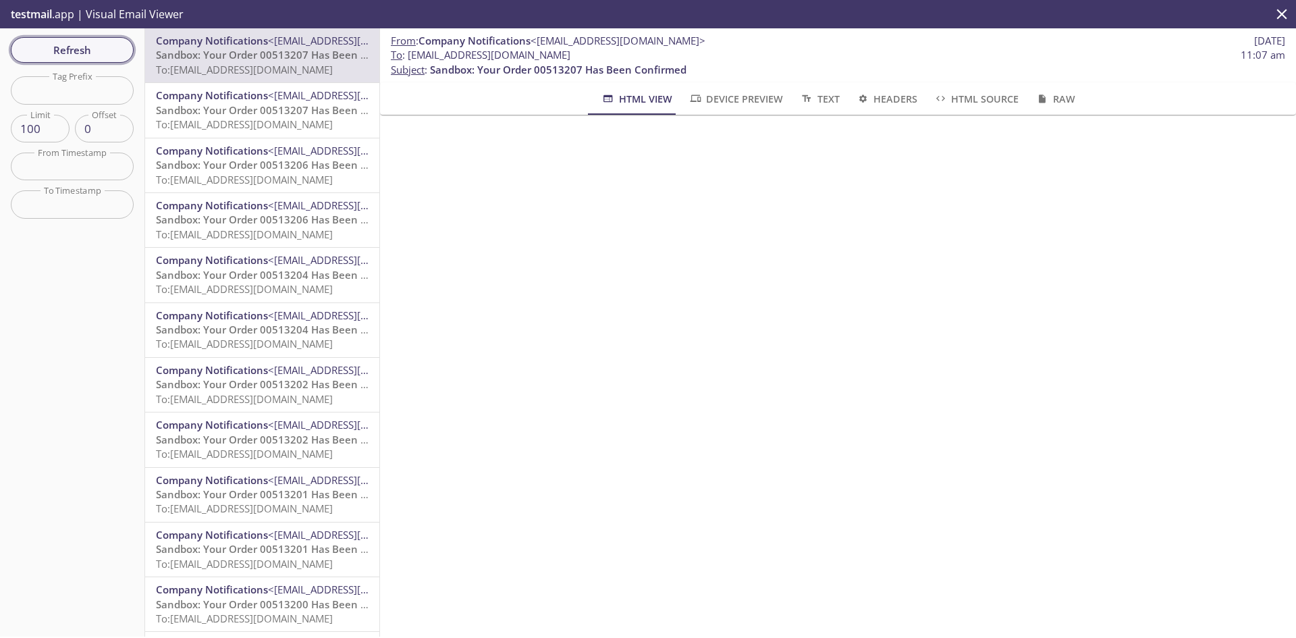
click at [84, 56] on span "Refresh" at bounding box center [72, 50] width 101 height 18
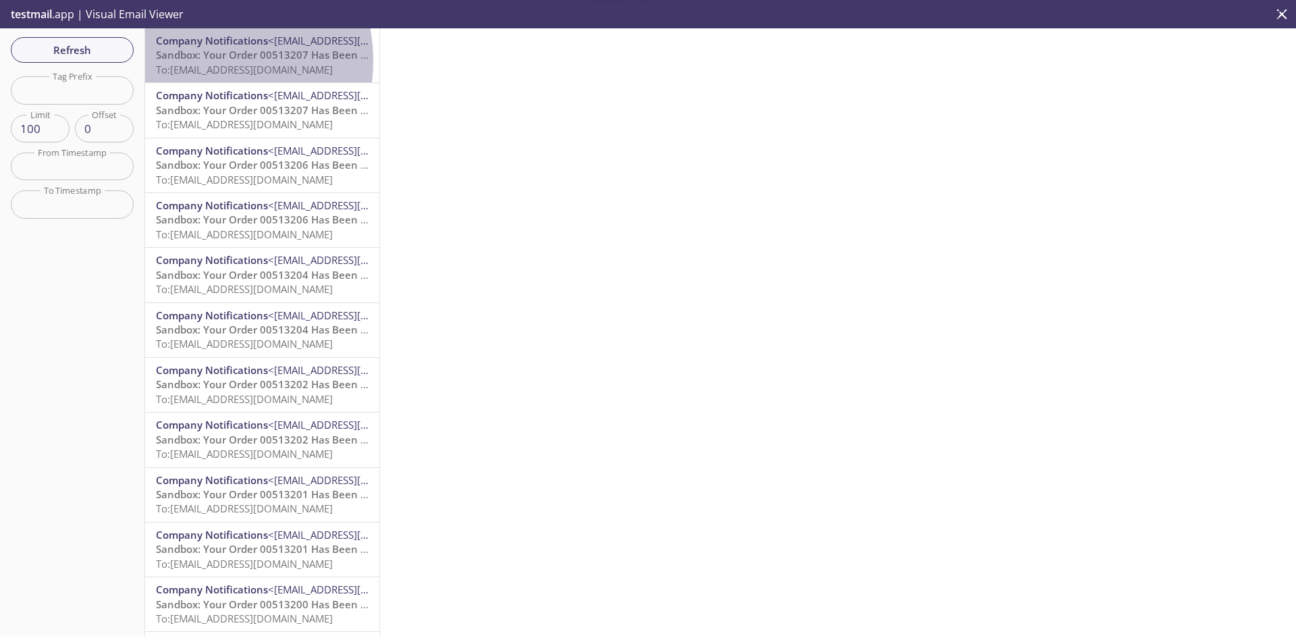
click at [200, 61] on span "Sandbox: Your Order 00513207 Has Been Confirmed" at bounding box center [284, 54] width 256 height 13
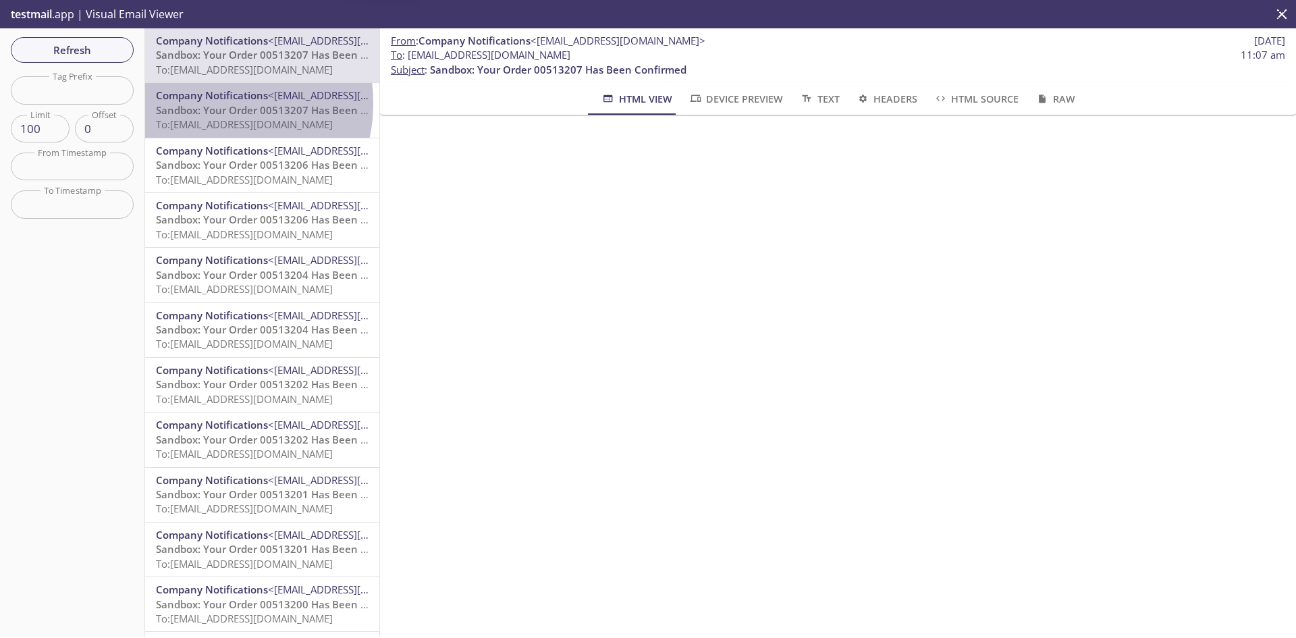
drag, startPoint x: 204, startPoint y: 103, endPoint x: 211, endPoint y: 153, distance: 50.4
click at [204, 103] on span "Sandbox: Your Order 00513207 Has Been Confirmed" at bounding box center [284, 109] width 256 height 13
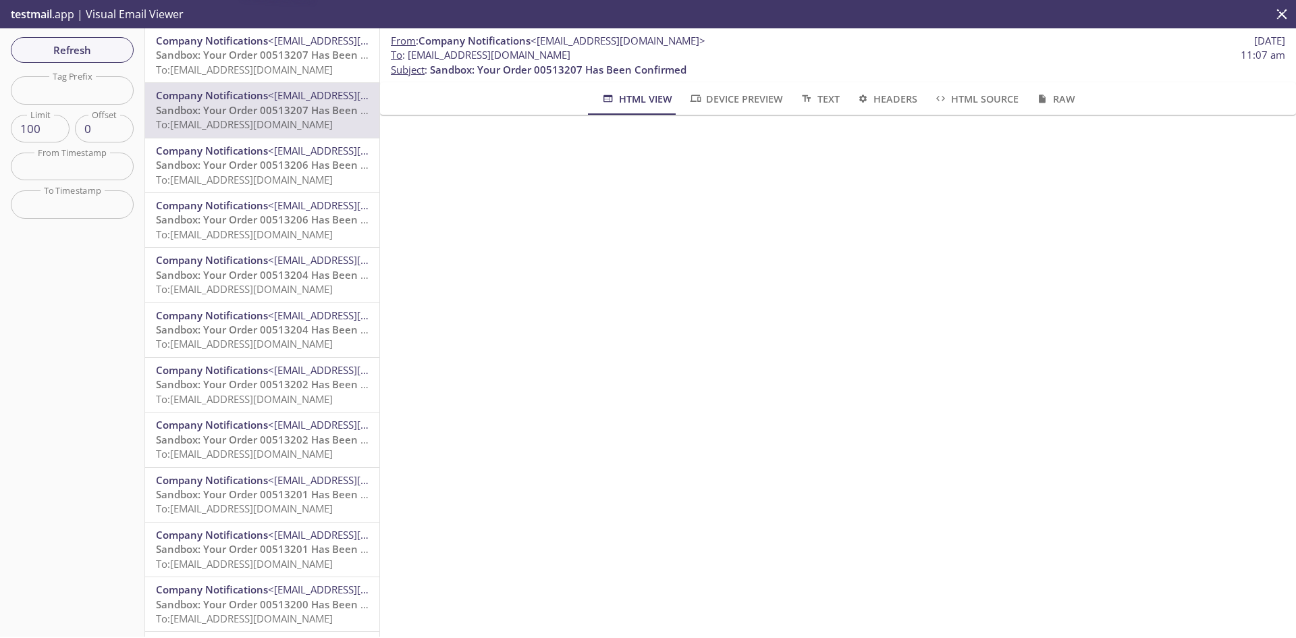
click at [211, 157] on span "Company Notifications <do-not-reply@midmark.com>" at bounding box center [262, 151] width 213 height 14
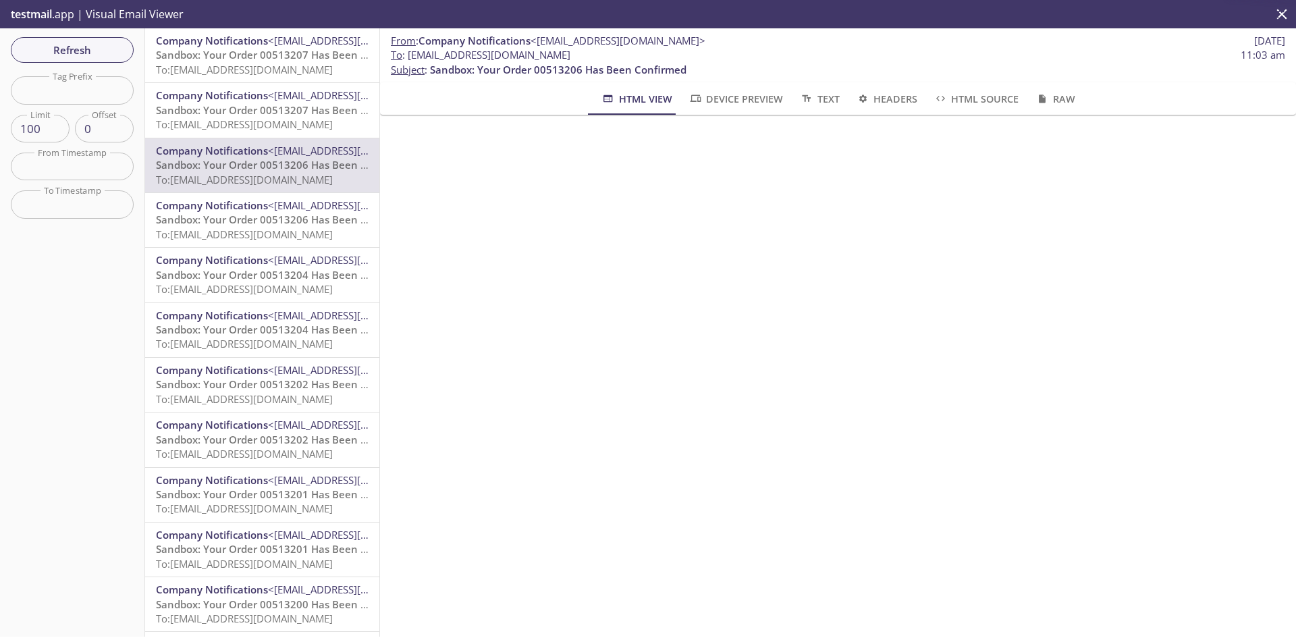
click at [216, 49] on span "Sandbox: Your Order 00513207 Has Been Confirmed" at bounding box center [284, 54] width 256 height 13
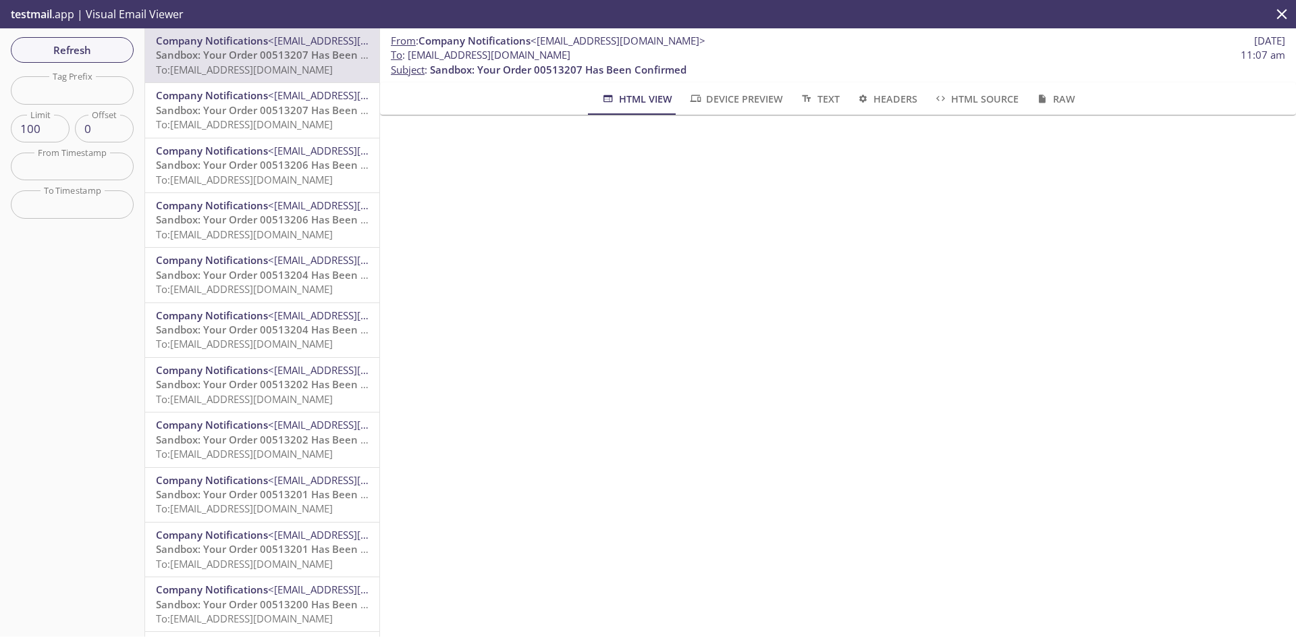
click at [258, 130] on span "To: [EMAIL_ADDRESS][DOMAIN_NAME]" at bounding box center [244, 123] width 177 height 13
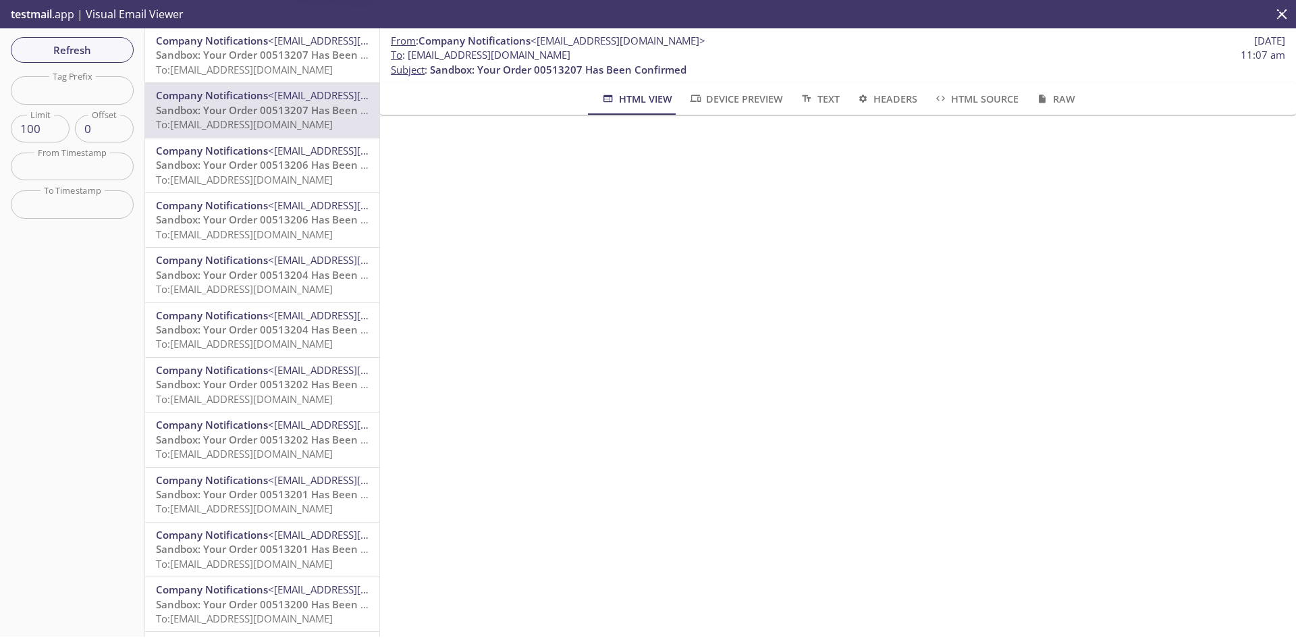
click at [263, 178] on span "To: [EMAIL_ADDRESS][DOMAIN_NAME]" at bounding box center [244, 179] width 177 height 13
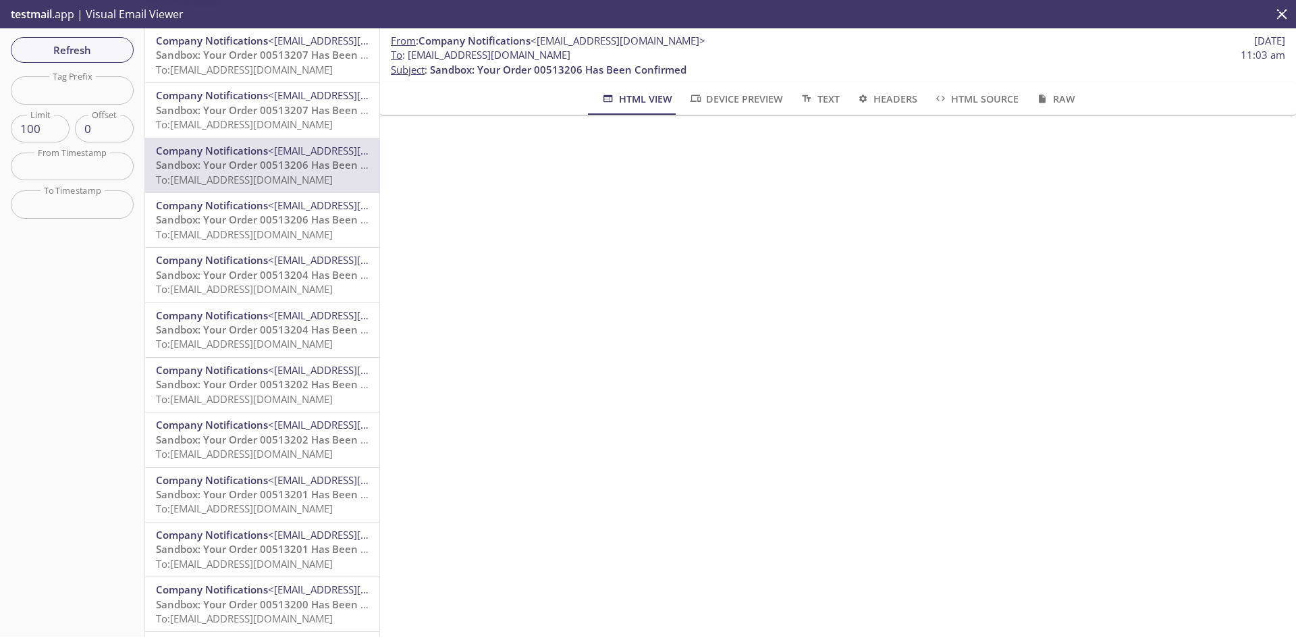
click at [230, 230] on span "To: [EMAIL_ADDRESS][DOMAIN_NAME]" at bounding box center [244, 233] width 177 height 13
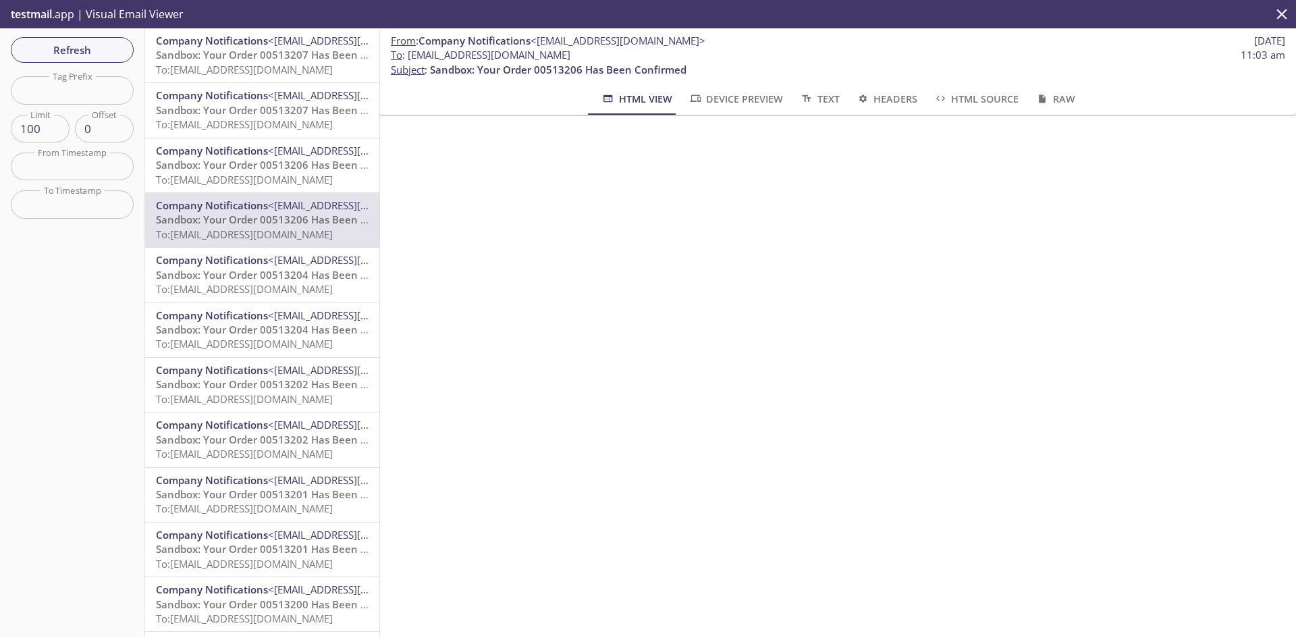
click at [86, 51] on span "Refresh" at bounding box center [72, 50] width 101 height 18
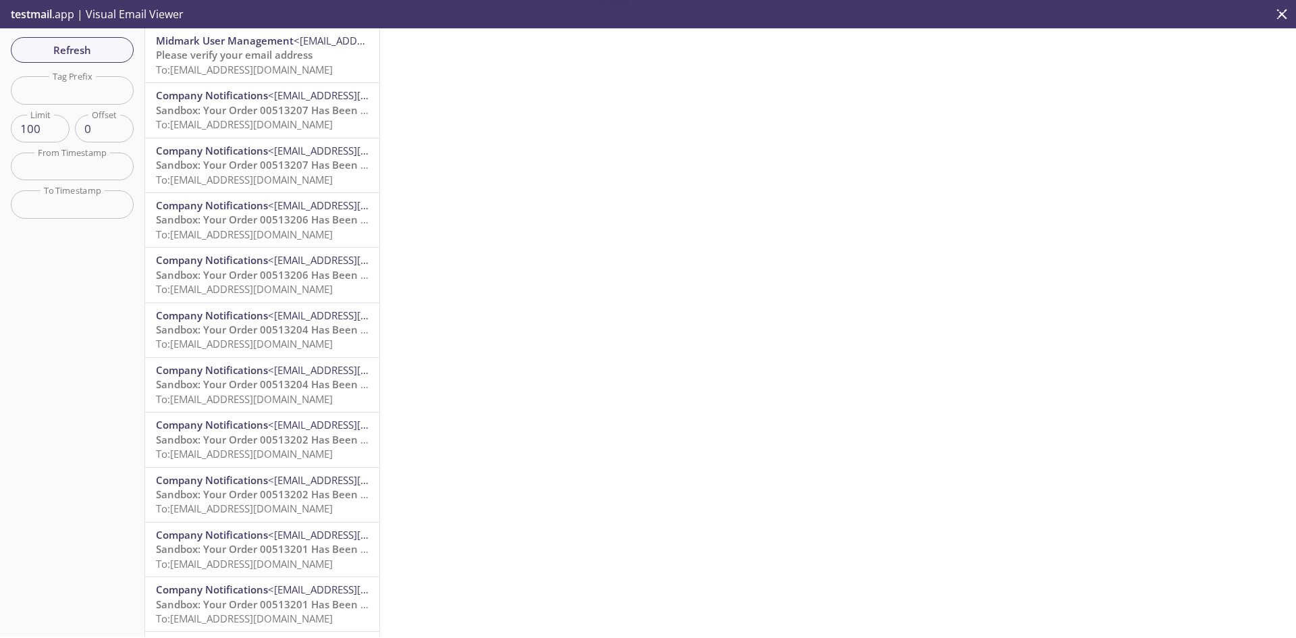
click at [252, 39] on span "Midmark User Management" at bounding box center [225, 40] width 138 height 13
